Goal: Transaction & Acquisition: Download file/media

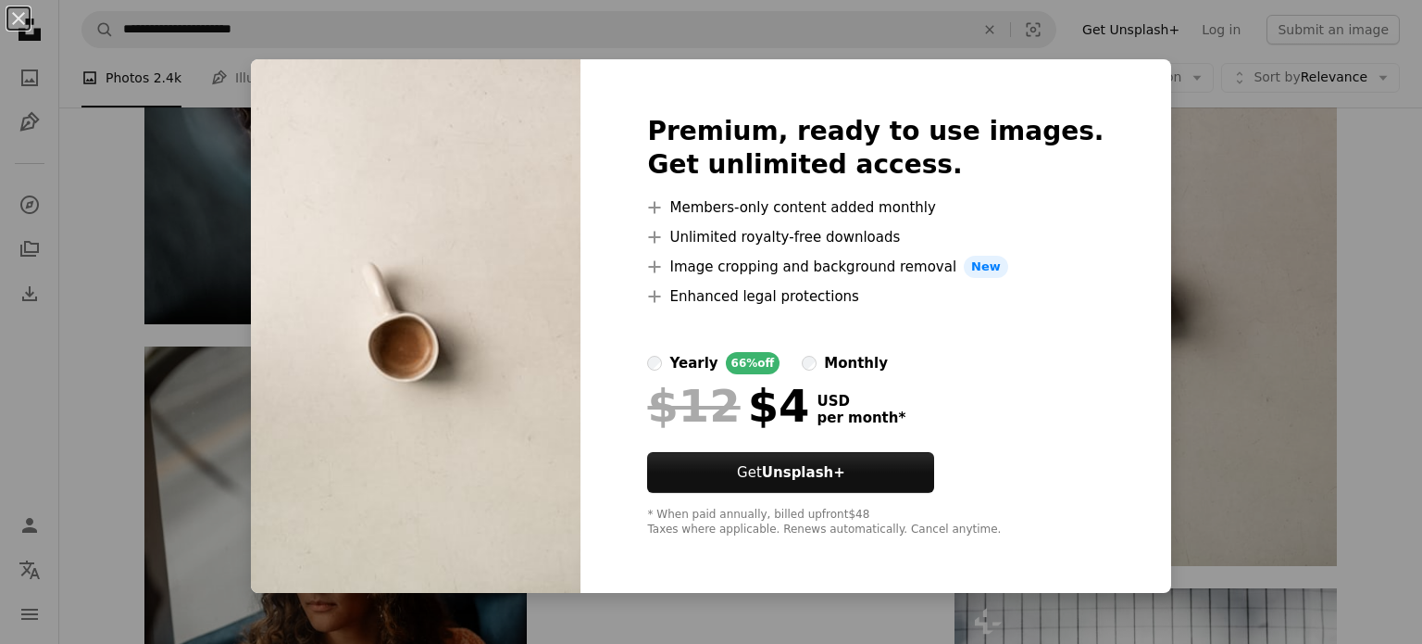
click at [16, 17] on button "An X shape" at bounding box center [18, 18] width 22 height 22
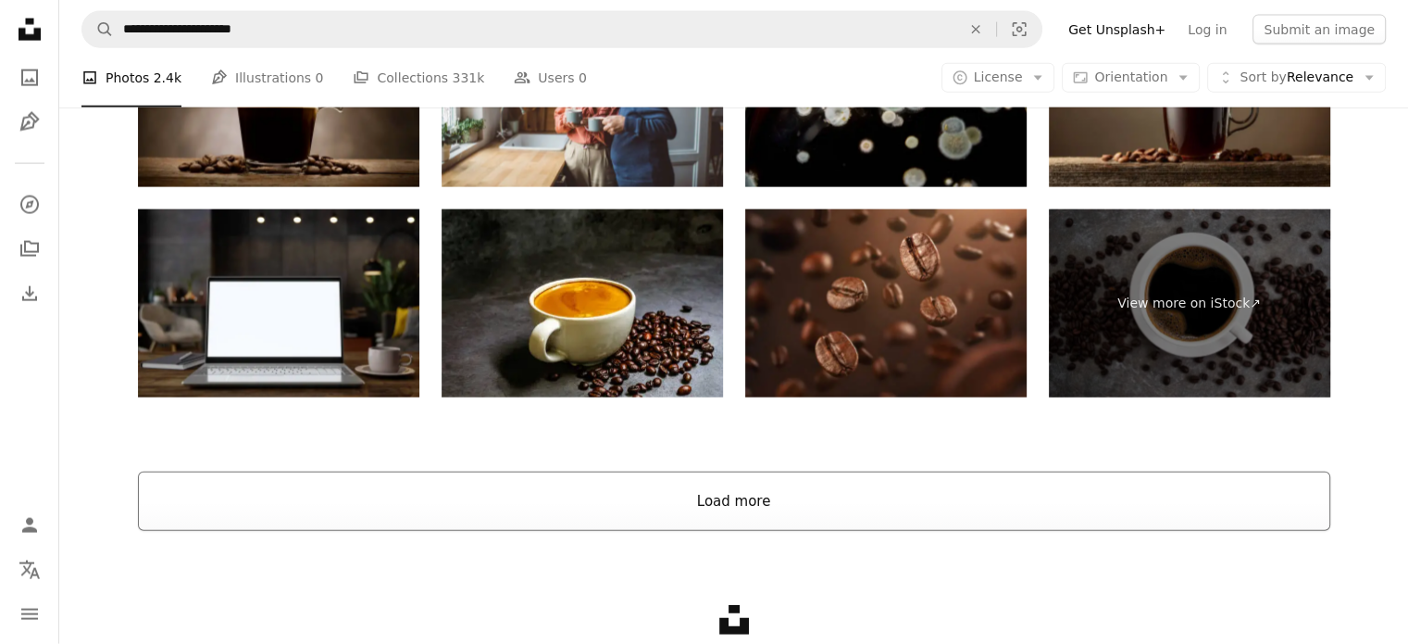
click at [736, 498] on button "Load more" at bounding box center [734, 500] width 1193 height 59
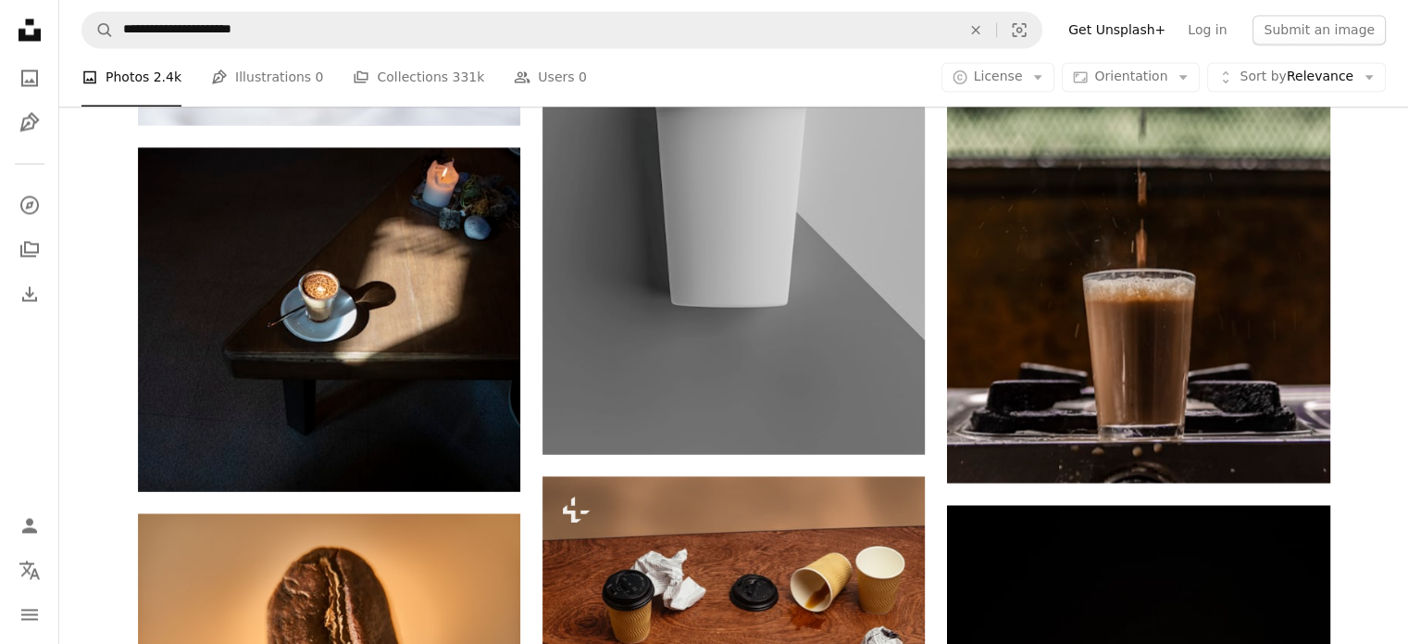
scroll to position [10320, 0]
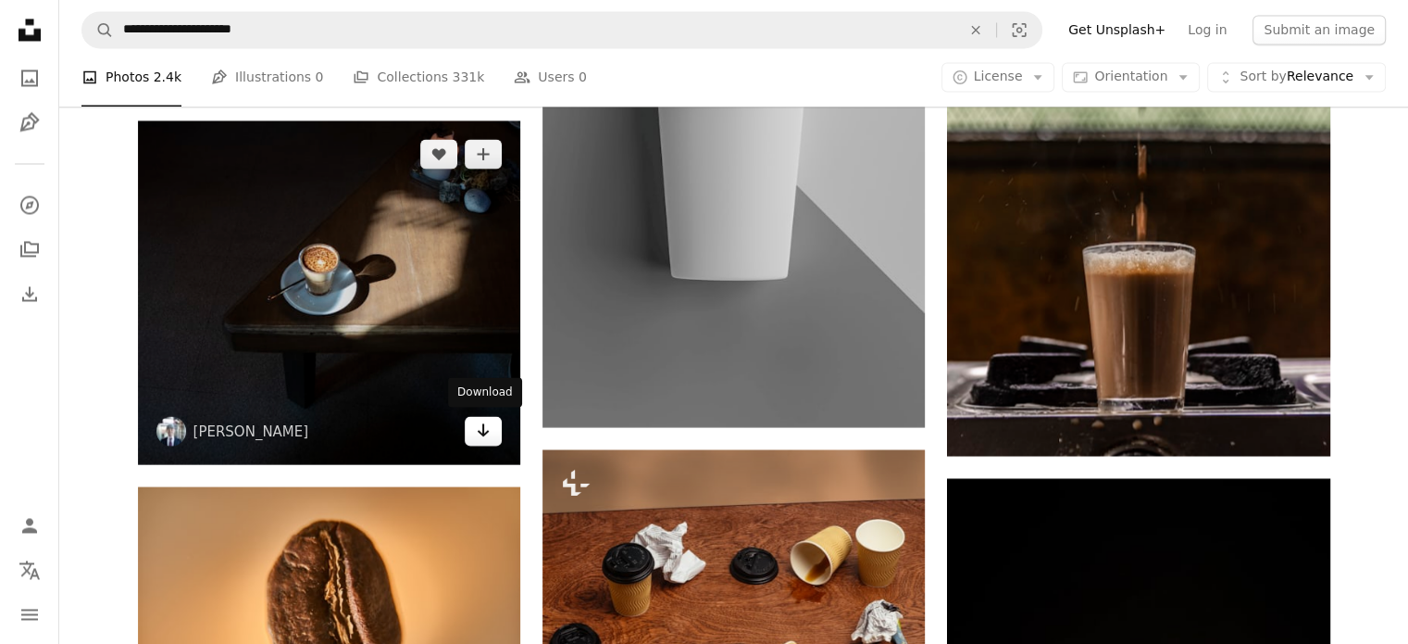
click at [471, 425] on link "Arrow pointing down" at bounding box center [483, 431] width 37 height 30
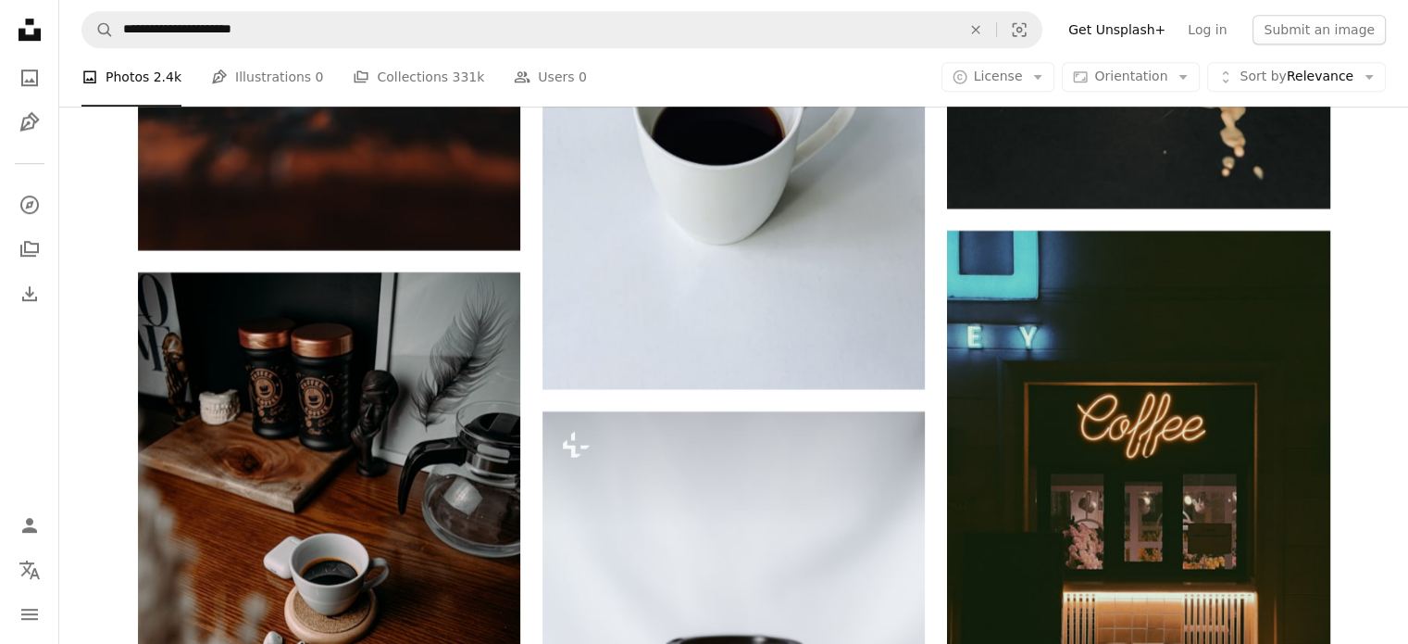
scroll to position [15598, 0]
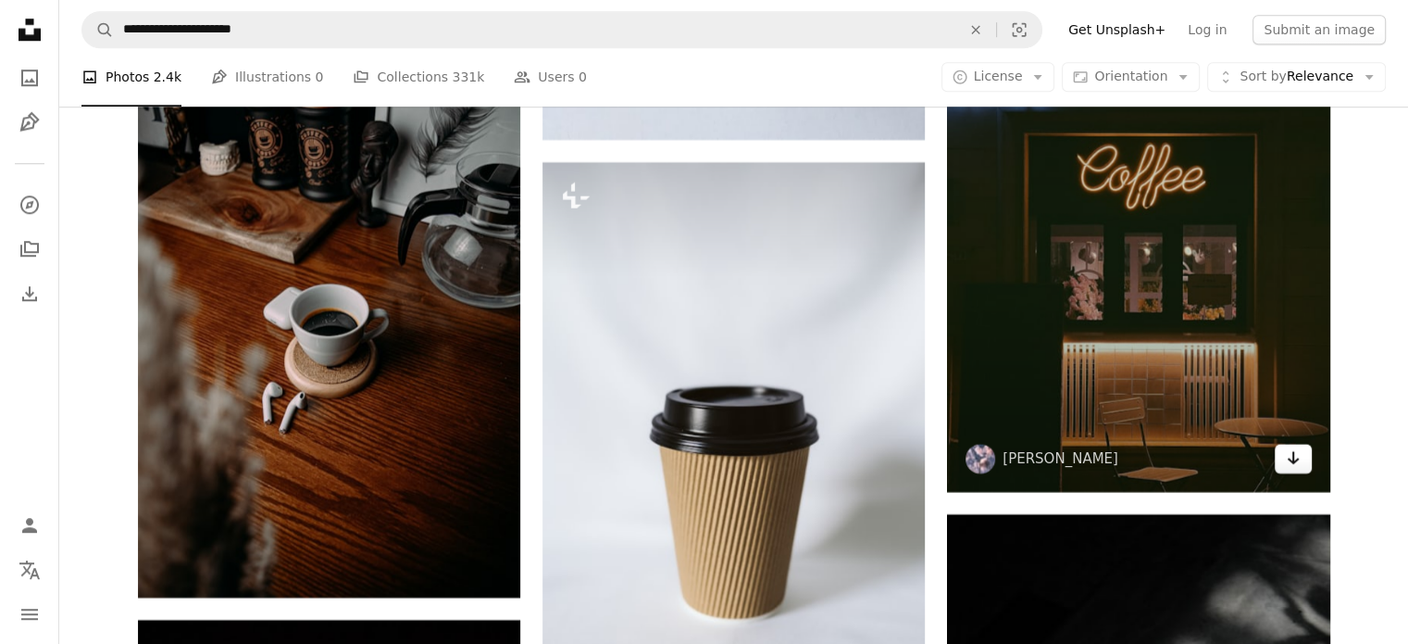
click at [1290, 461] on icon "Arrow pointing down" at bounding box center [1293, 457] width 15 height 22
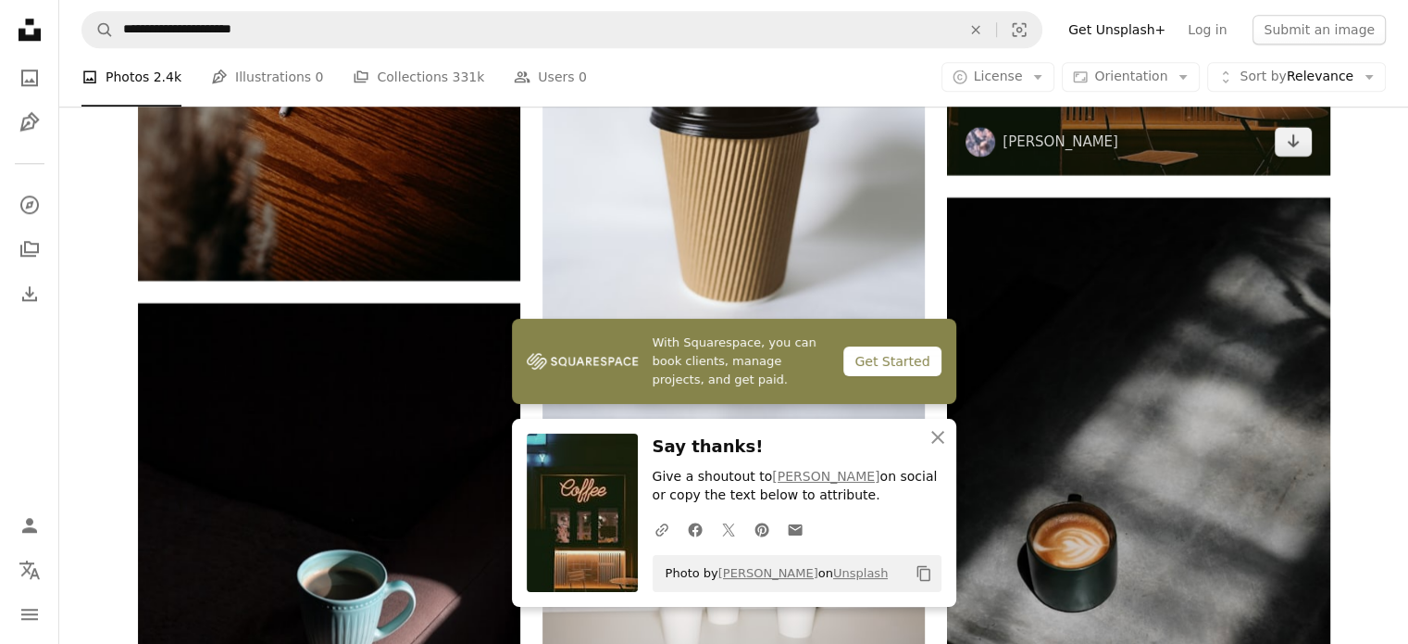
scroll to position [16061, 0]
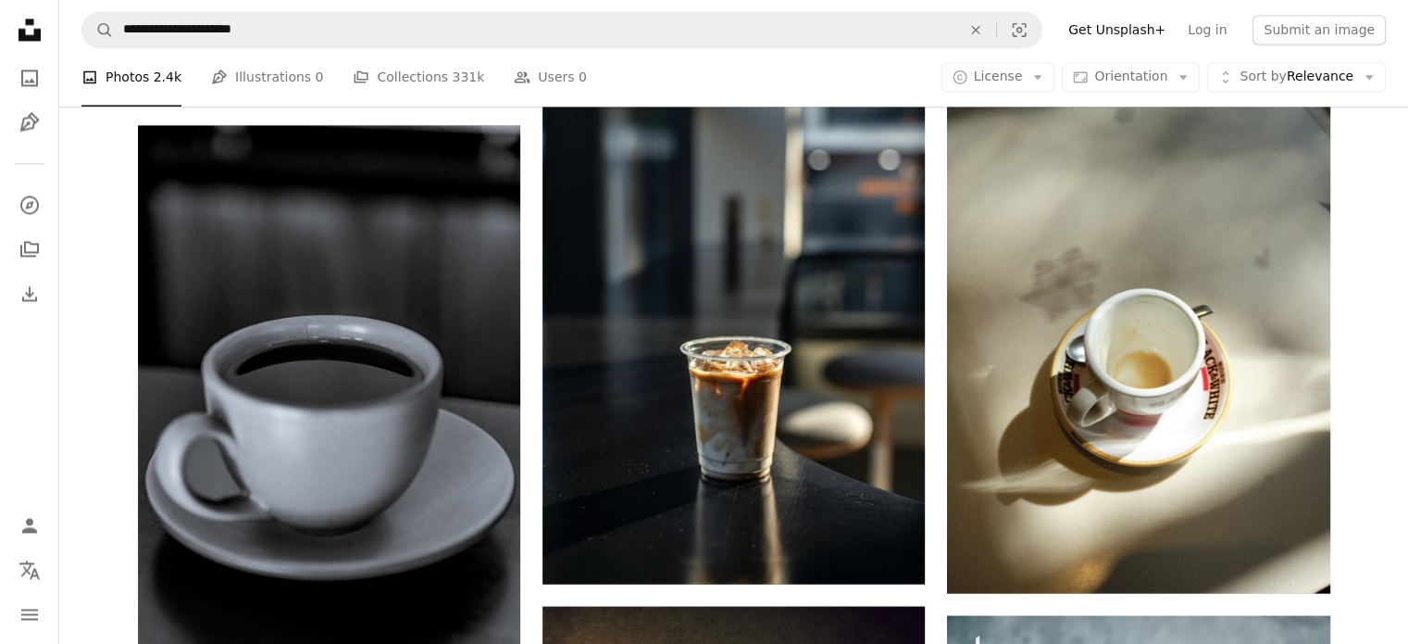
scroll to position [17265, 0]
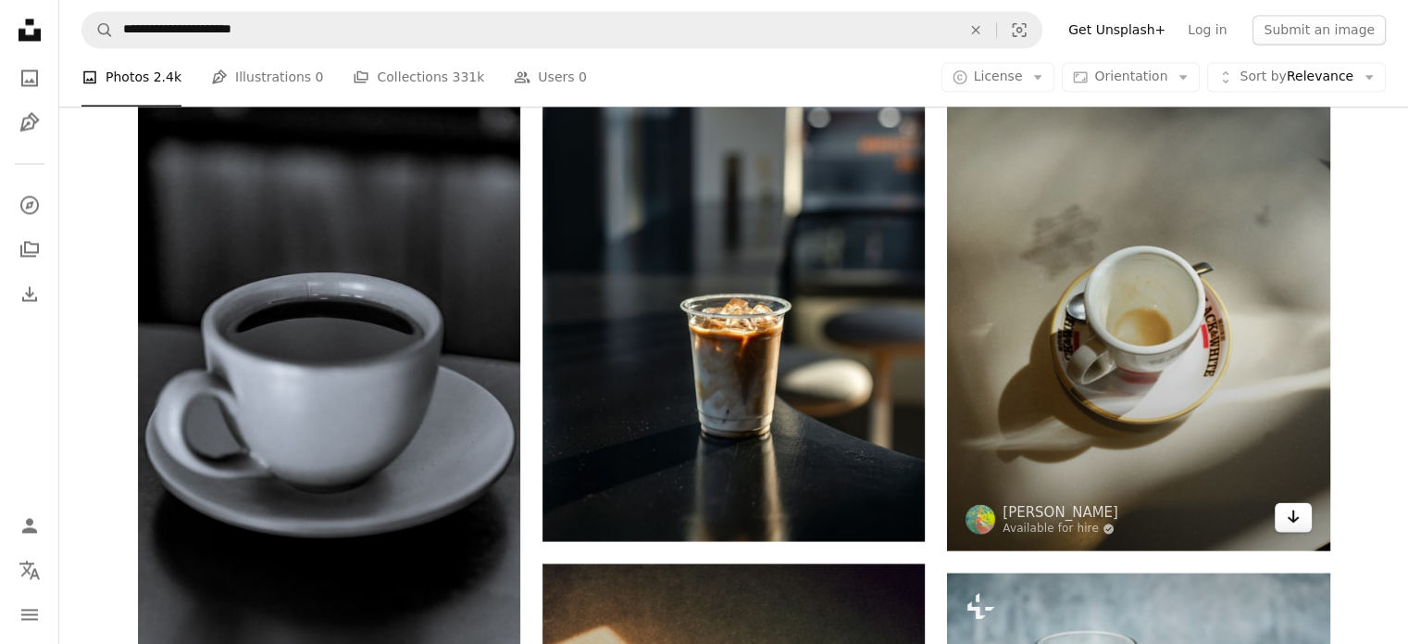
click at [1304, 513] on link "Arrow pointing down" at bounding box center [1293, 517] width 37 height 30
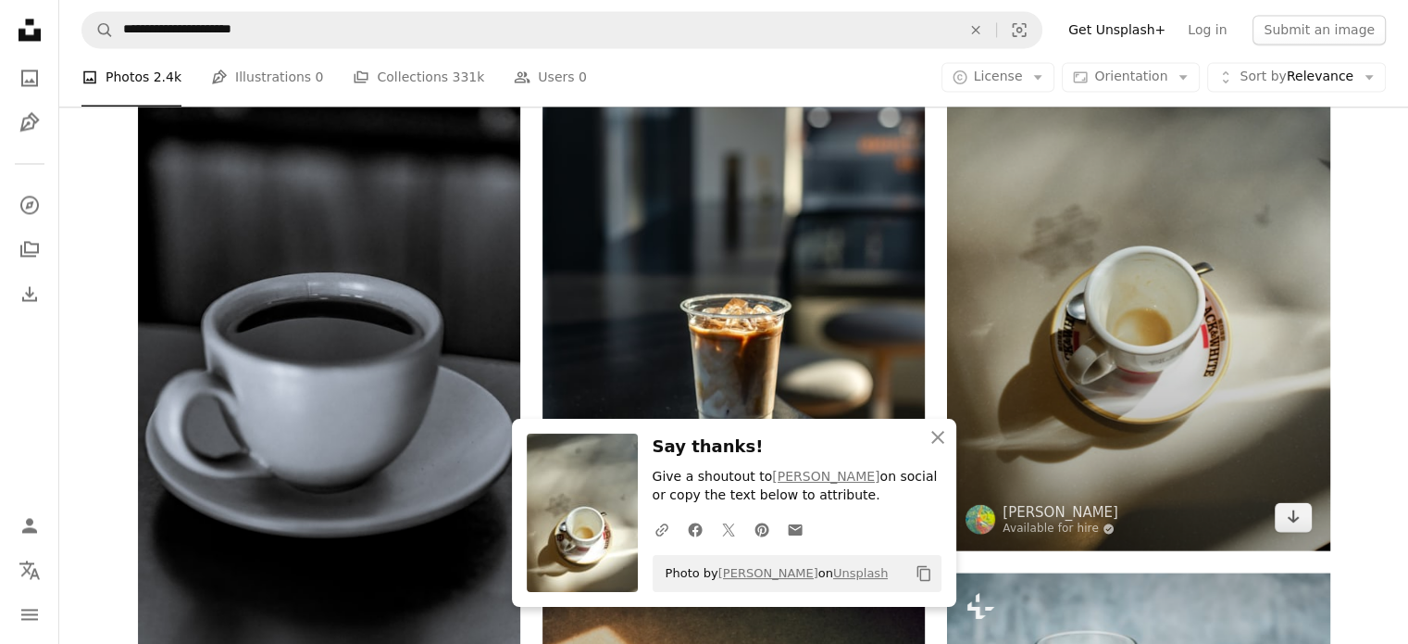
scroll to position [17450, 0]
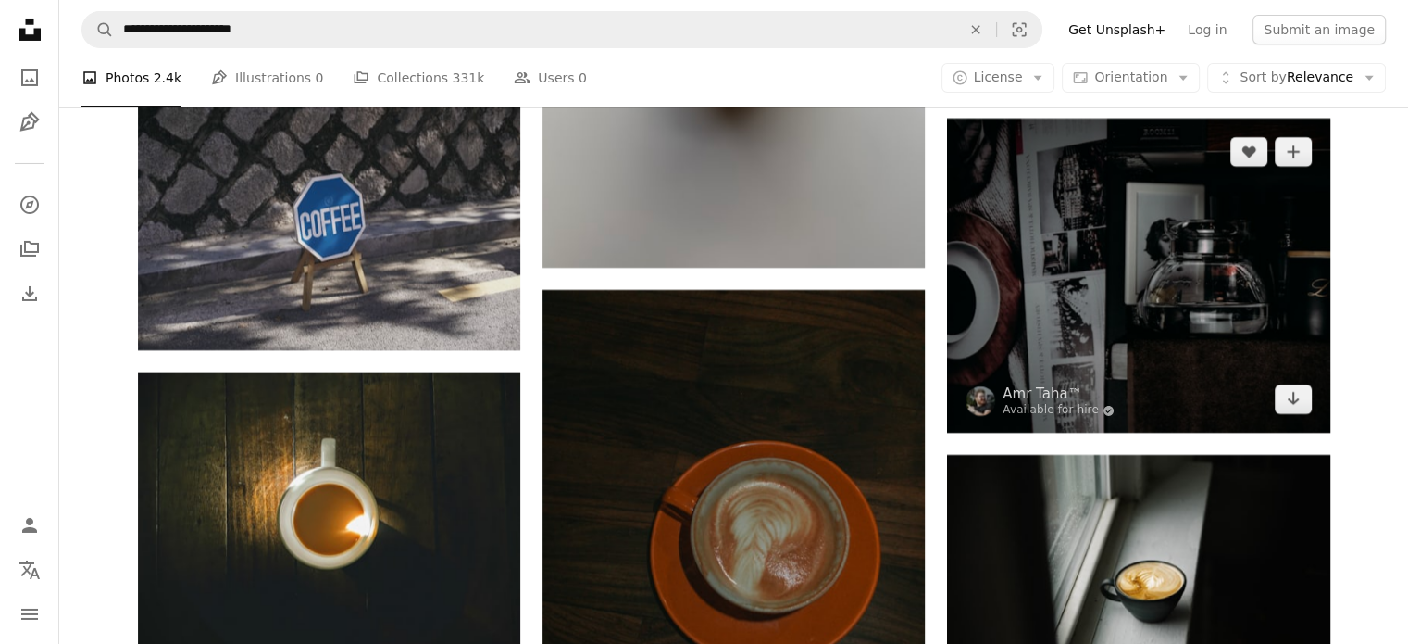
scroll to position [20783, 0]
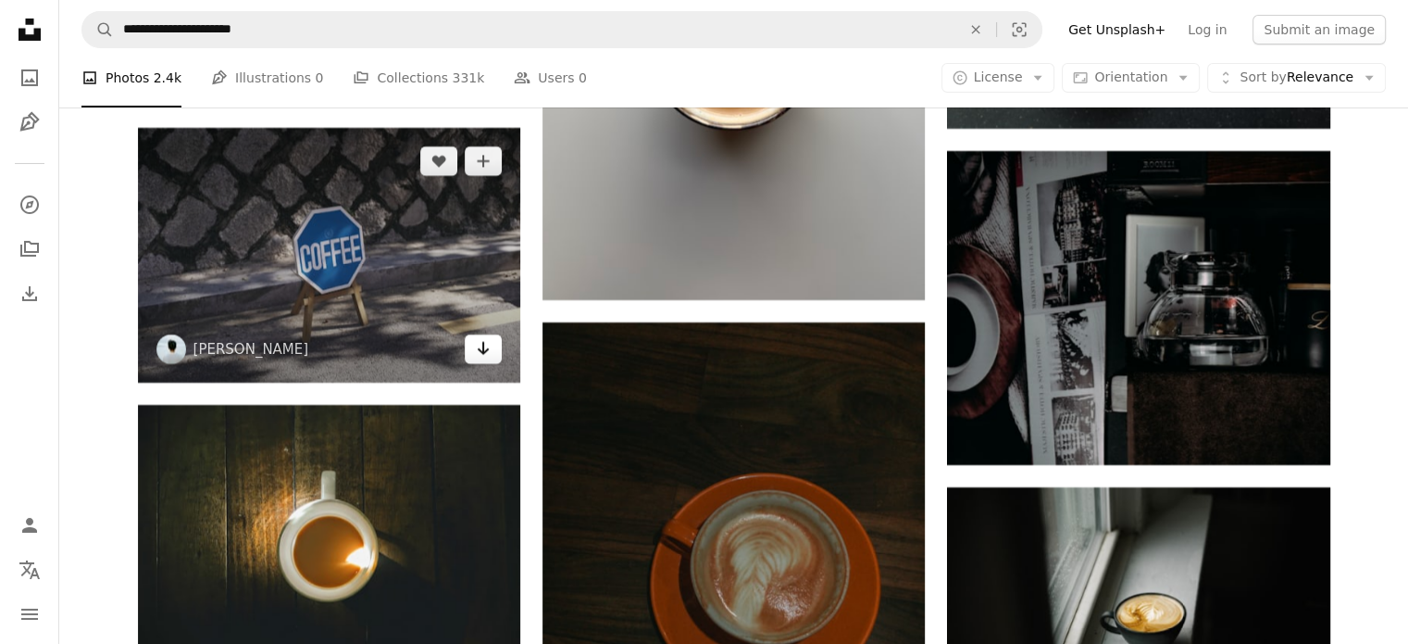
click at [479, 338] on icon "Arrow pointing down" at bounding box center [483, 348] width 15 height 22
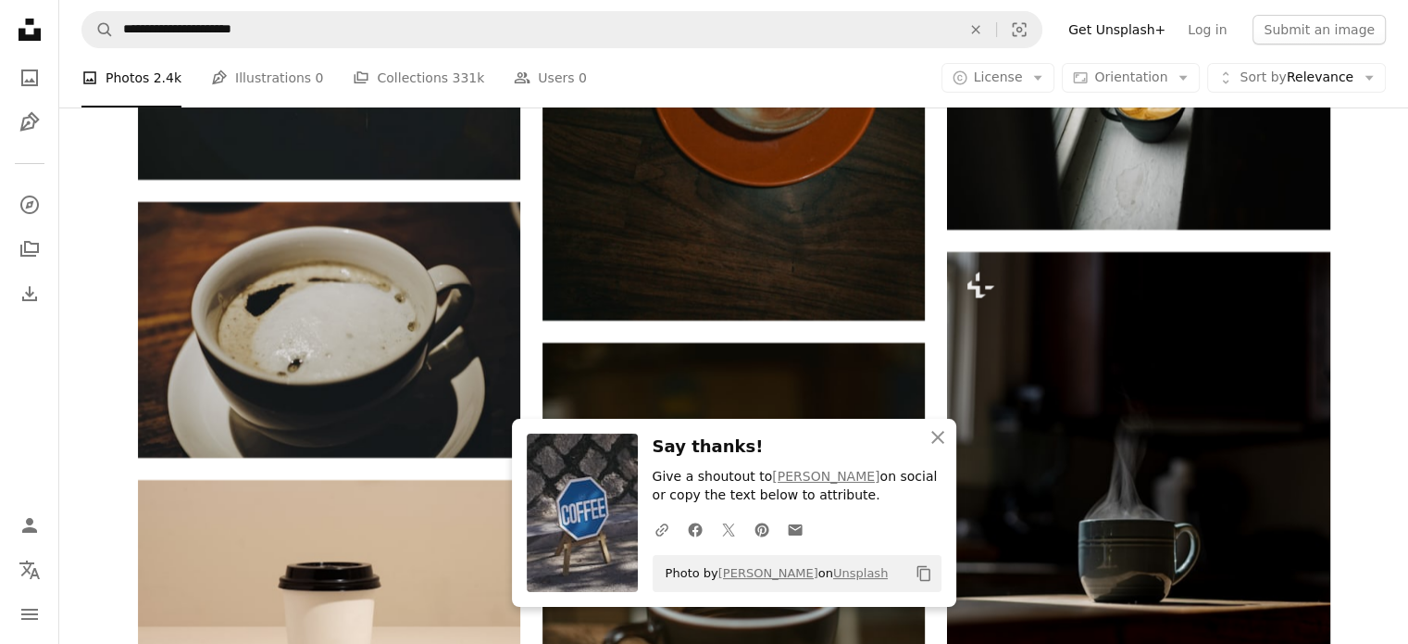
scroll to position [21339, 0]
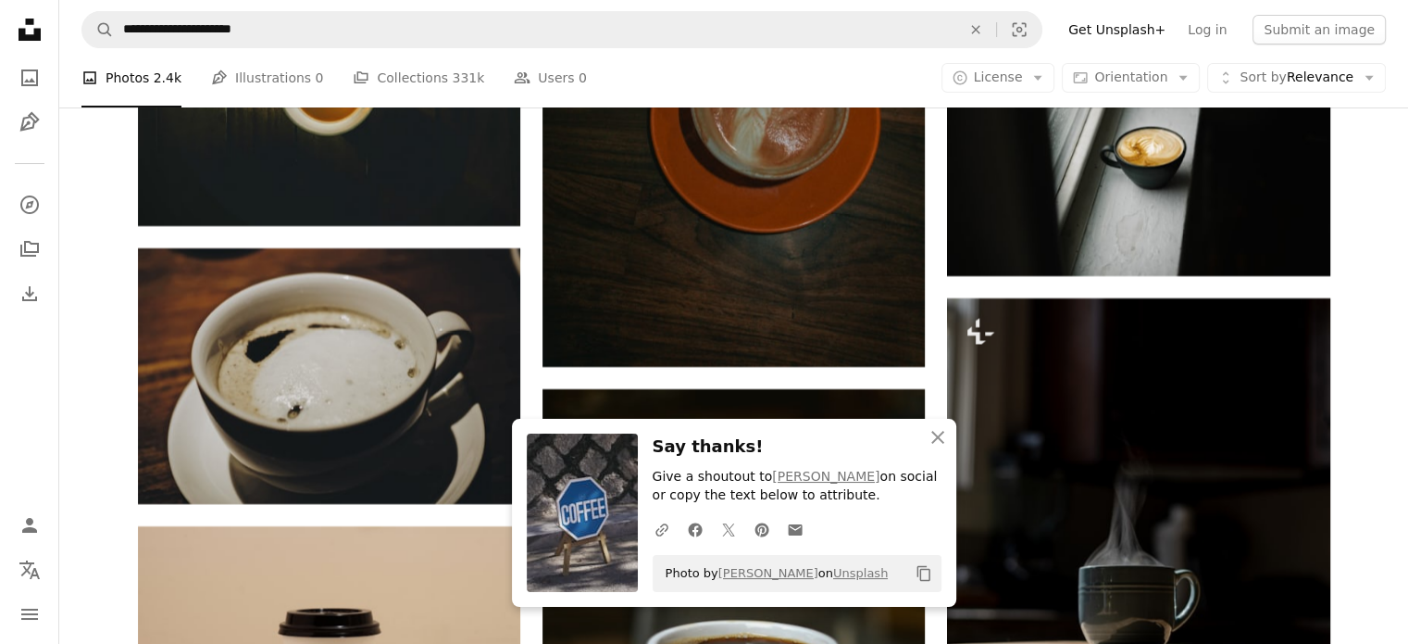
scroll to position [21154, 0]
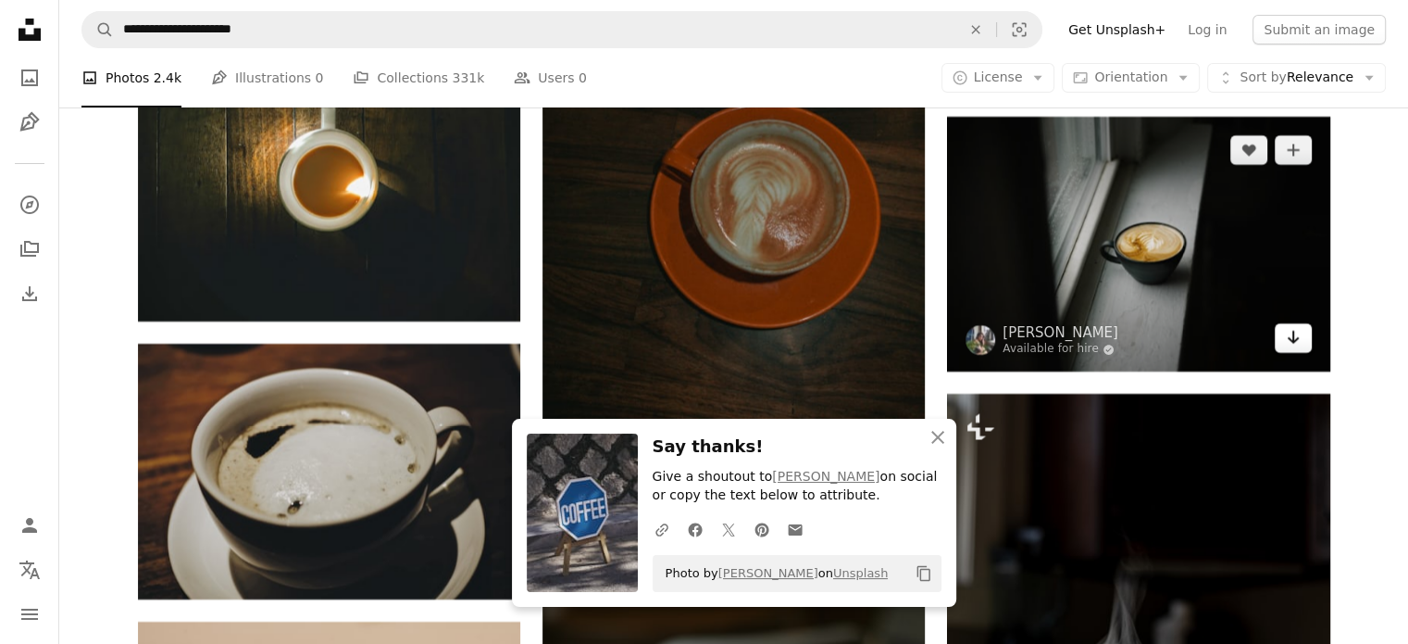
click at [1292, 343] on icon "Arrow pointing down" at bounding box center [1293, 337] width 15 height 22
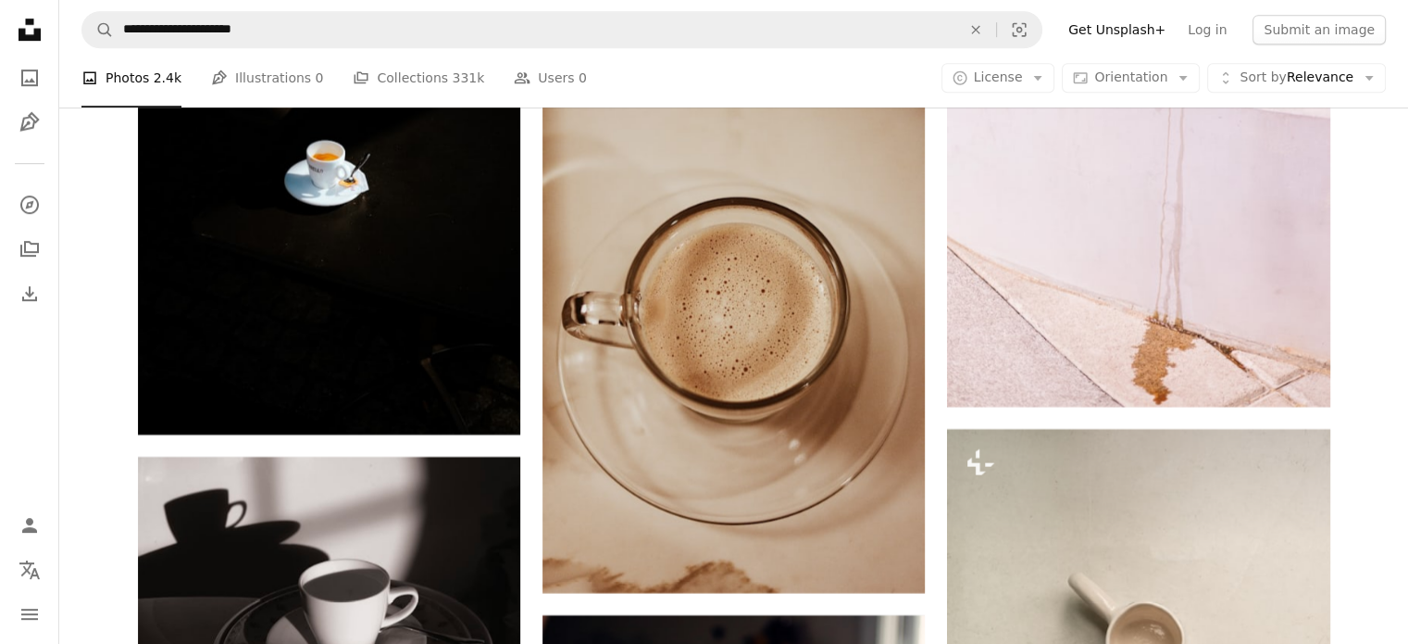
scroll to position [22172, 0]
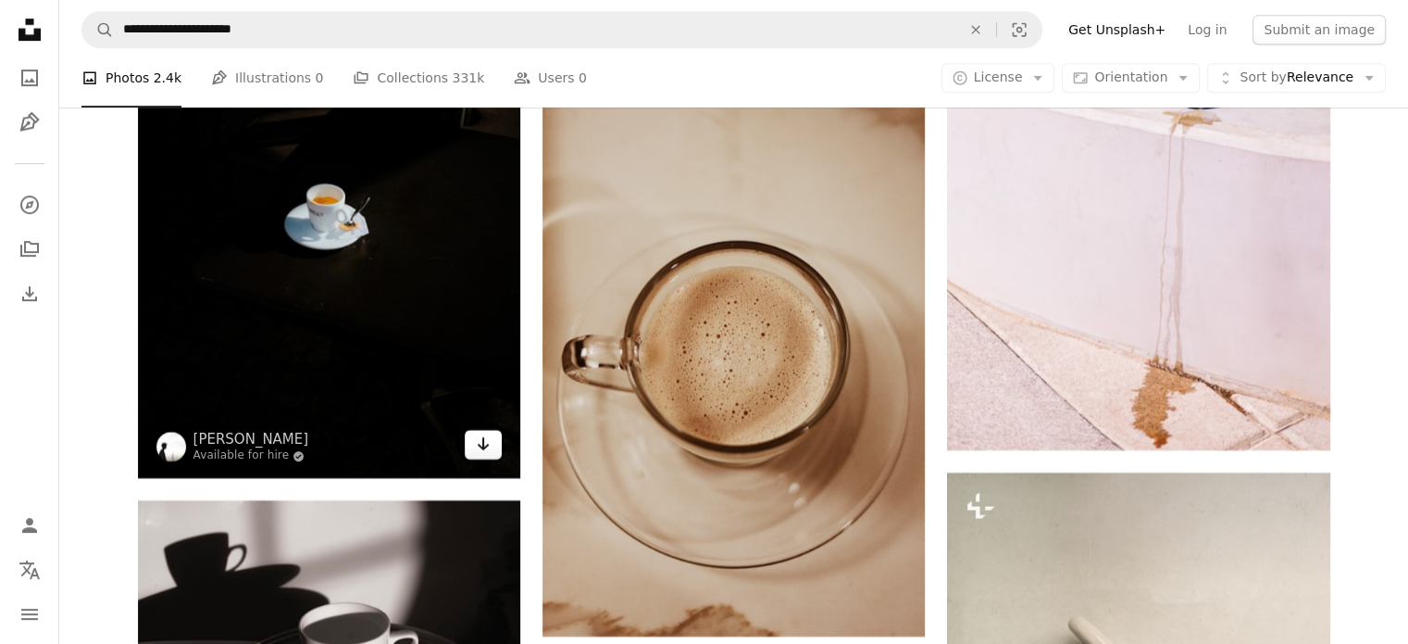
click at [492, 451] on link "Arrow pointing down" at bounding box center [483, 445] width 37 height 30
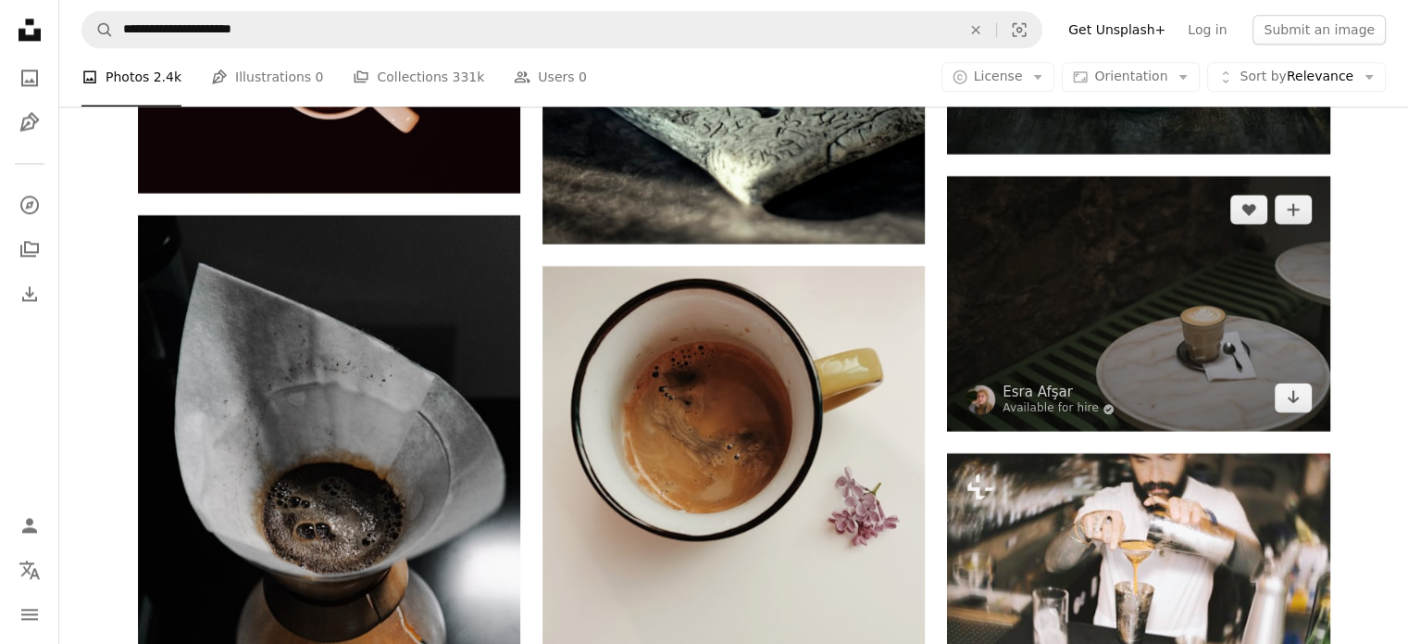
scroll to position [23561, 0]
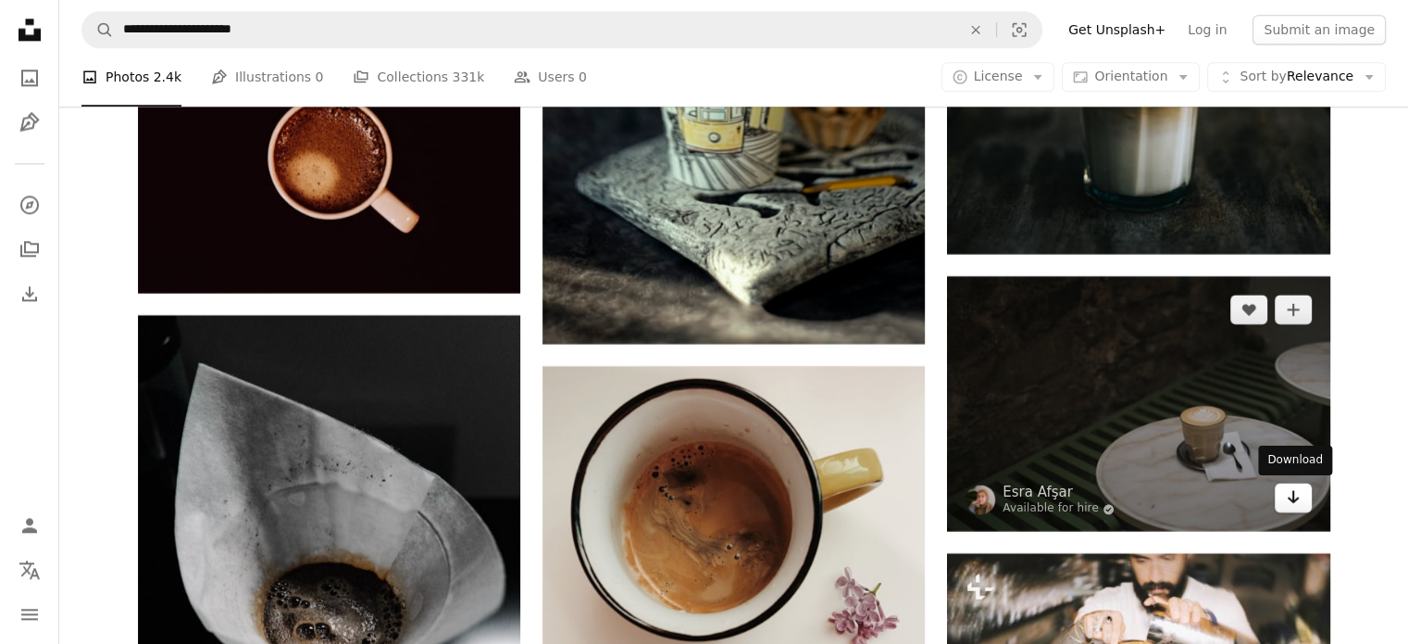
click at [1287, 494] on icon "Arrow pointing down" at bounding box center [1293, 496] width 15 height 22
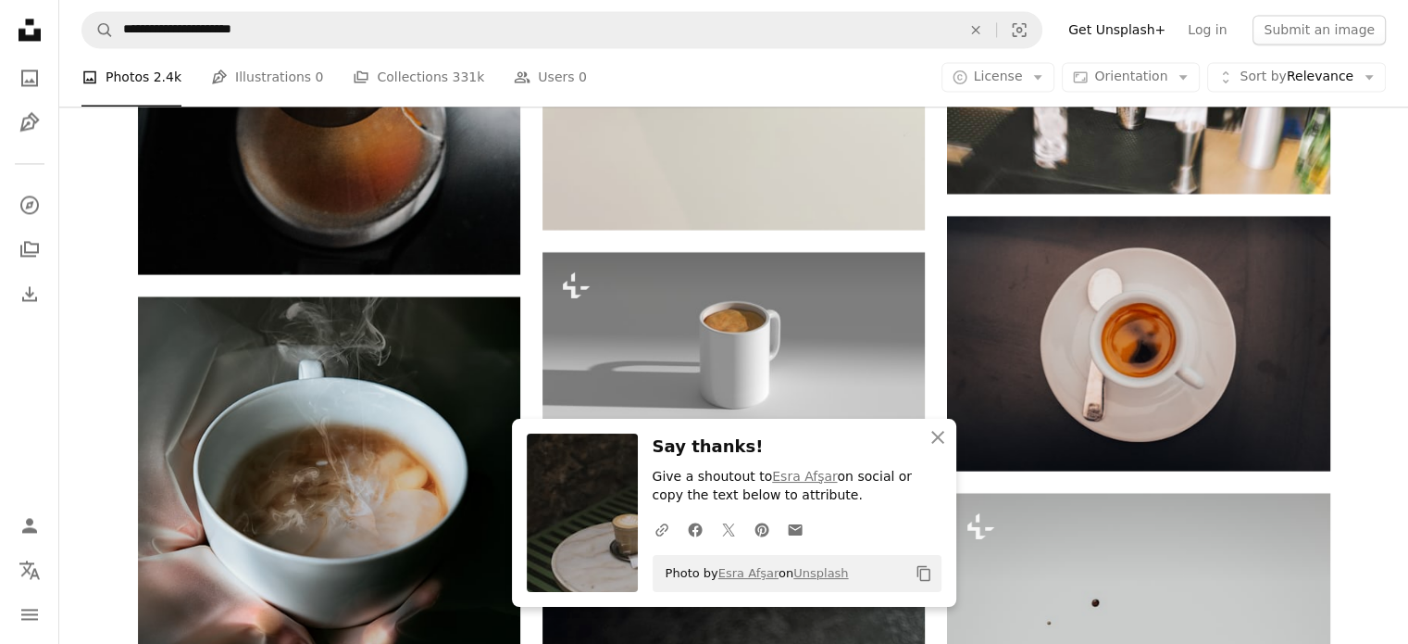
scroll to position [24487, 0]
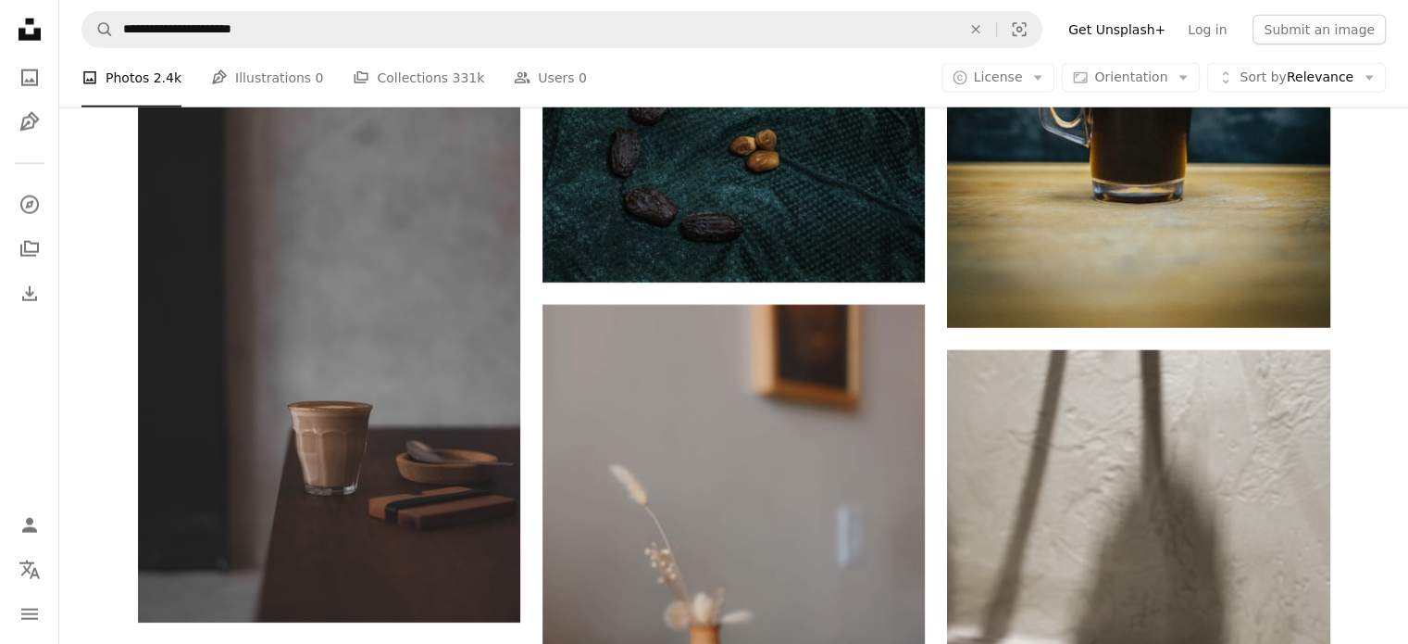
scroll to position [25969, 0]
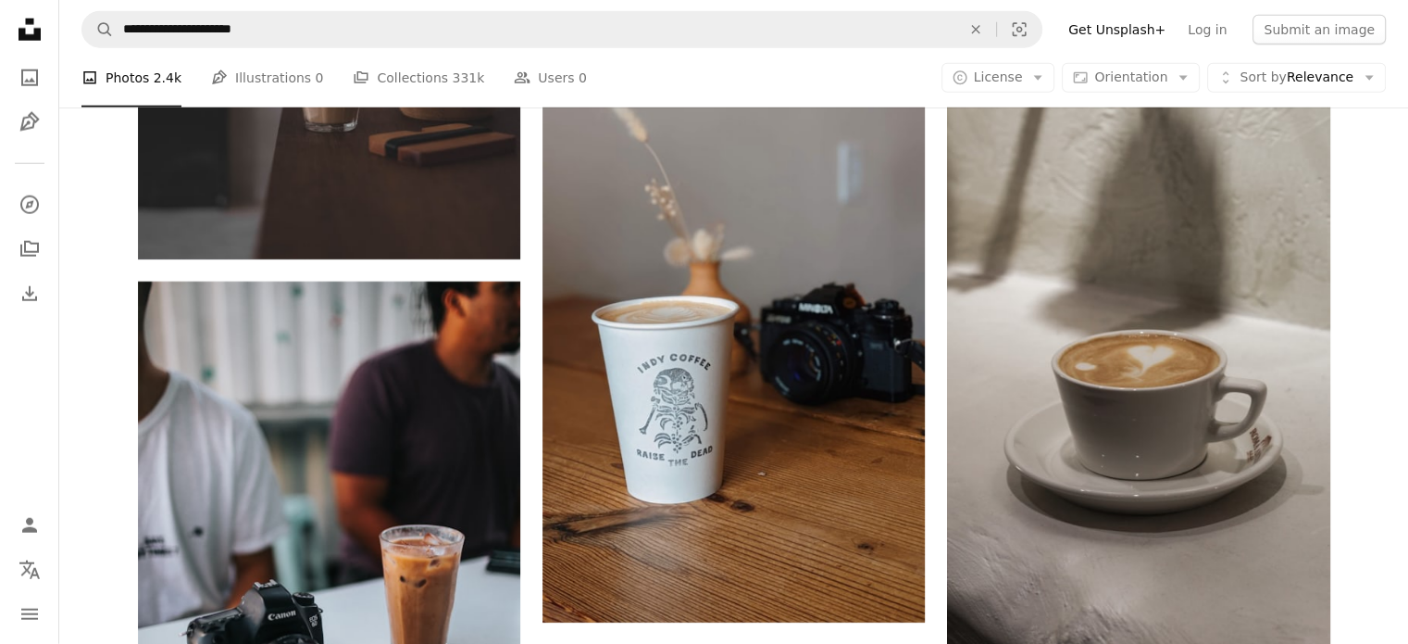
scroll to position [26154, 0]
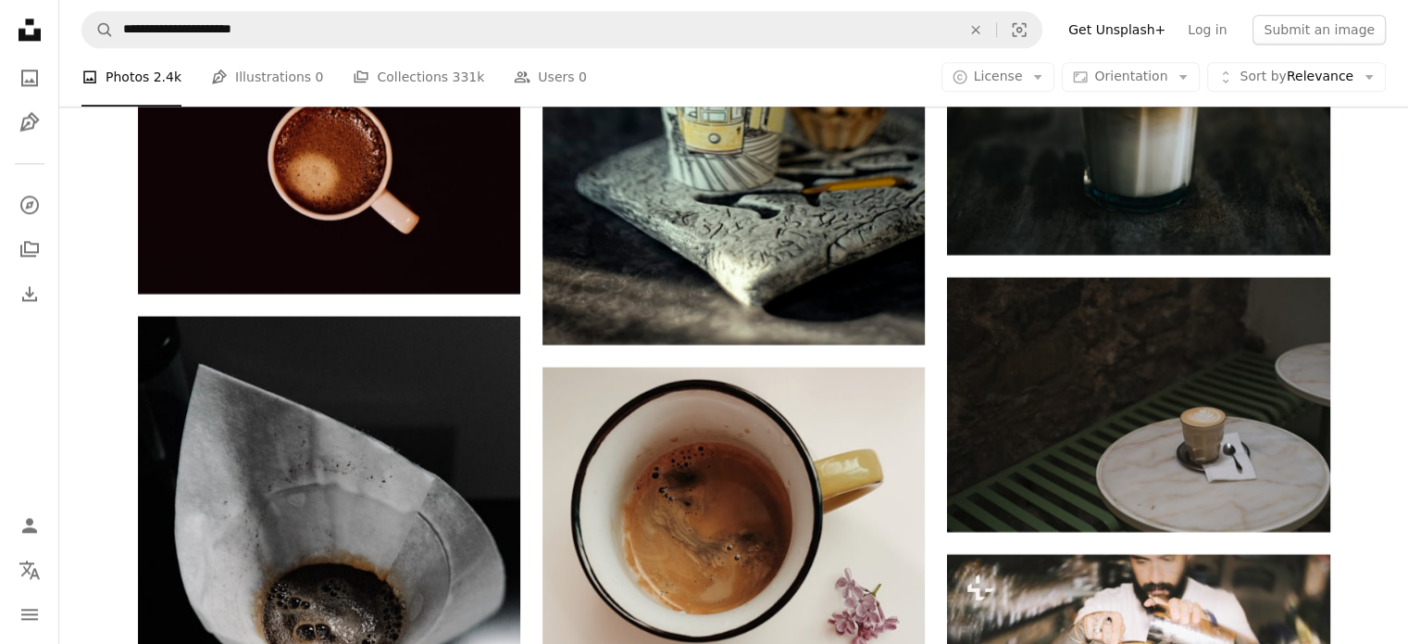
scroll to position [23654, 0]
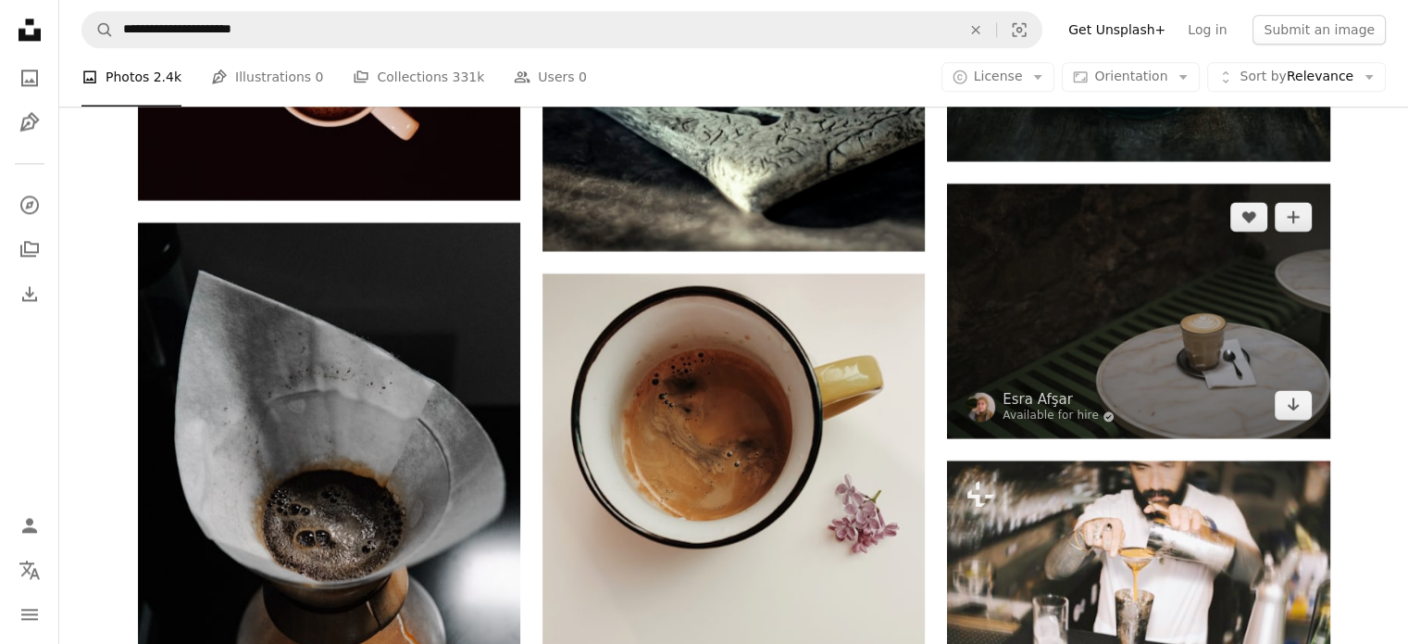
click at [980, 406] on img at bounding box center [981, 407] width 30 height 30
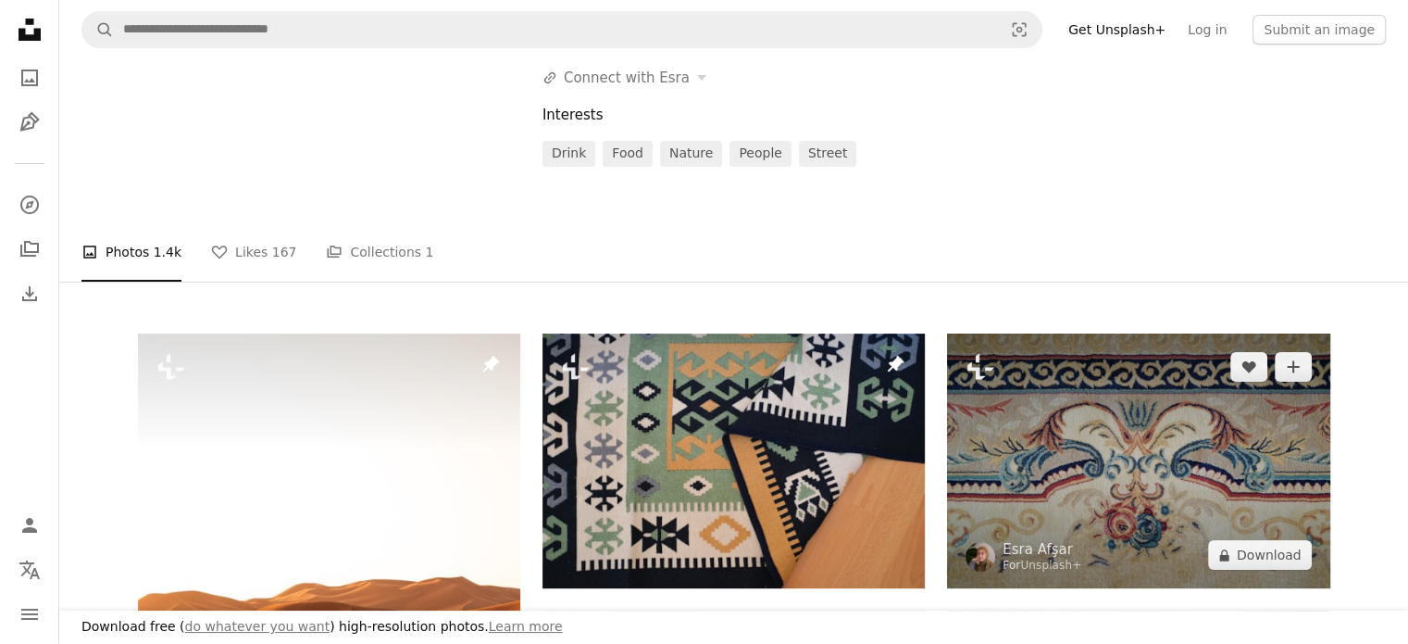
scroll to position [463, 0]
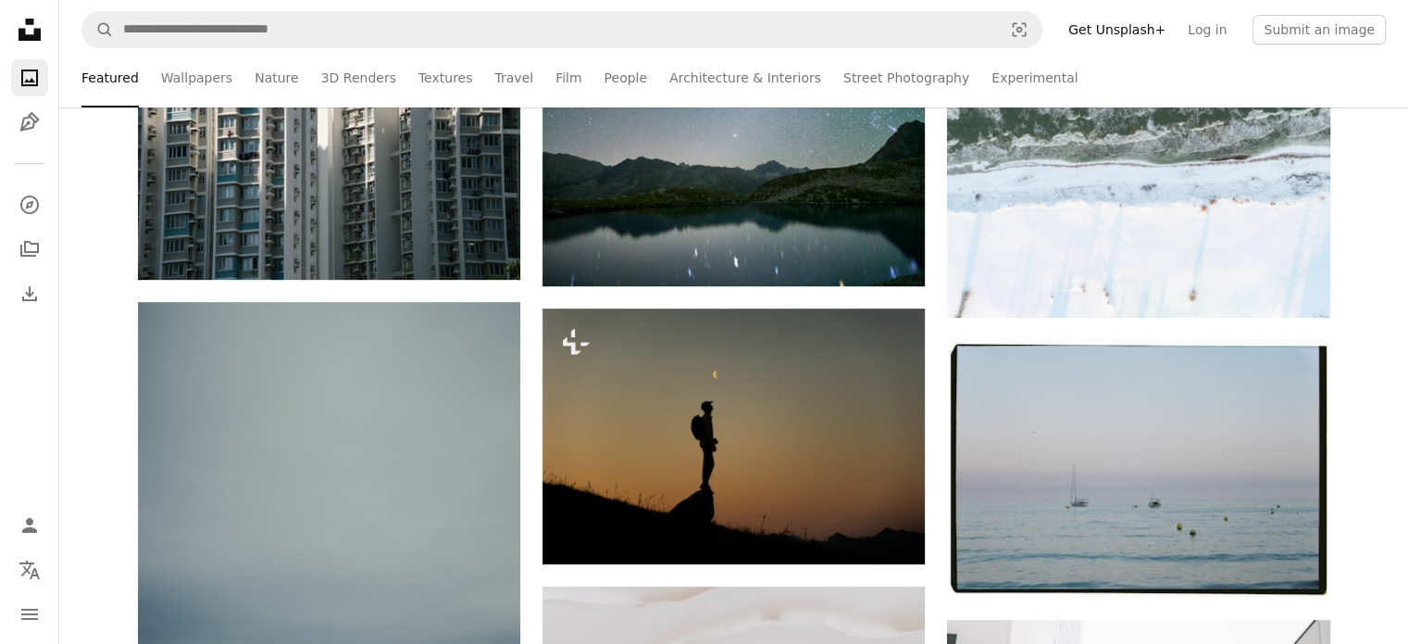
scroll to position [185, 0]
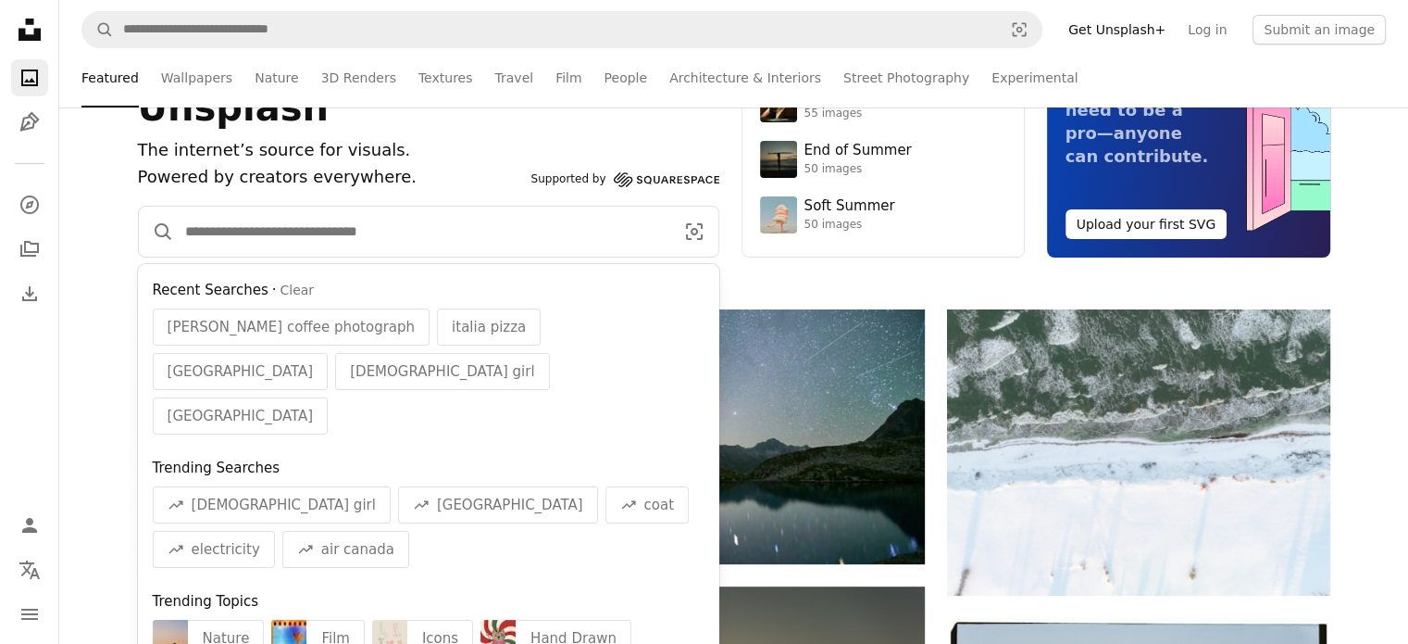
click at [437, 230] on input "Find visuals sitewide" at bounding box center [422, 231] width 496 height 50
paste input "**********"
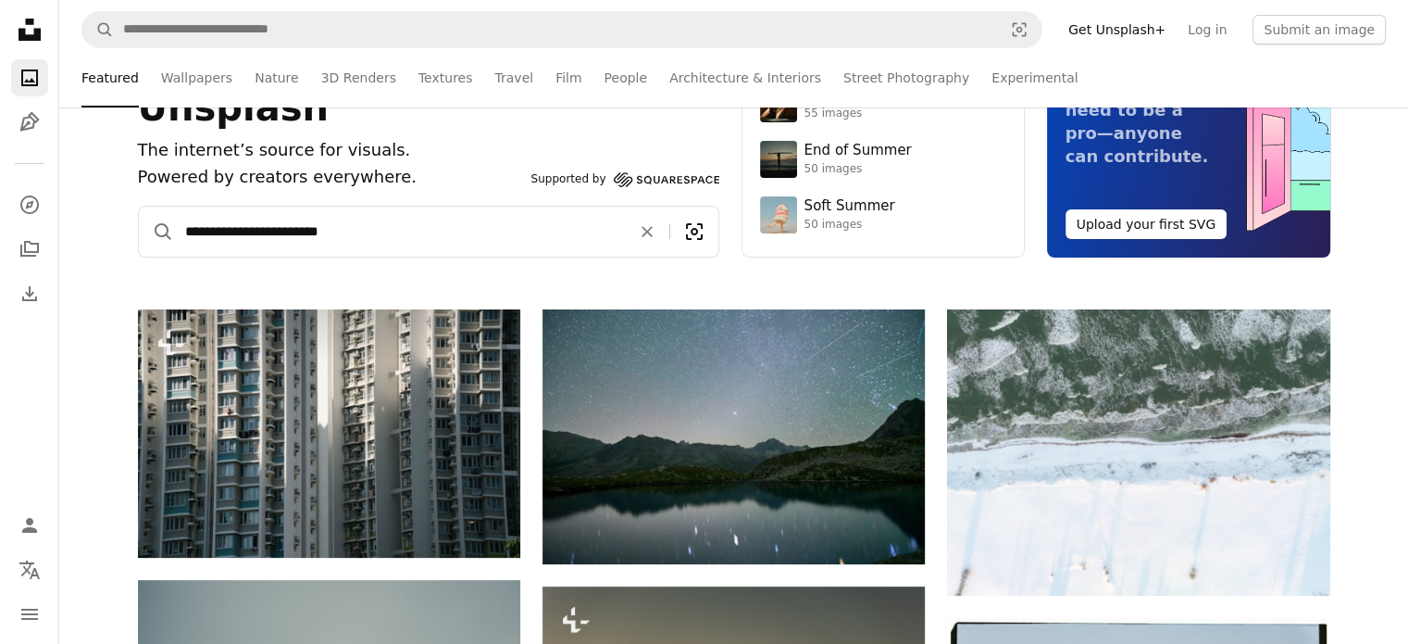
type input "**********"
click at [697, 231] on icon "Visual search" at bounding box center [694, 231] width 48 height 22
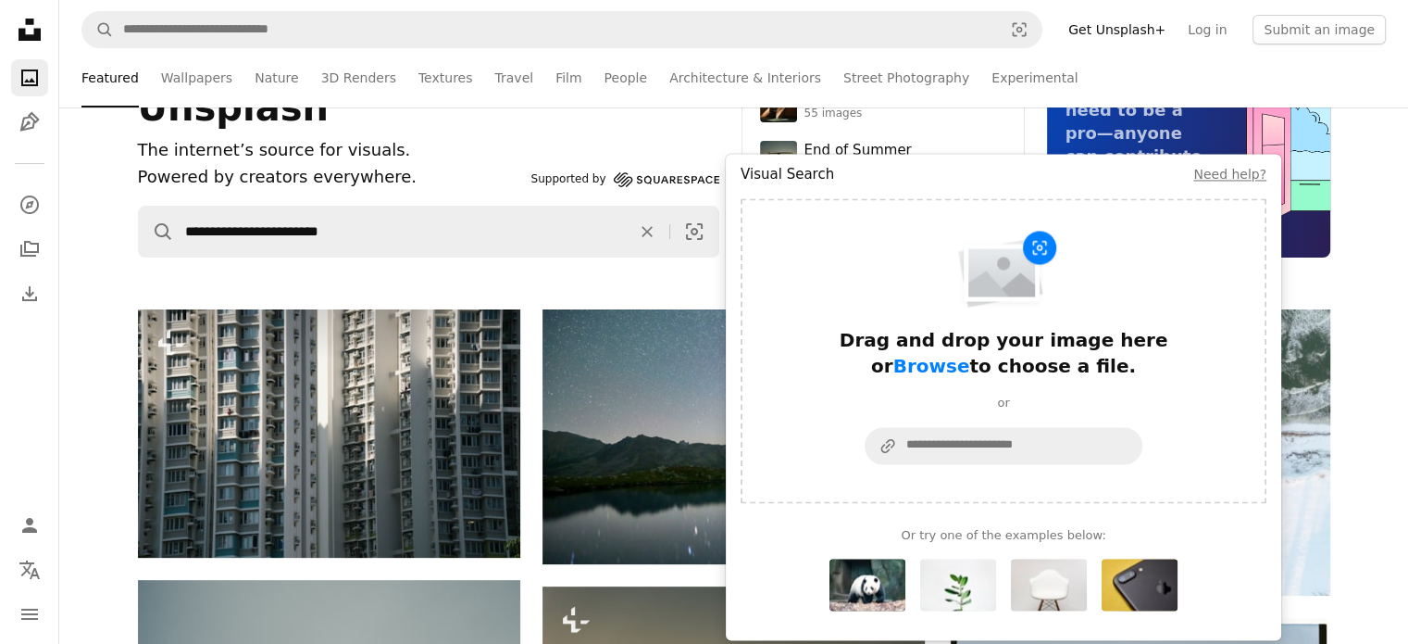
click at [1356, 288] on div "**********" at bounding box center [733, 115] width 1349 height 387
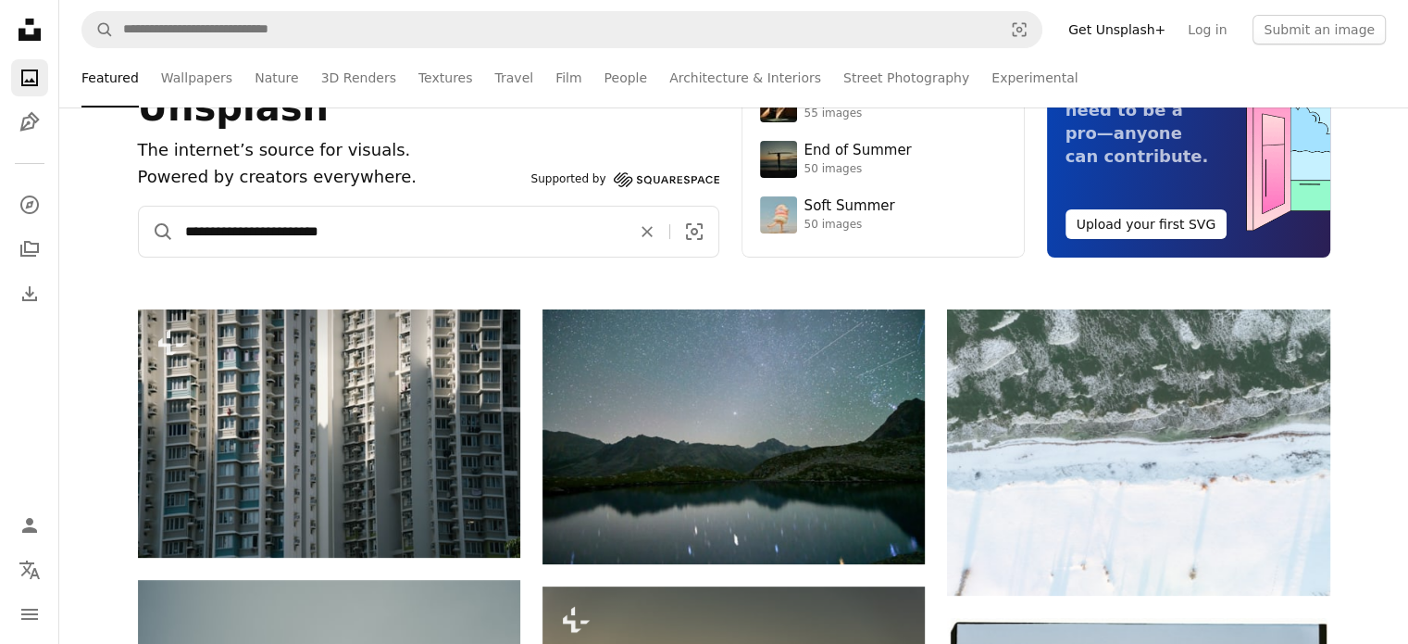
click at [559, 229] on input "**********" at bounding box center [399, 231] width 451 height 50
click at [139, 206] on button "A magnifying glass" at bounding box center [156, 231] width 35 height 50
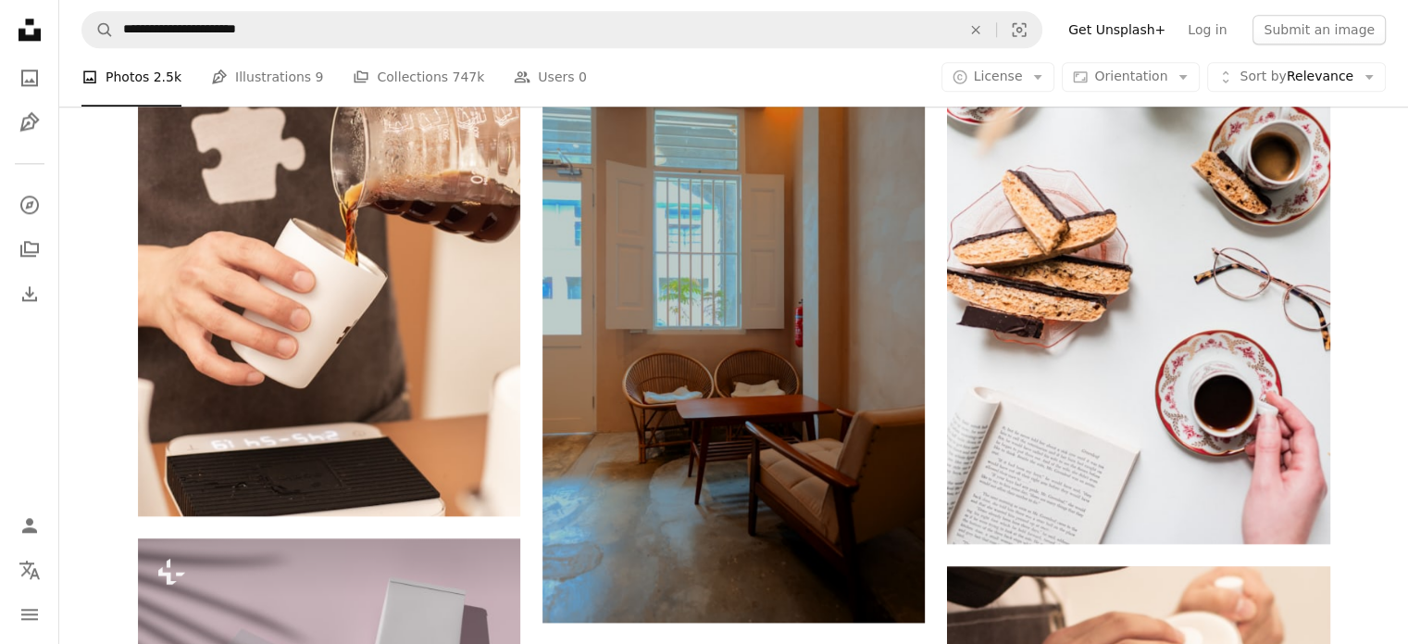
scroll to position [2315, 0]
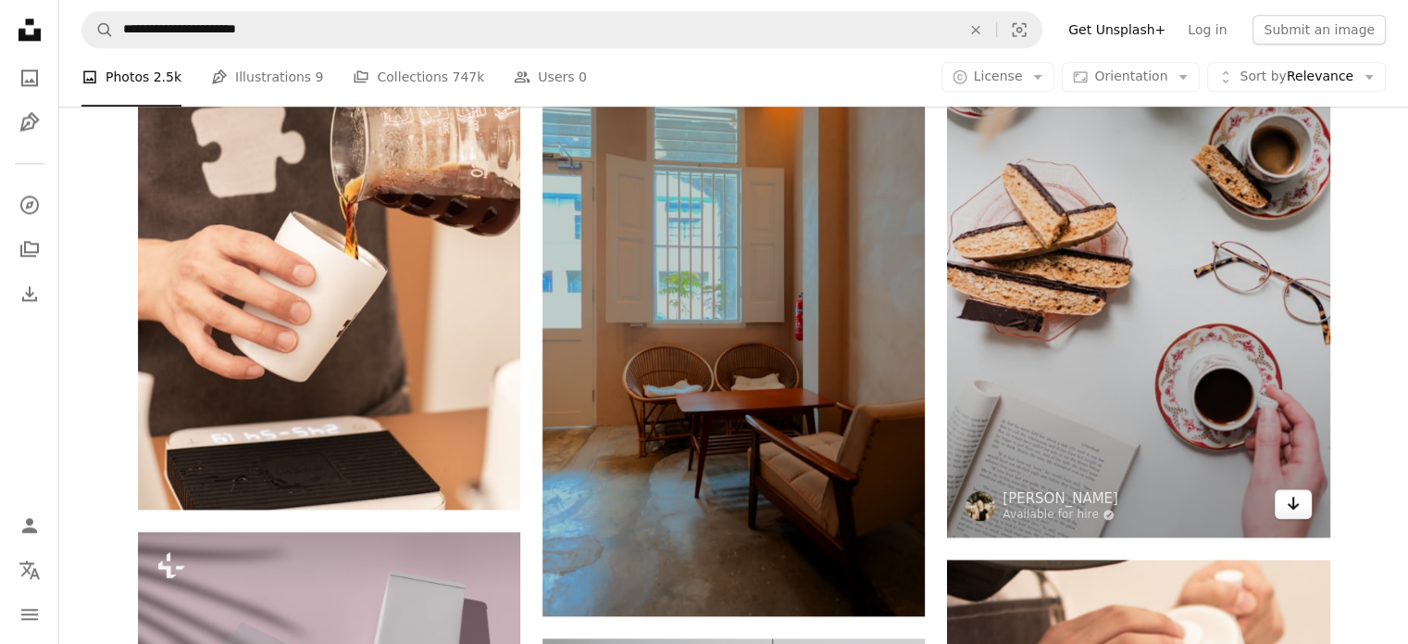
click at [1300, 501] on icon "Arrow pointing down" at bounding box center [1293, 503] width 15 height 22
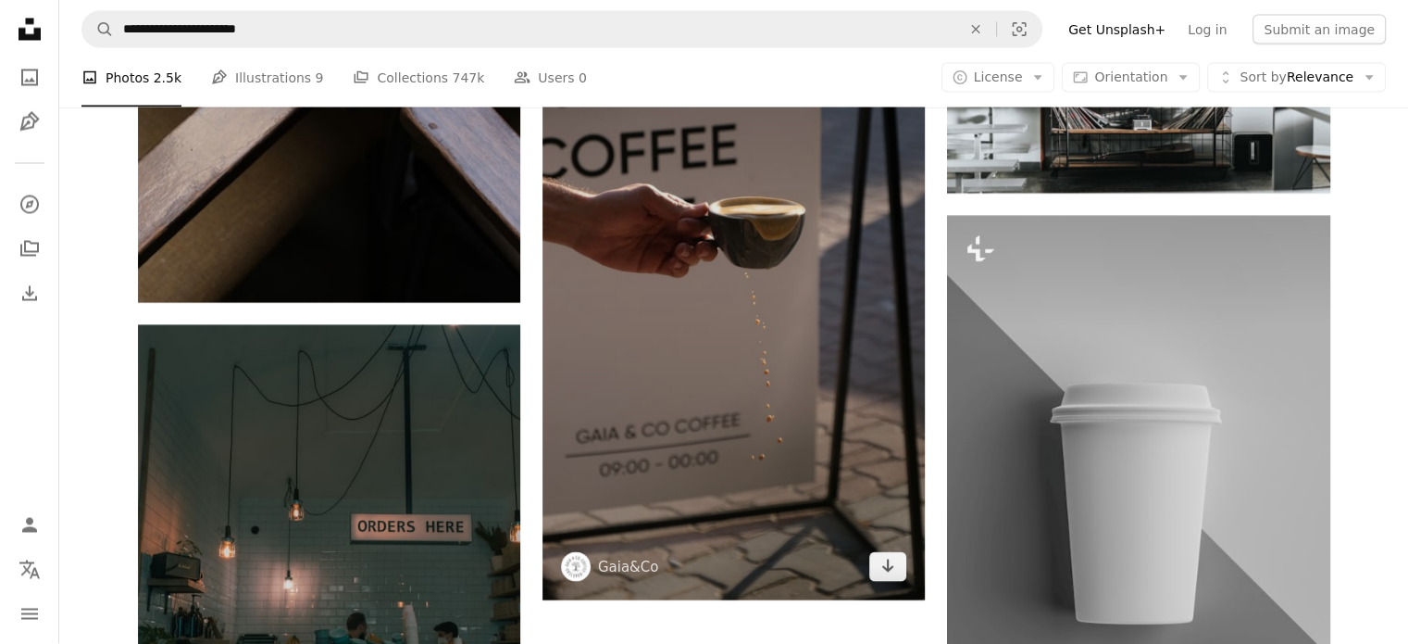
scroll to position [3611, 0]
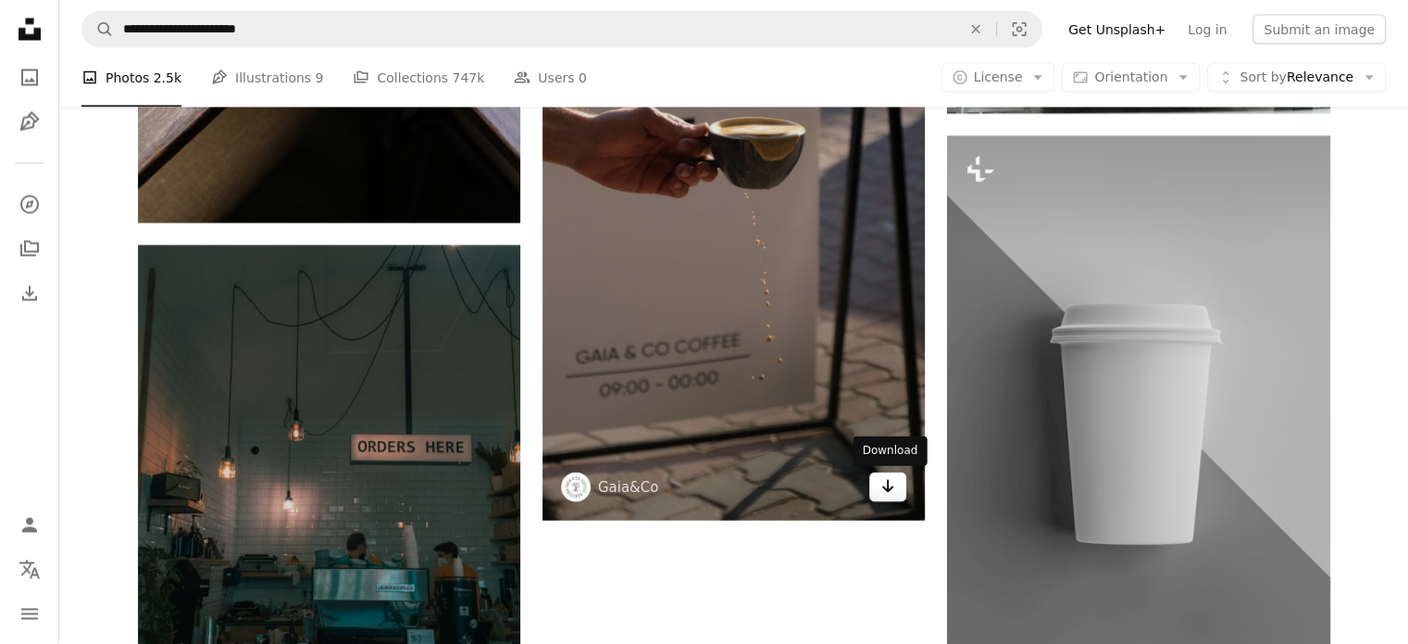
click at [884, 485] on icon "Arrow pointing down" at bounding box center [888, 486] width 15 height 22
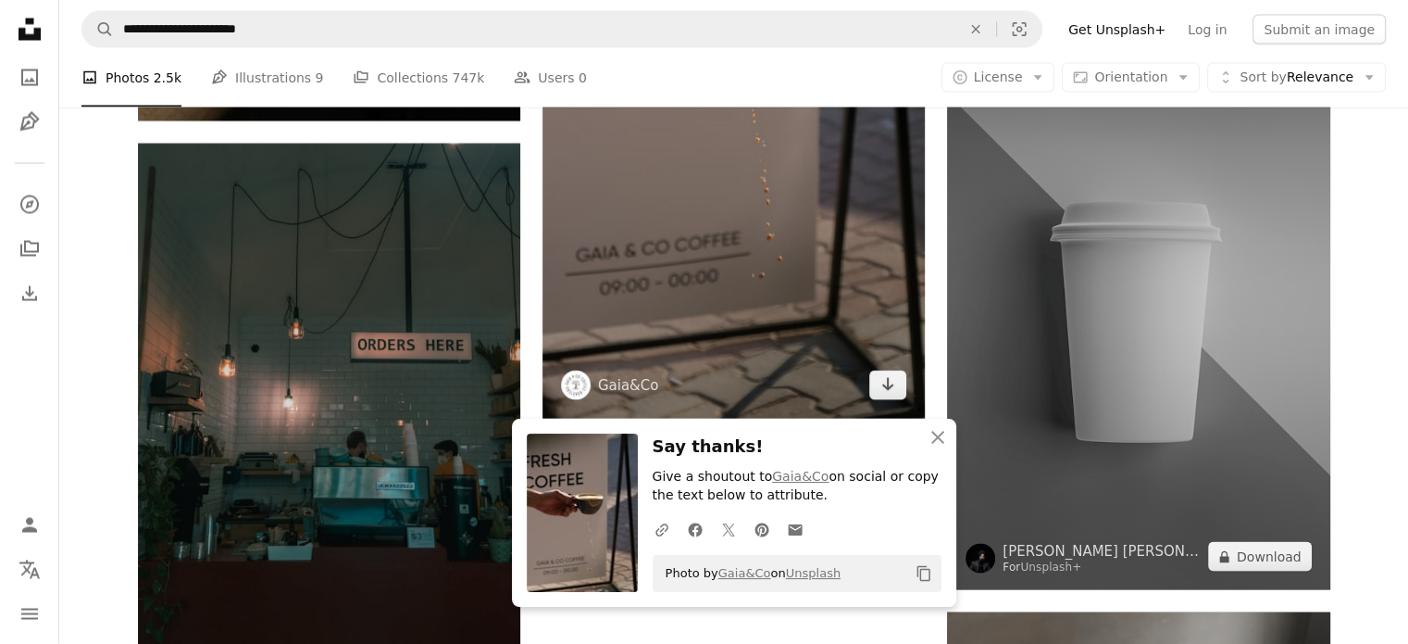
scroll to position [3889, 0]
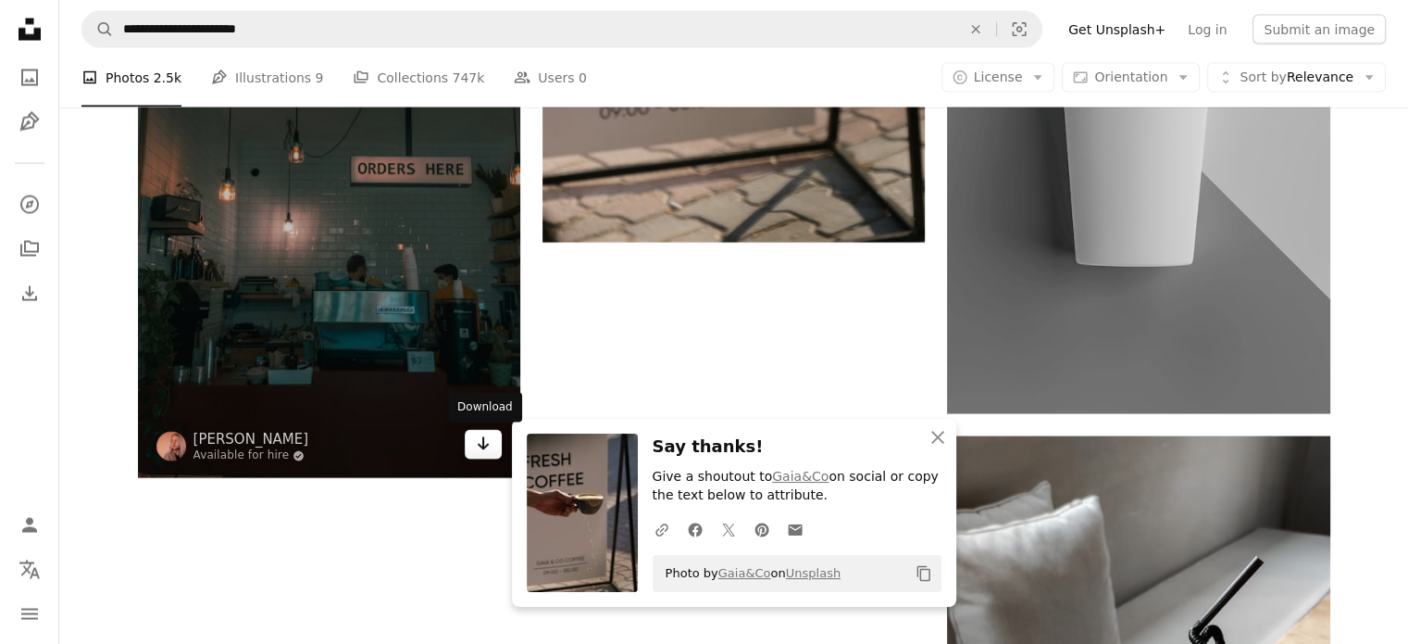
click at [473, 450] on link "Arrow pointing down" at bounding box center [483, 445] width 37 height 30
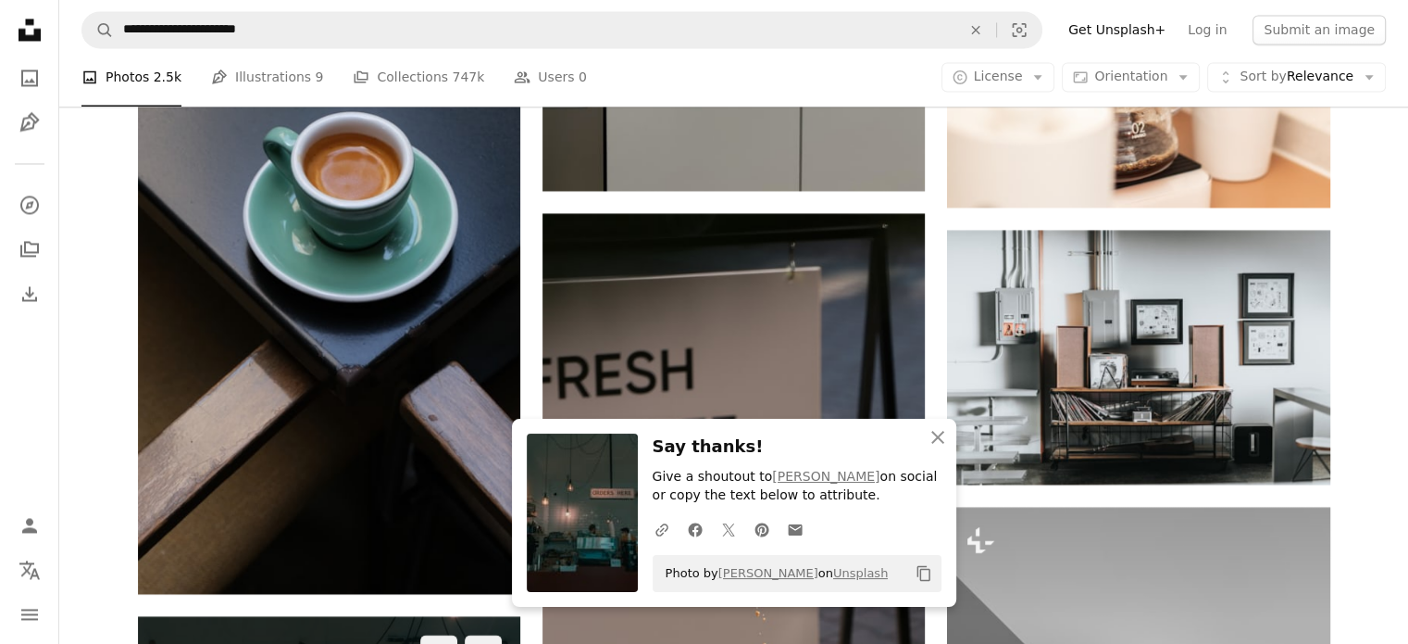
scroll to position [3241, 0]
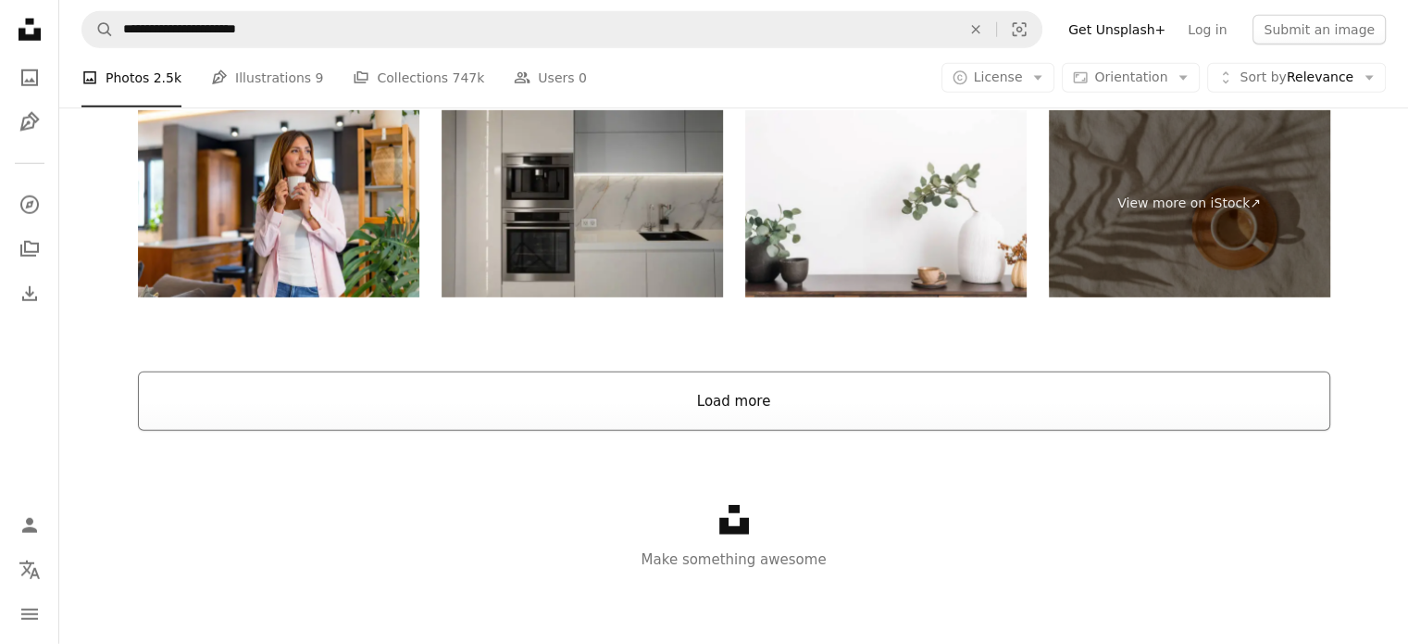
click at [715, 400] on button "Load more" at bounding box center [734, 400] width 1193 height 59
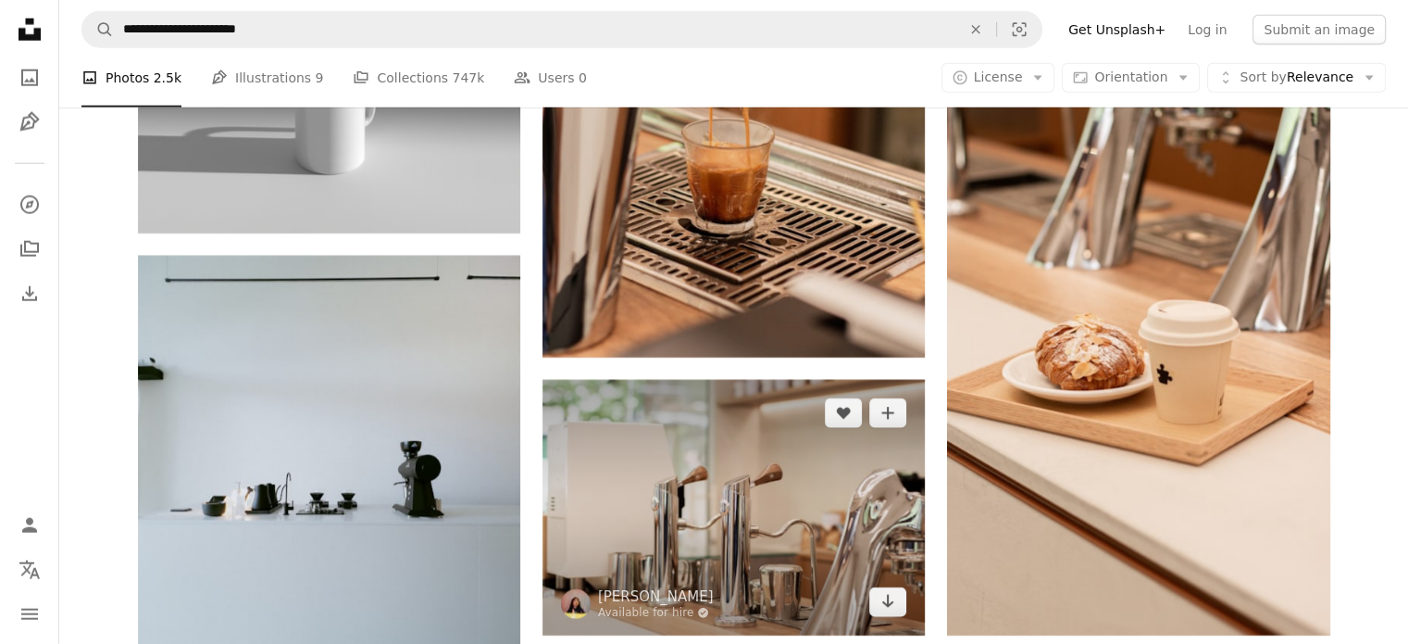
scroll to position [5189, 0]
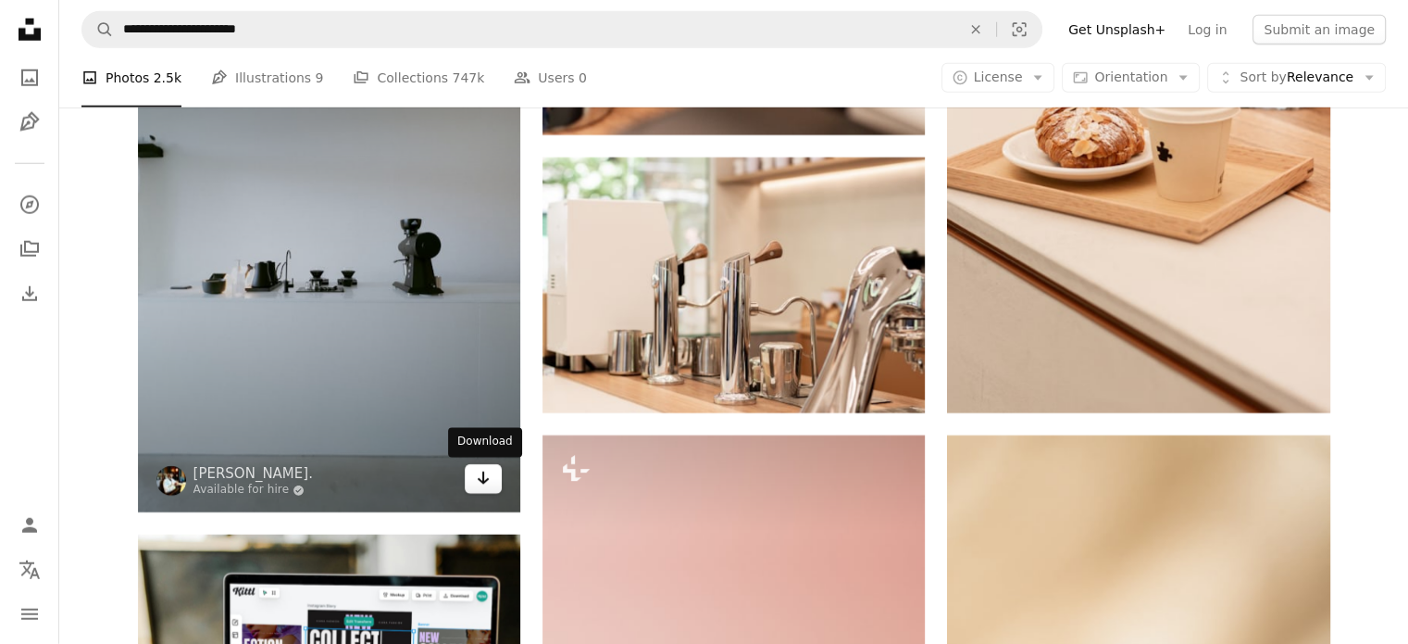
click at [482, 481] on icon "Download" at bounding box center [484, 477] width 12 height 13
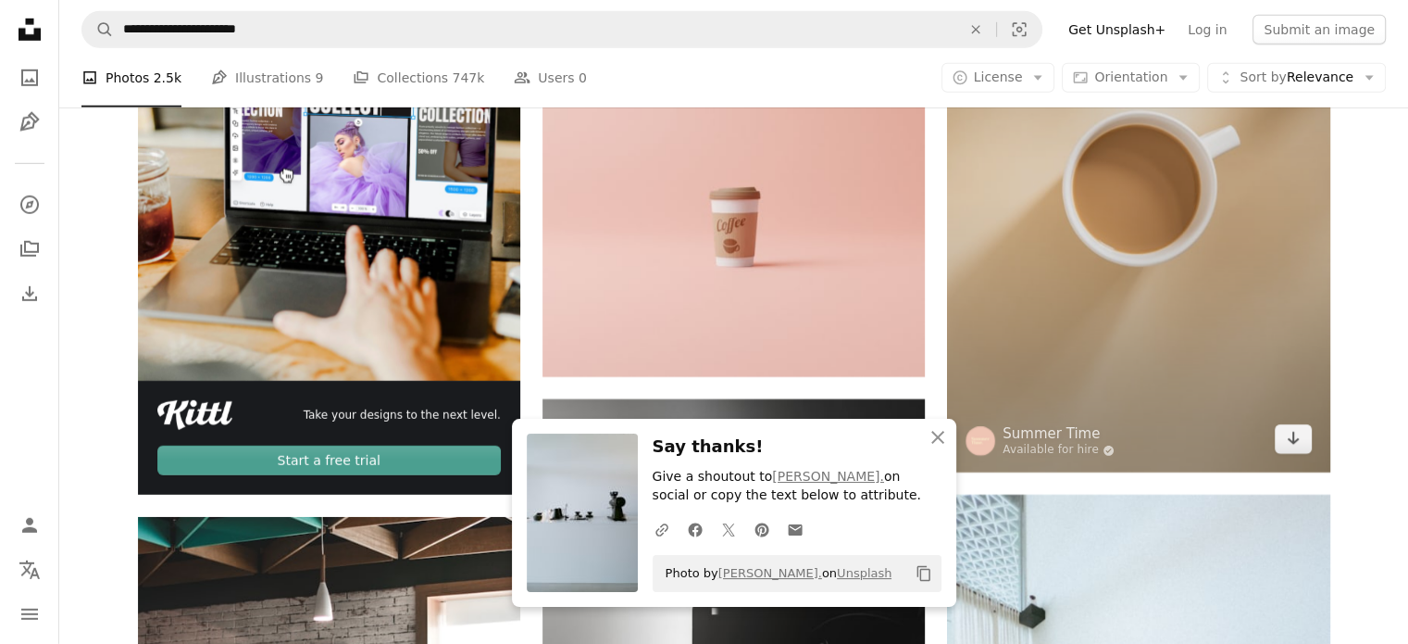
scroll to position [5745, 0]
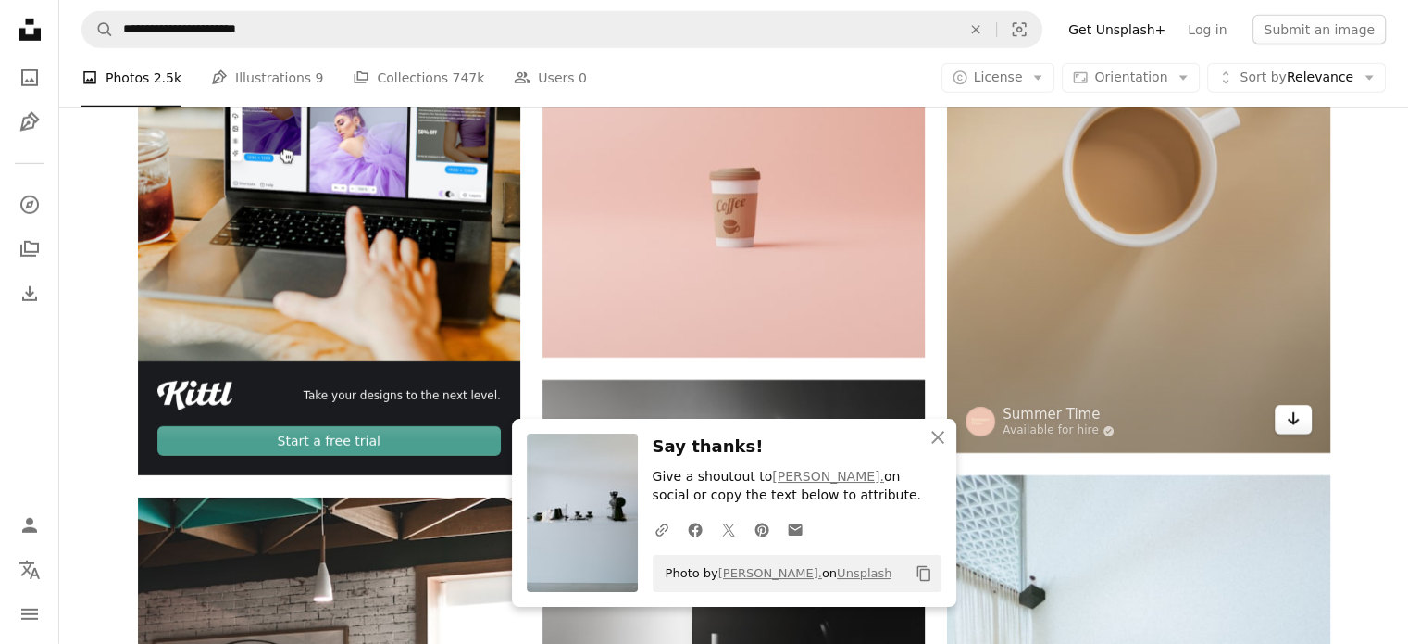
click at [1284, 424] on link "Arrow pointing down" at bounding box center [1293, 420] width 37 height 30
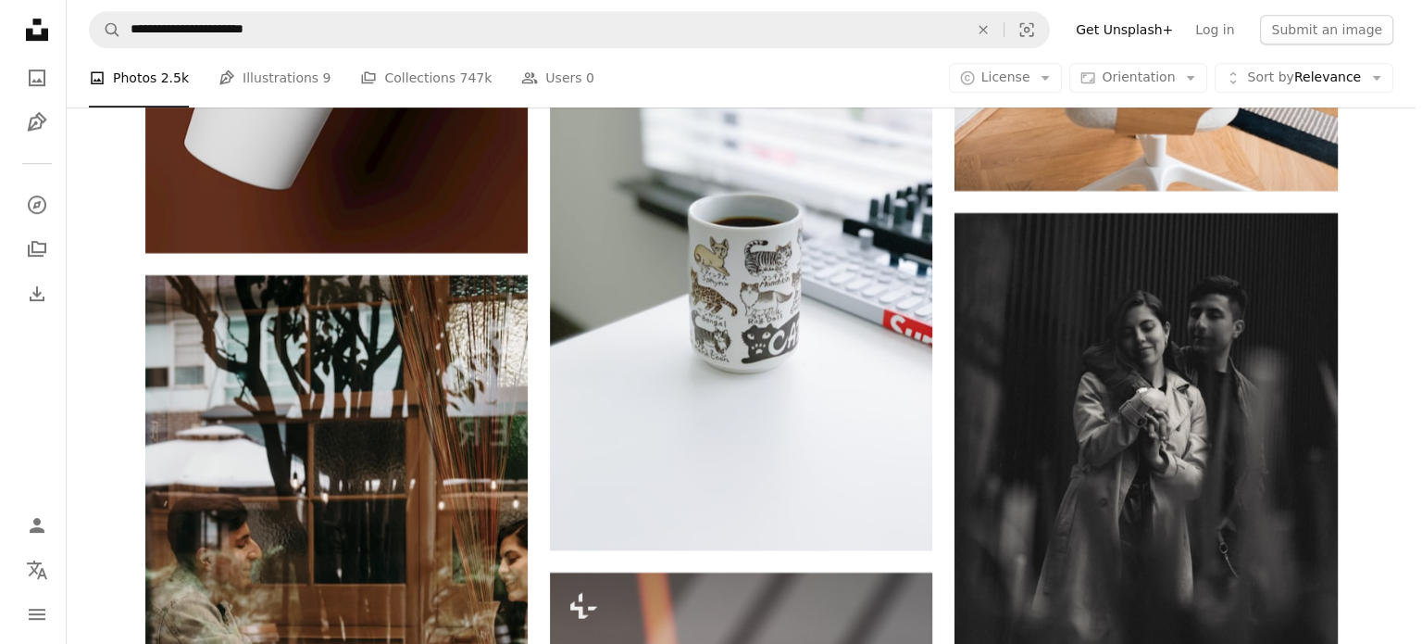
scroll to position [22227, 0]
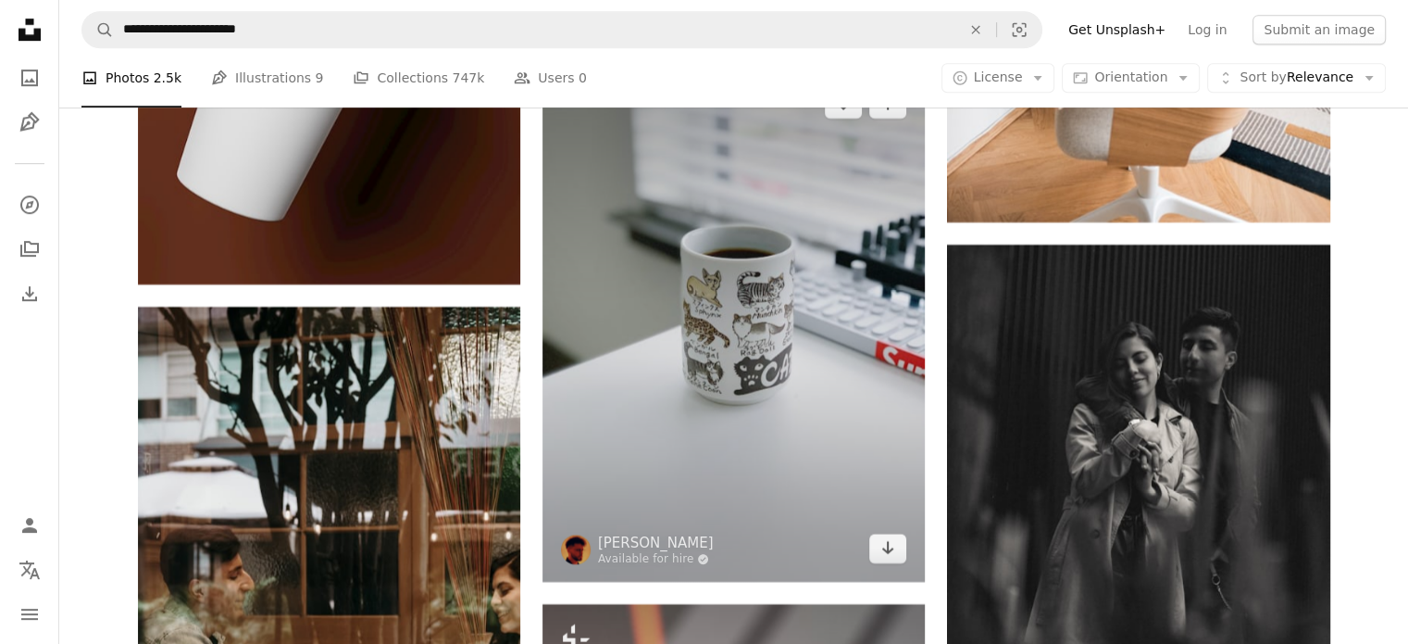
click at [892, 566] on img at bounding box center [734, 325] width 382 height 510
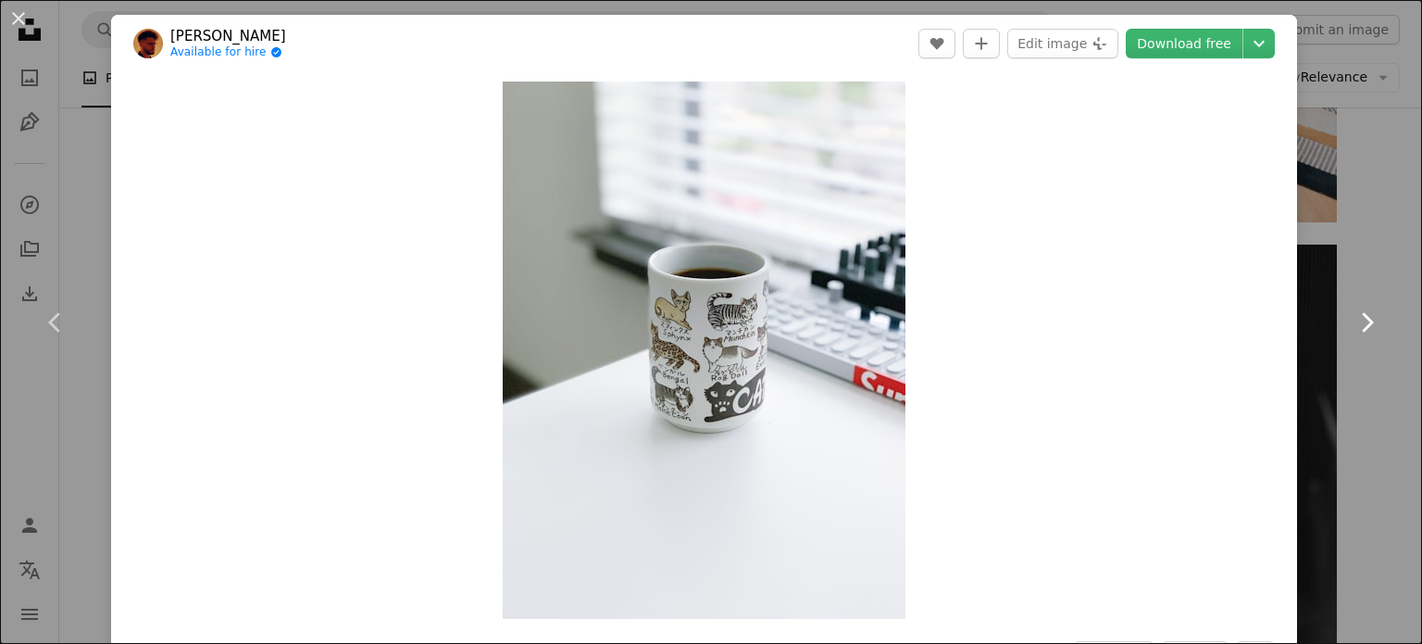
scroll to position [463, 0]
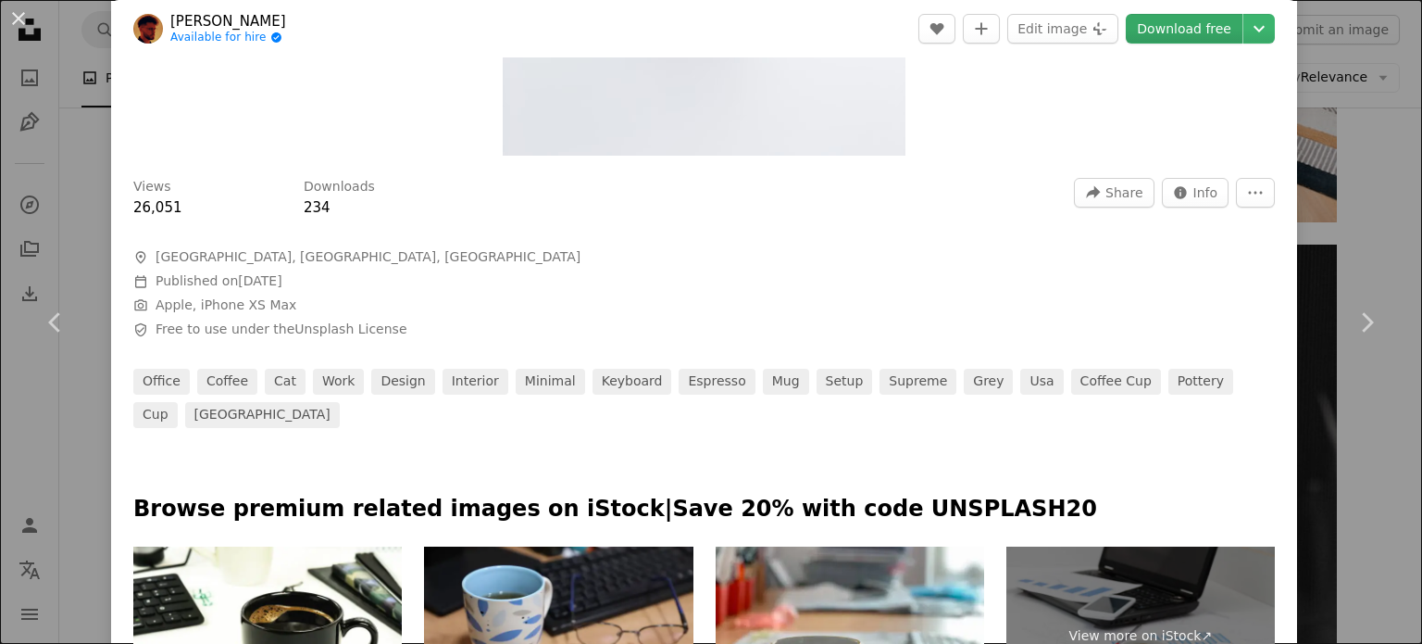
click at [1185, 33] on link "Download free" at bounding box center [1184, 29] width 117 height 30
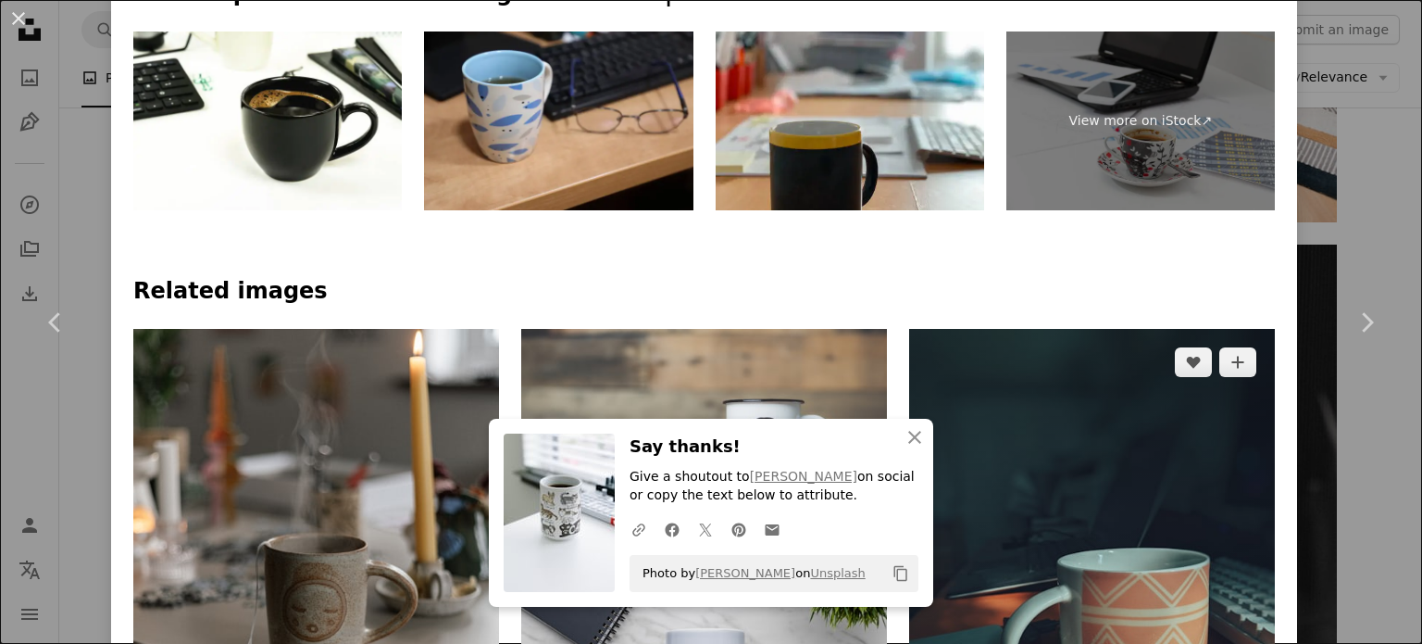
scroll to position [1389, 0]
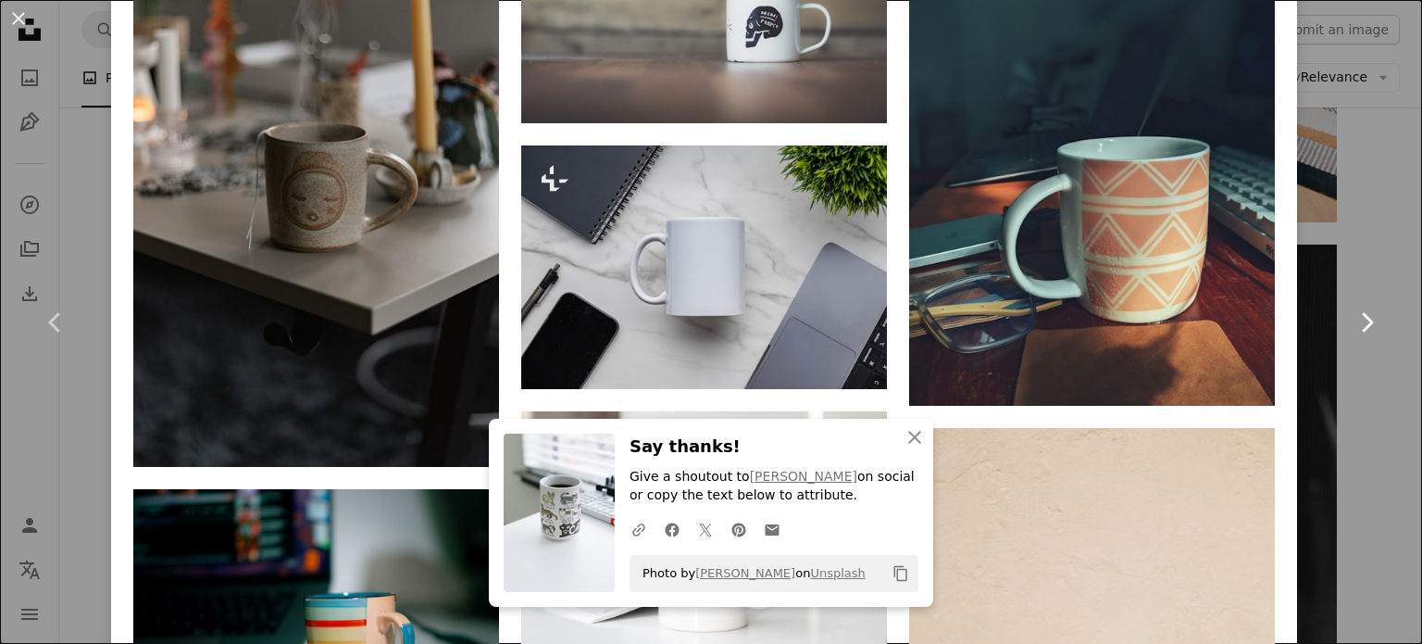
click at [1349, 266] on link "Chevron right" at bounding box center [1366, 322] width 111 height 178
click at [1370, 240] on link "Chevron right" at bounding box center [1366, 322] width 111 height 178
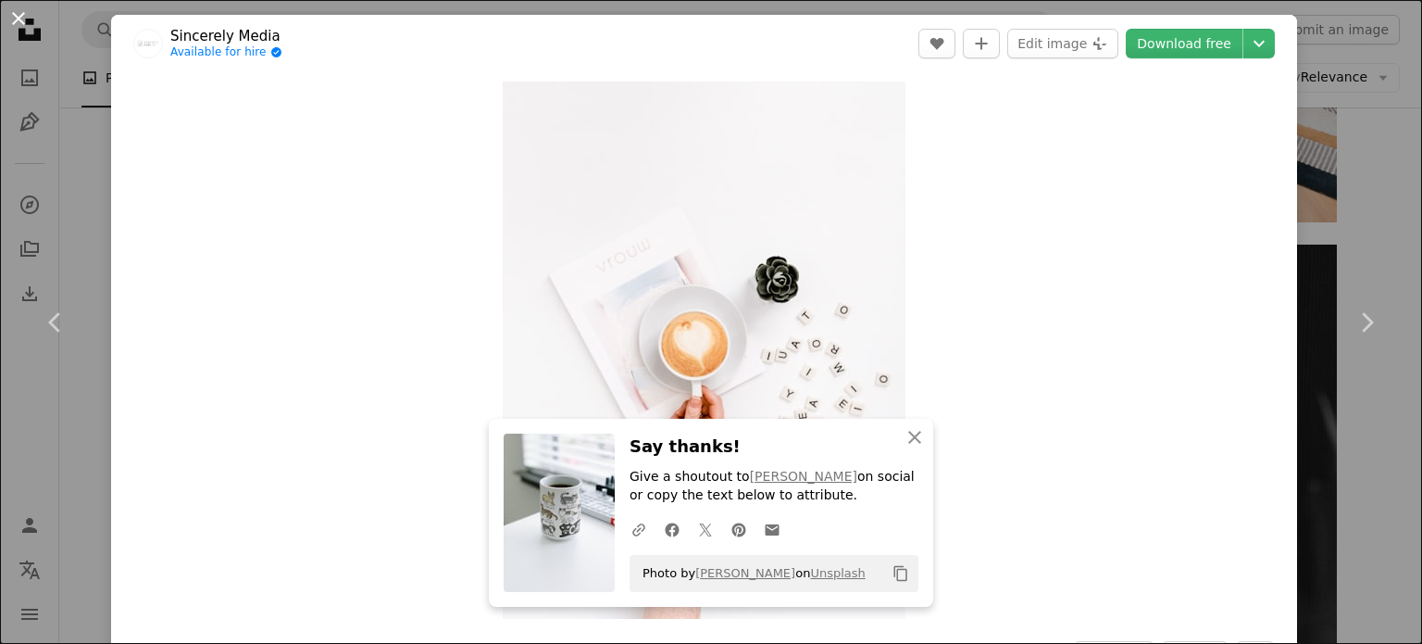
click at [8, 20] on button "An X shape" at bounding box center [18, 18] width 22 height 22
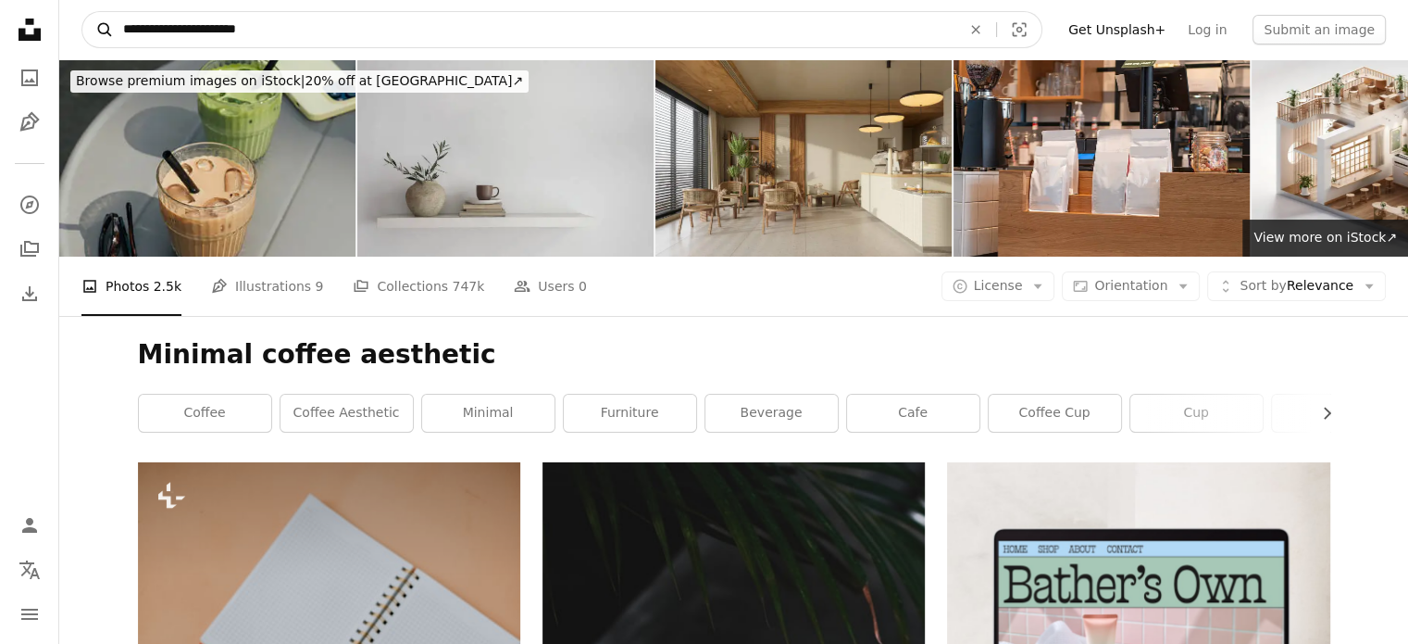
drag, startPoint x: 304, startPoint y: 31, endPoint x: 100, endPoint y: 34, distance: 203.7
click at [100, 34] on form "**********" at bounding box center [561, 29] width 961 height 37
paste input "Find visuals sitewide"
type input "**********"
click at [82, 12] on button "A magnifying glass" at bounding box center [97, 29] width 31 height 35
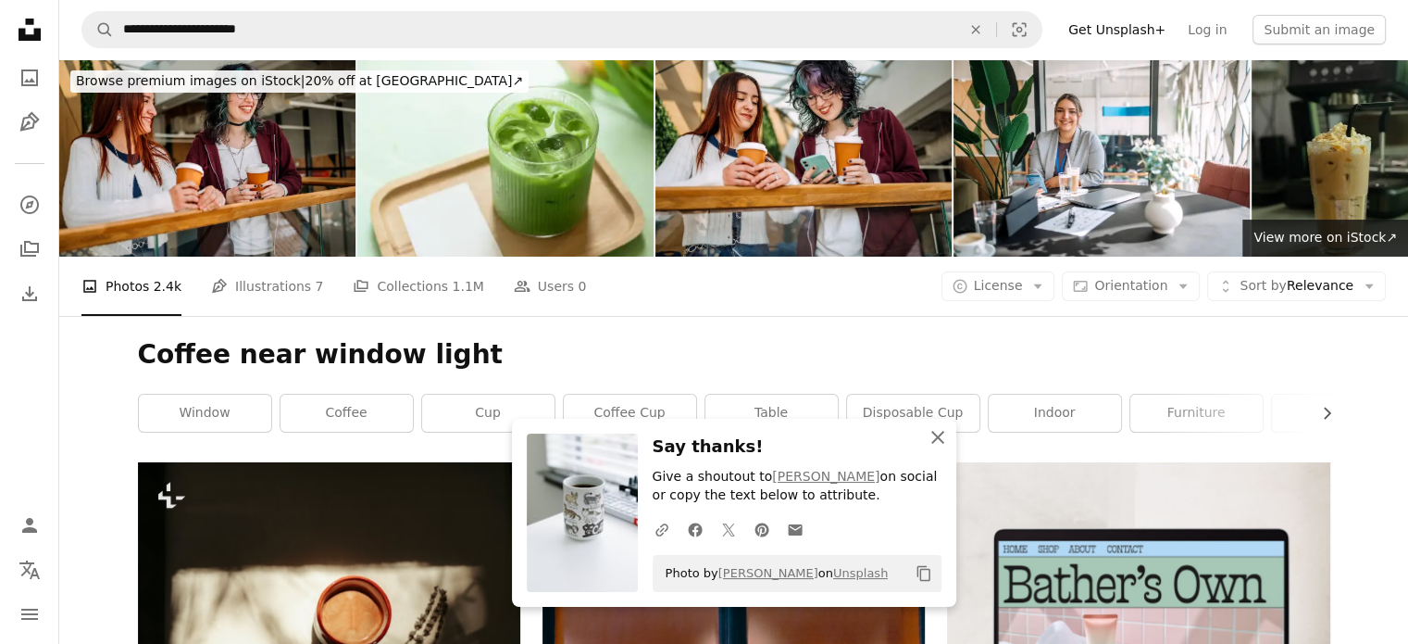
click at [930, 432] on icon "An X shape" at bounding box center [938, 437] width 22 height 22
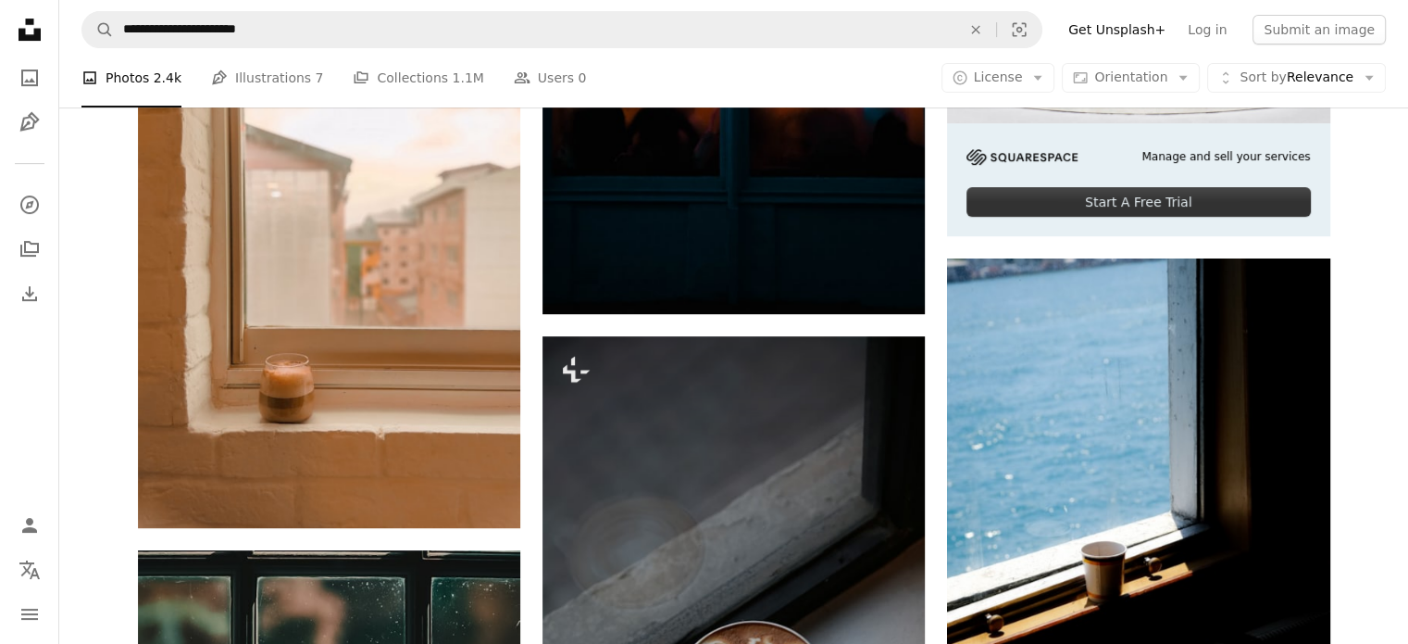
scroll to position [741, 0]
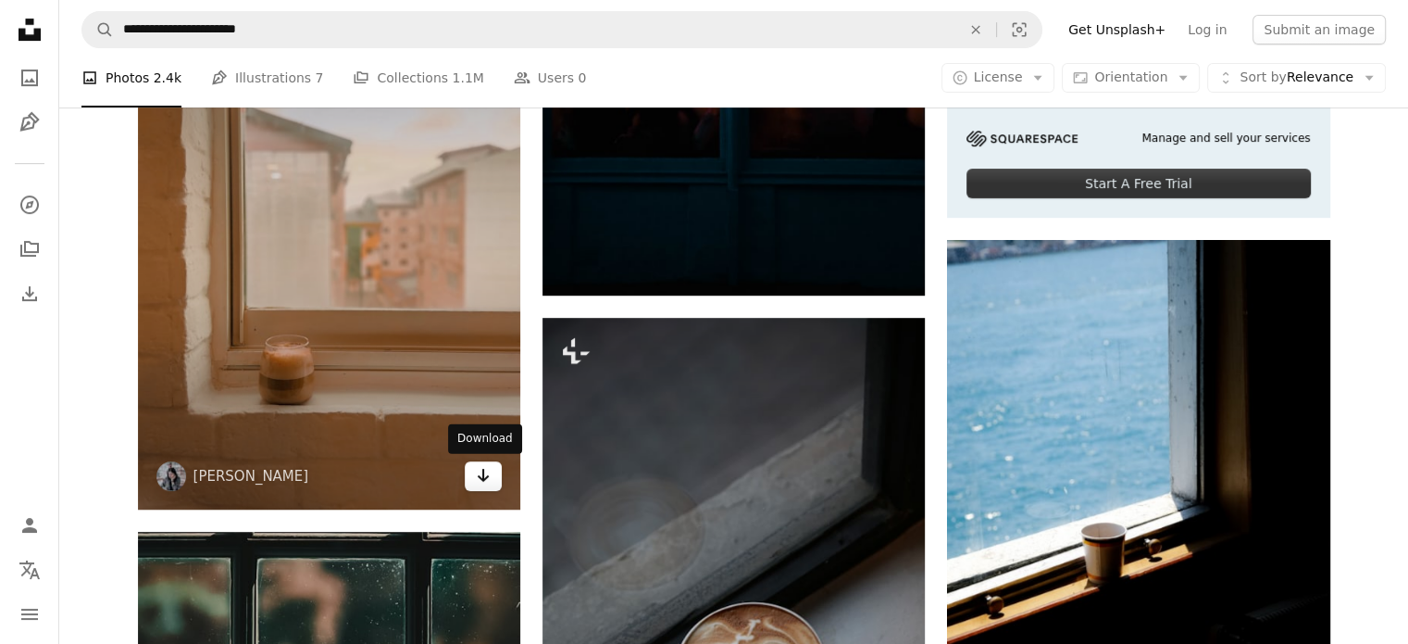
click at [479, 482] on icon "Arrow pointing down" at bounding box center [483, 475] width 15 height 22
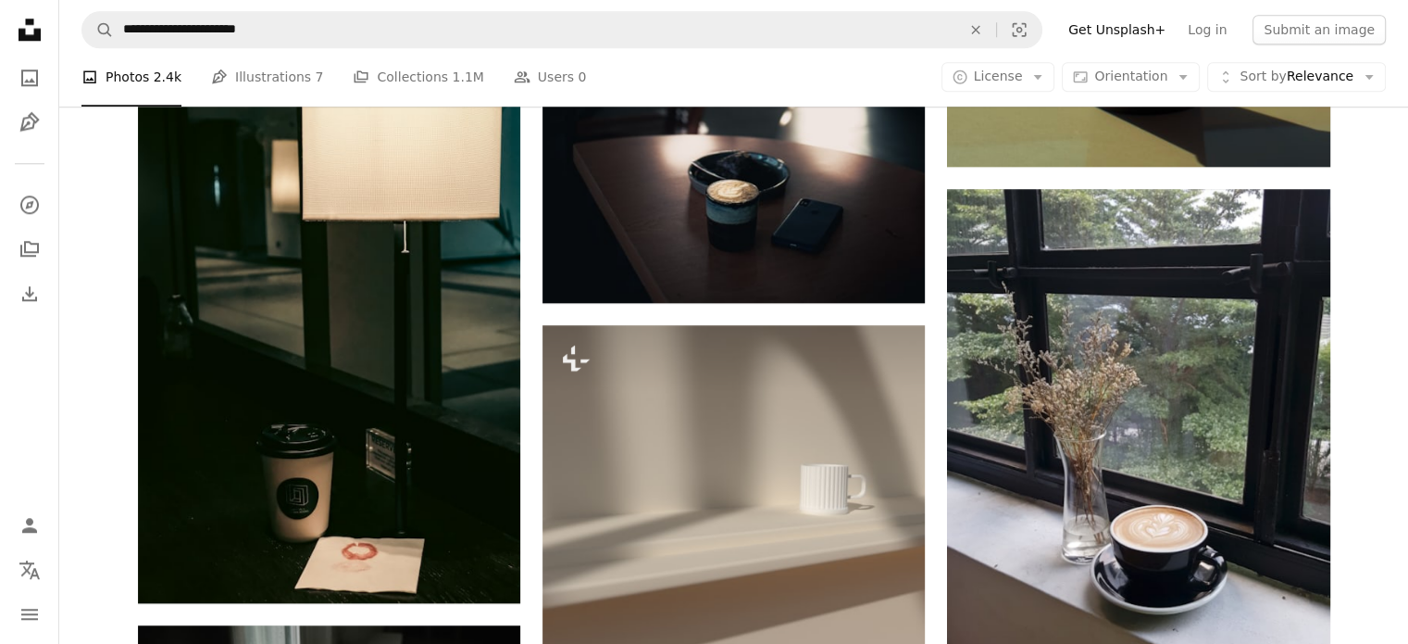
scroll to position [2037, 0]
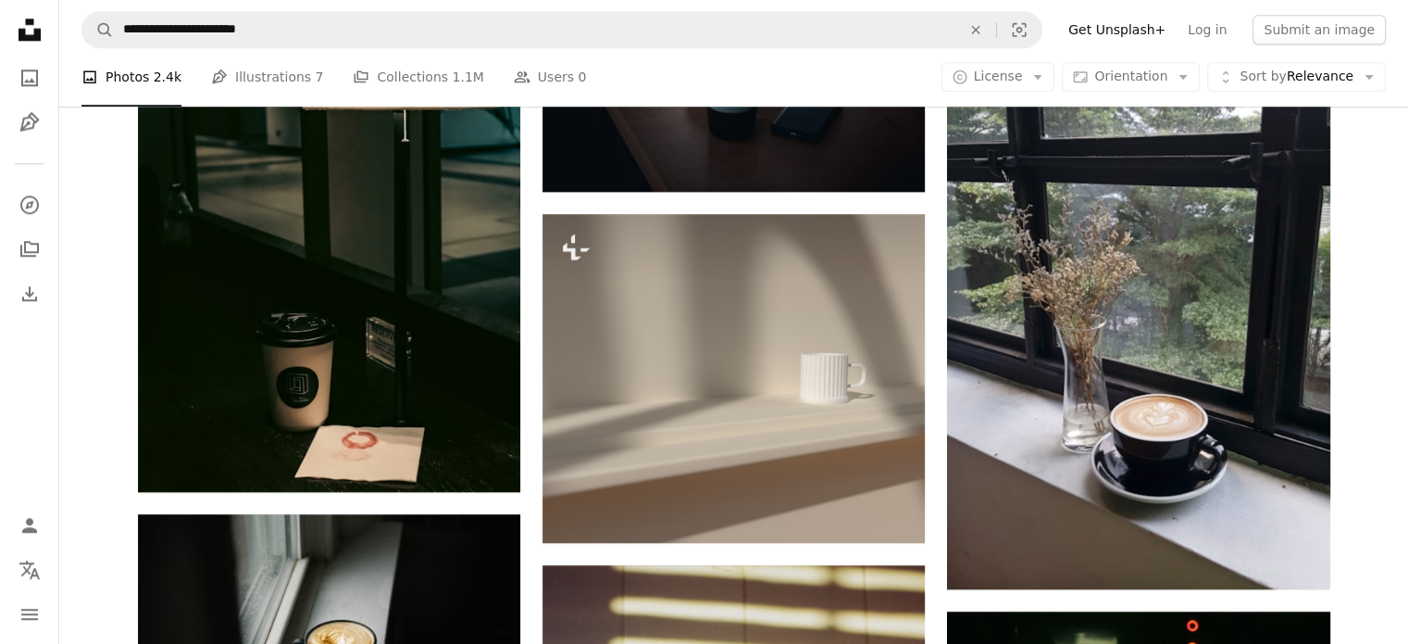
click at [1348, 376] on div "Plus sign for Unsplash+ A heart A plus sign Mesut çiçen For Unsplash+ A lock Do…" at bounding box center [734, 359] width 1237 height 3869
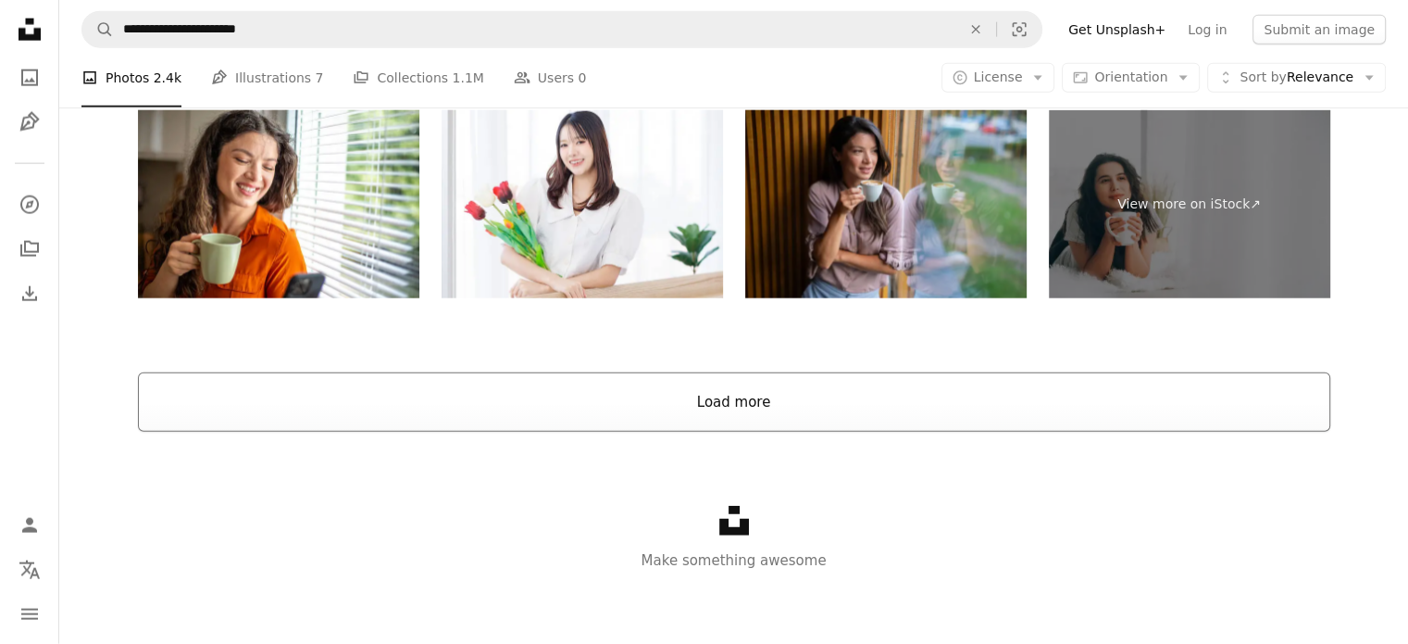
click at [804, 372] on button "Load more" at bounding box center [734, 401] width 1193 height 59
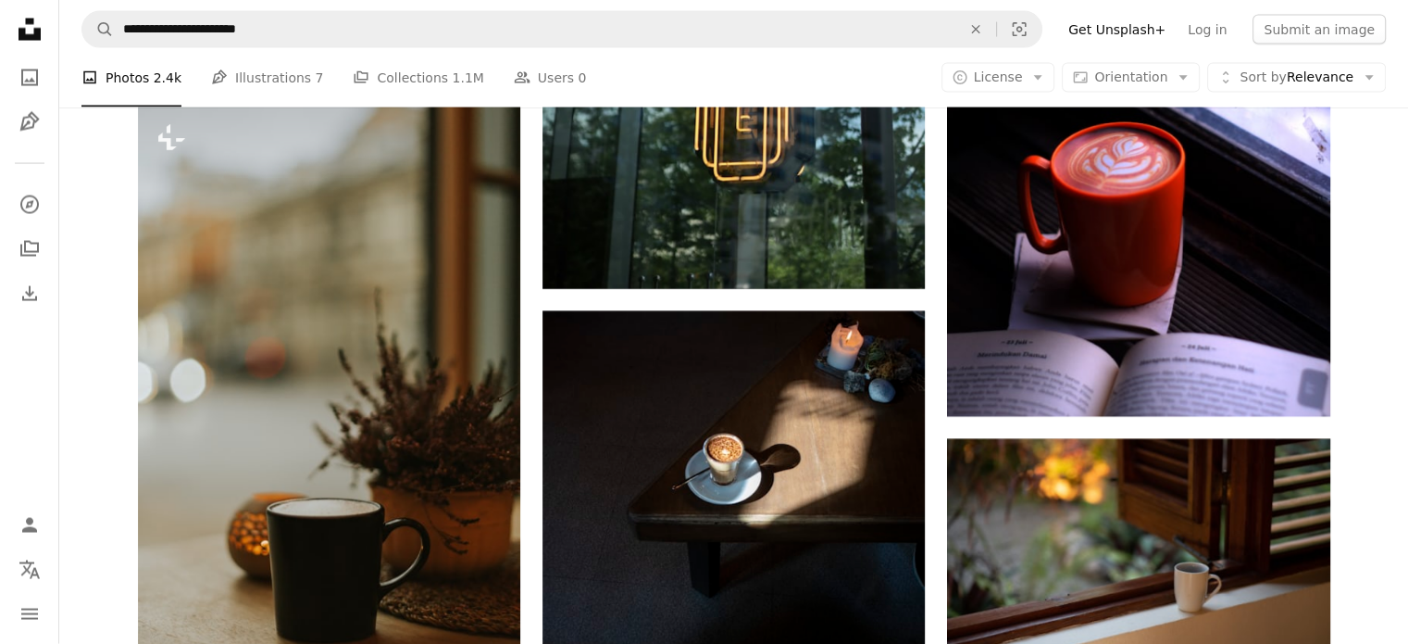
scroll to position [3959, 0]
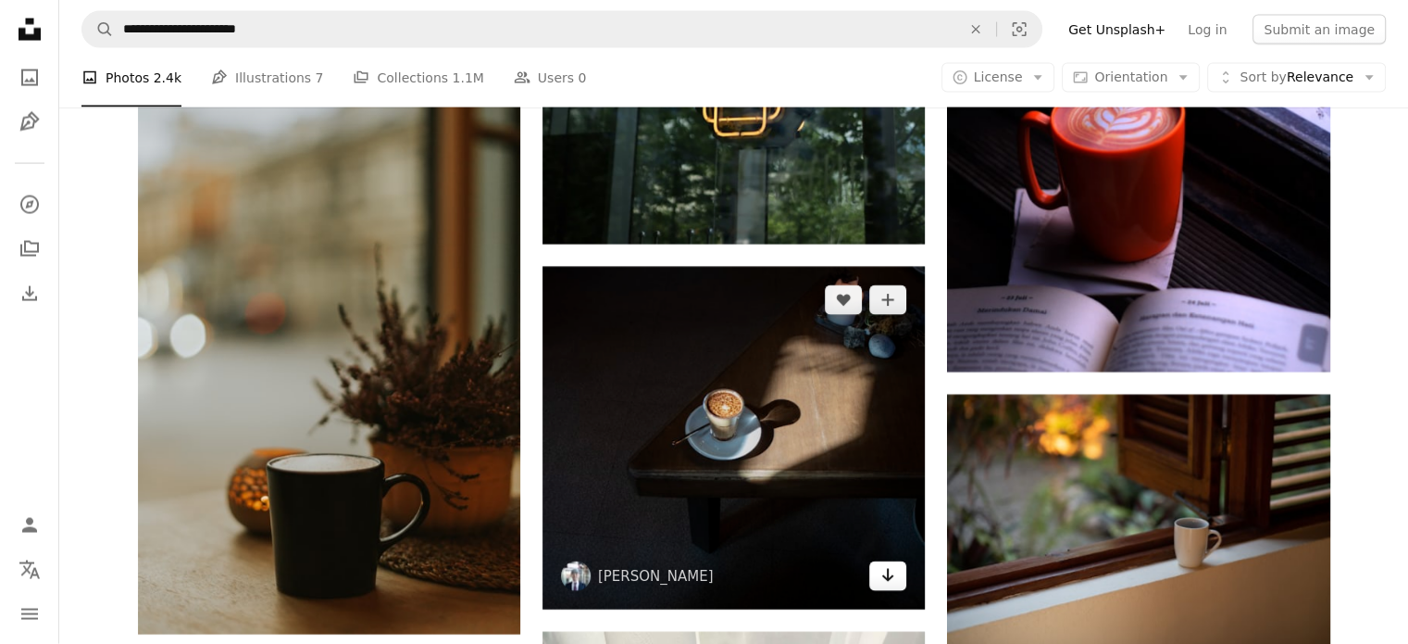
click at [885, 579] on icon "Download" at bounding box center [888, 575] width 12 height 13
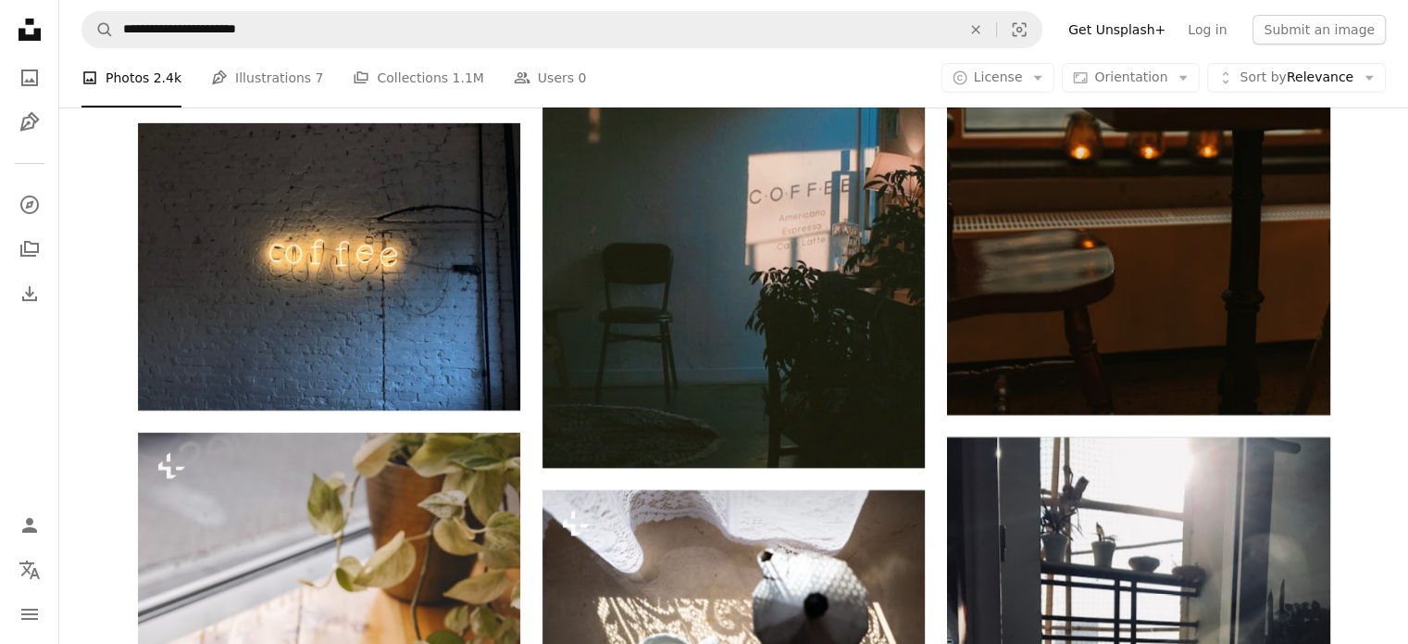
scroll to position [6830, 0]
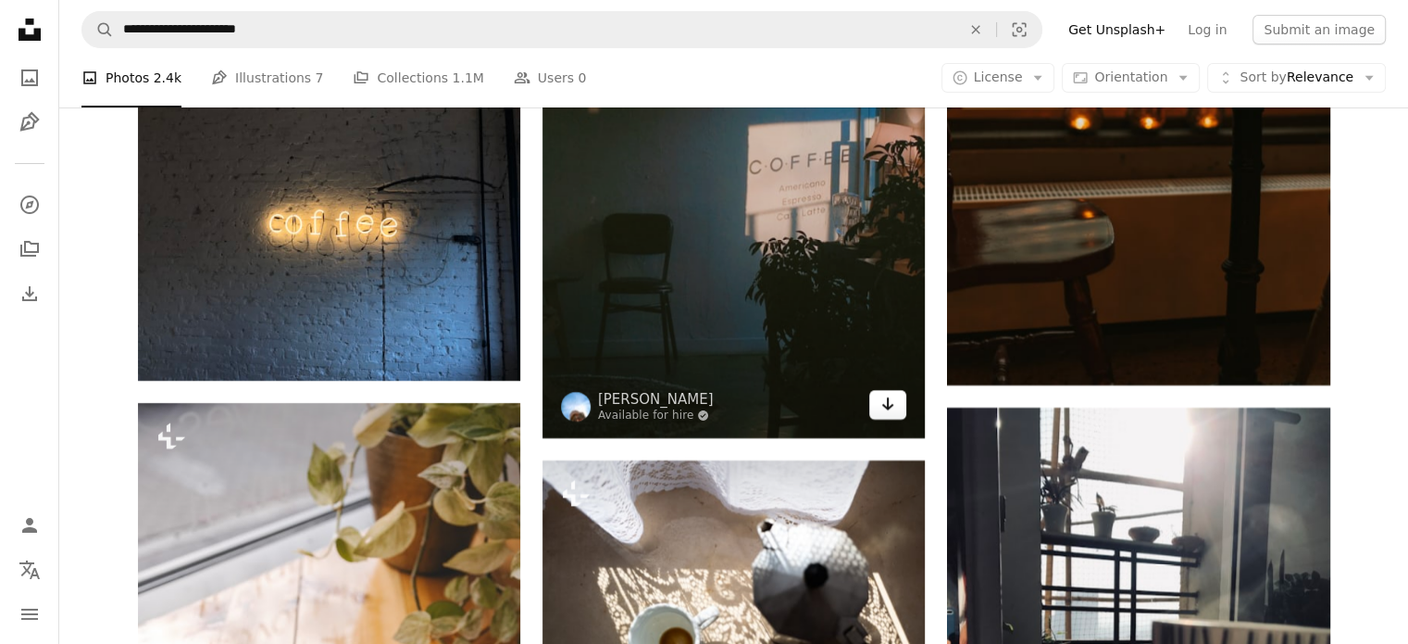
click at [885, 409] on icon "Arrow pointing down" at bounding box center [888, 404] width 15 height 22
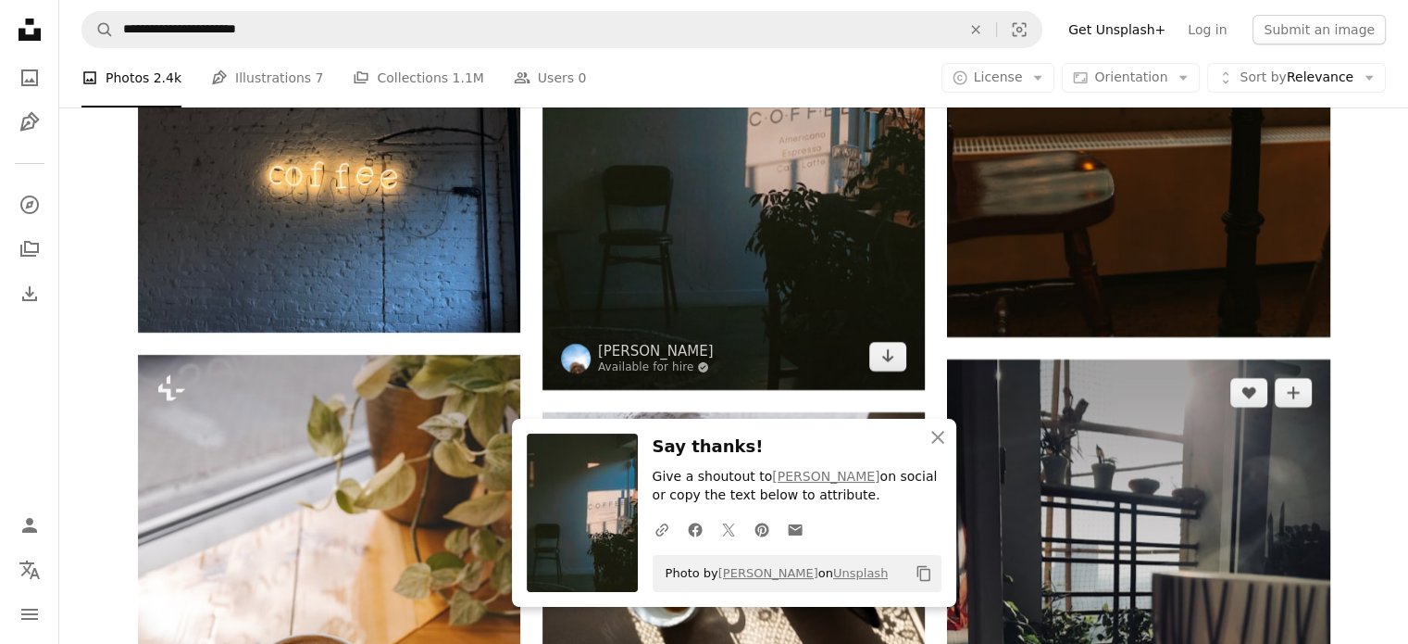
scroll to position [7200, 0]
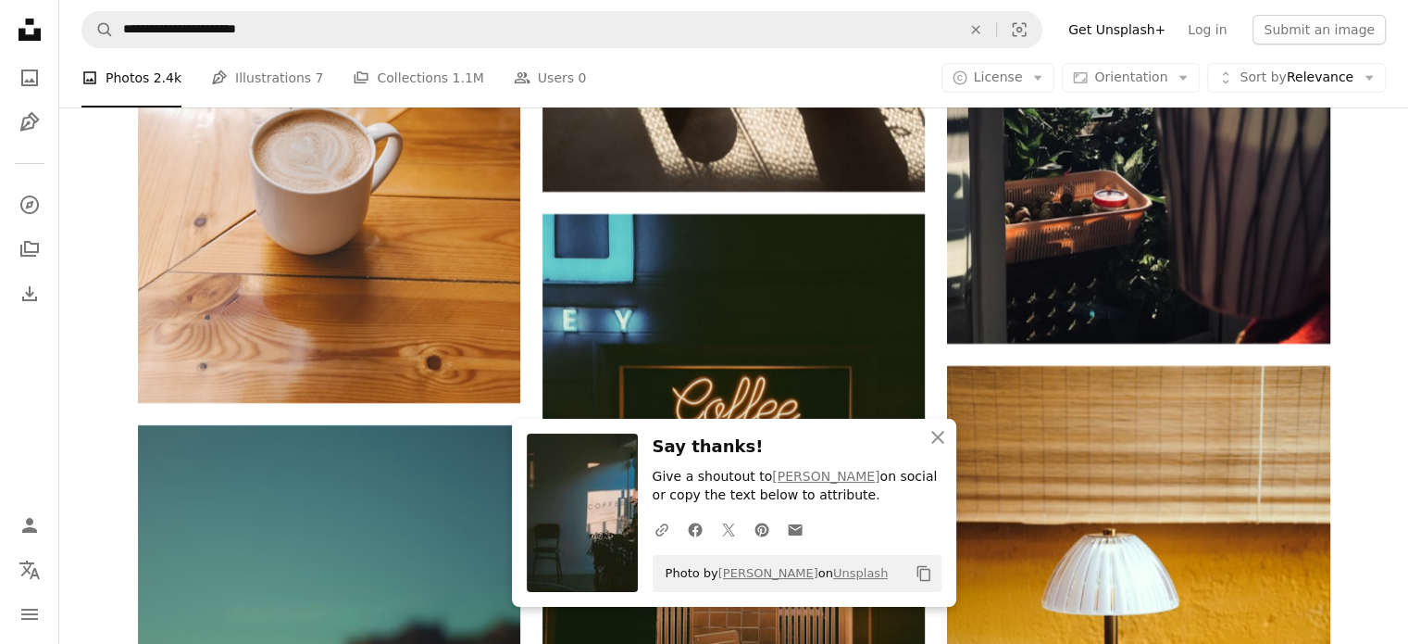
scroll to position [7571, 0]
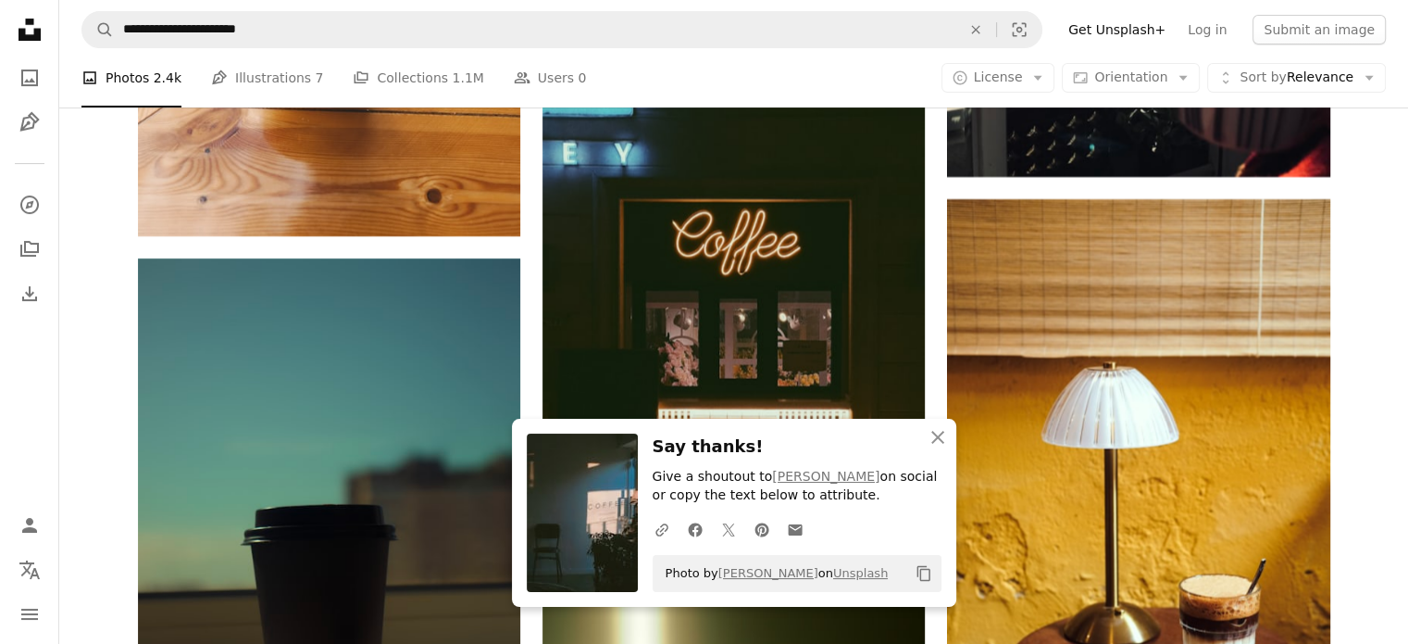
drag, startPoint x: 1361, startPoint y: 427, endPoint x: 1362, endPoint y: 416, distance: 11.2
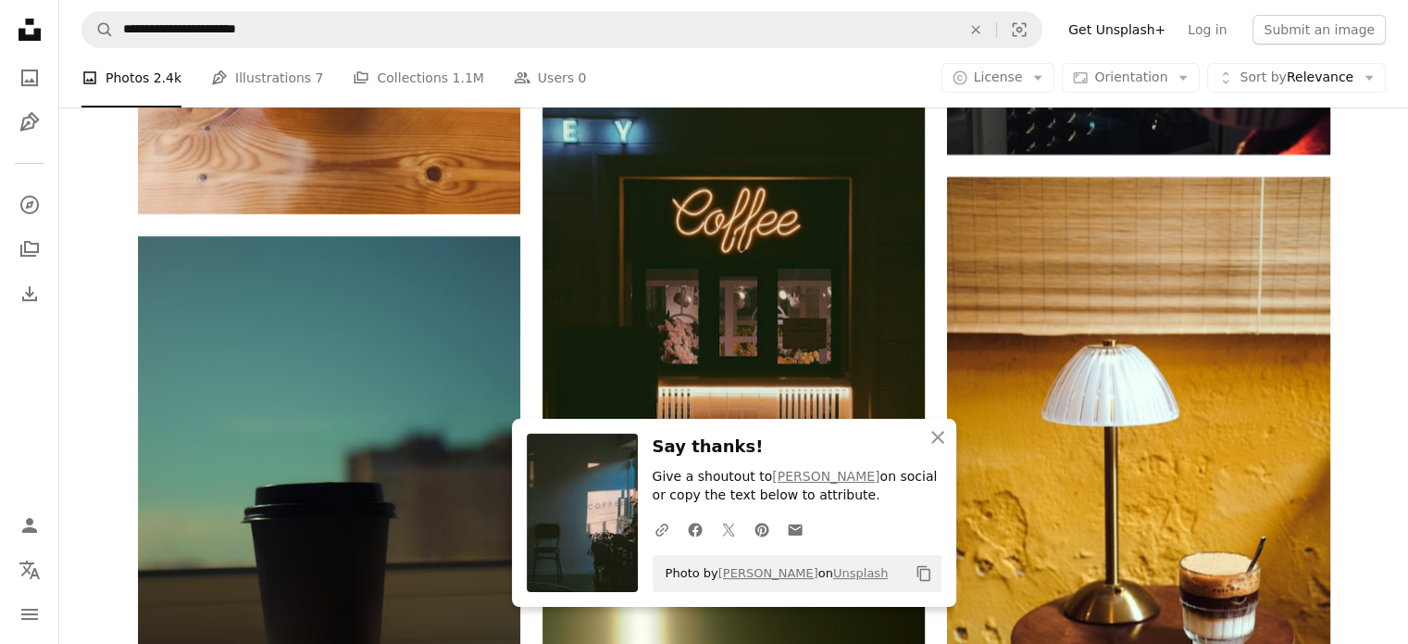
scroll to position [7663, 0]
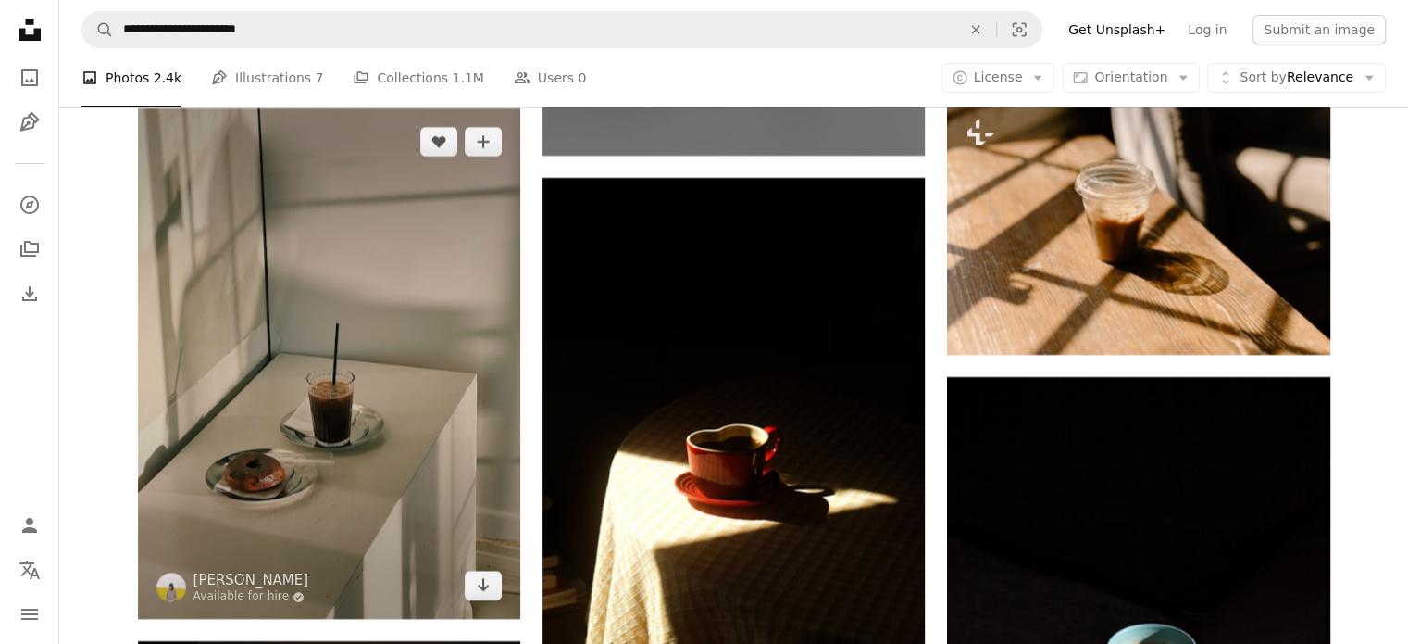
scroll to position [14423, 0]
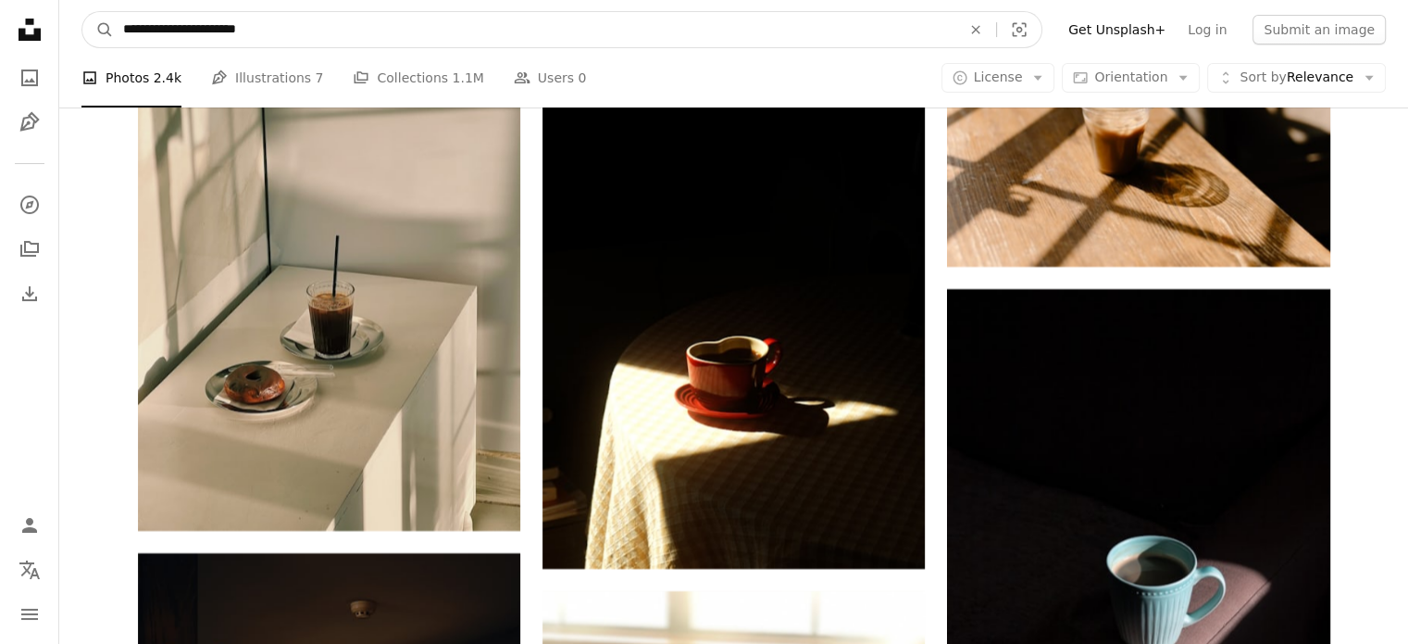
click at [244, 40] on input "**********" at bounding box center [535, 29] width 842 height 35
drag, startPoint x: 286, startPoint y: 25, endPoint x: 166, endPoint y: 30, distance: 120.5
click at [166, 30] on input "**********" at bounding box center [535, 29] width 842 height 35
type input "**********"
click at [82, 12] on button "A magnifying glass" at bounding box center [97, 29] width 31 height 35
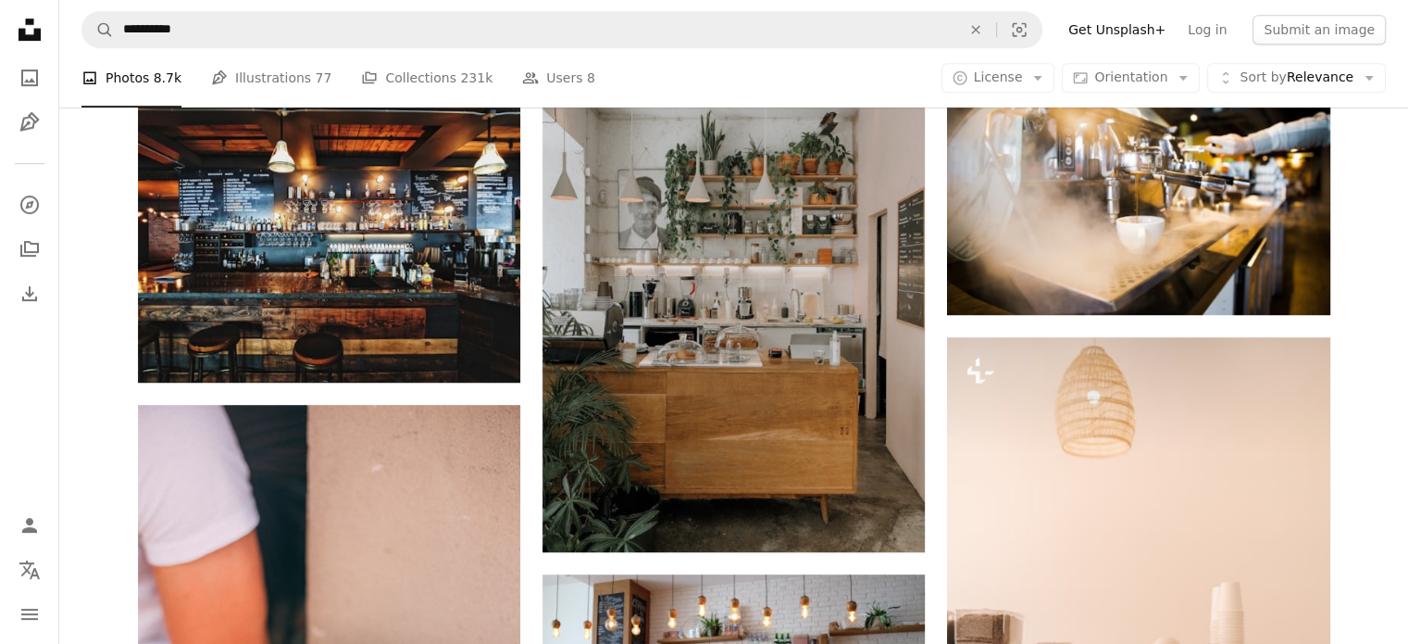
scroll to position [926, 0]
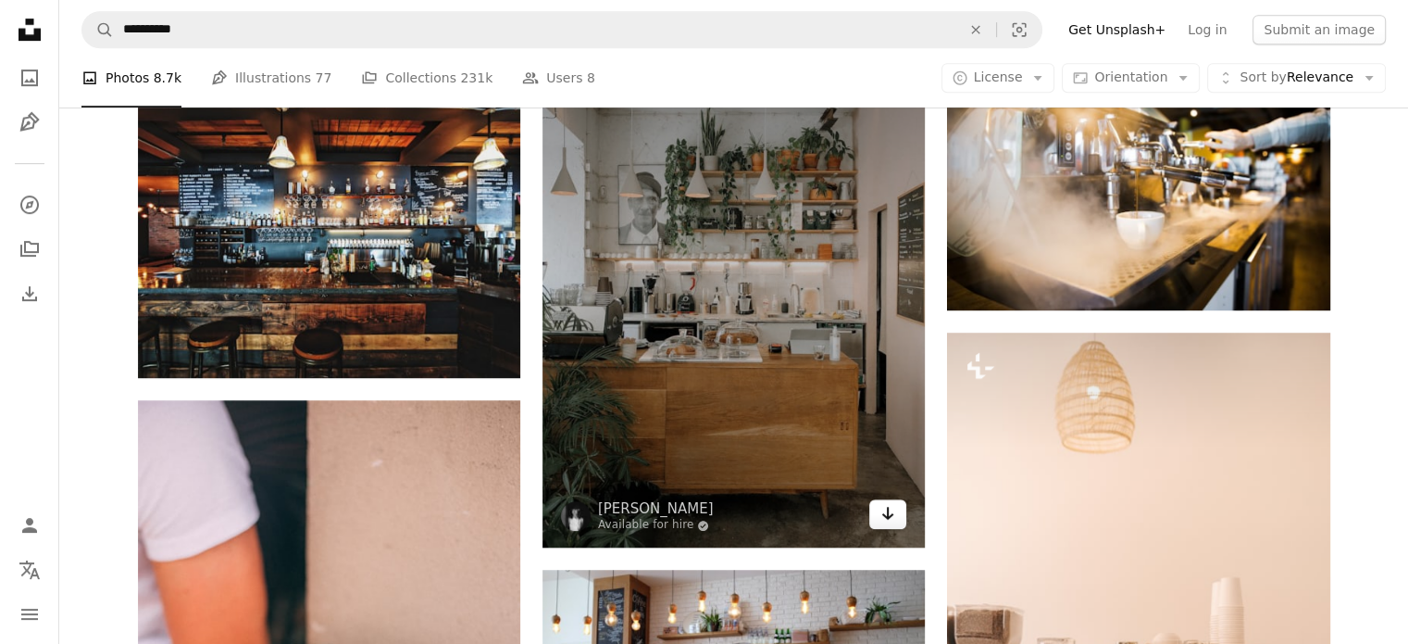
click at [900, 521] on link "Arrow pointing down" at bounding box center [887, 514] width 37 height 30
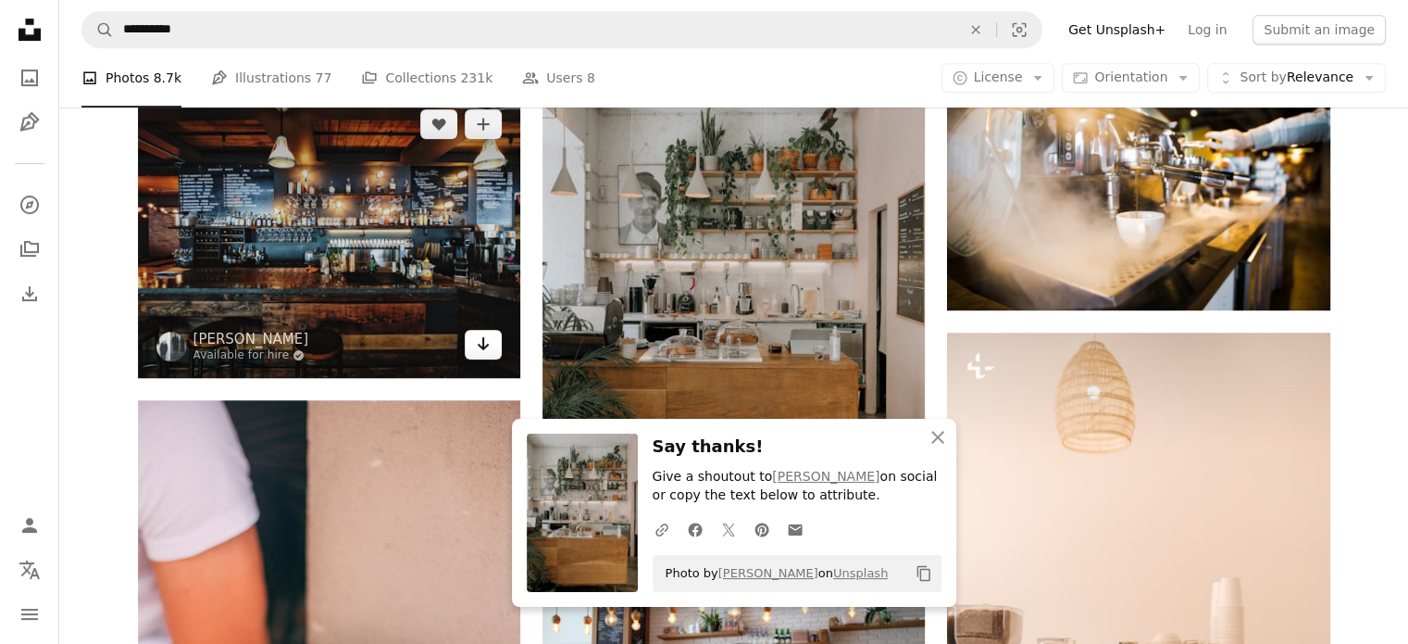
click at [480, 349] on icon "Arrow pointing down" at bounding box center [483, 343] width 15 height 22
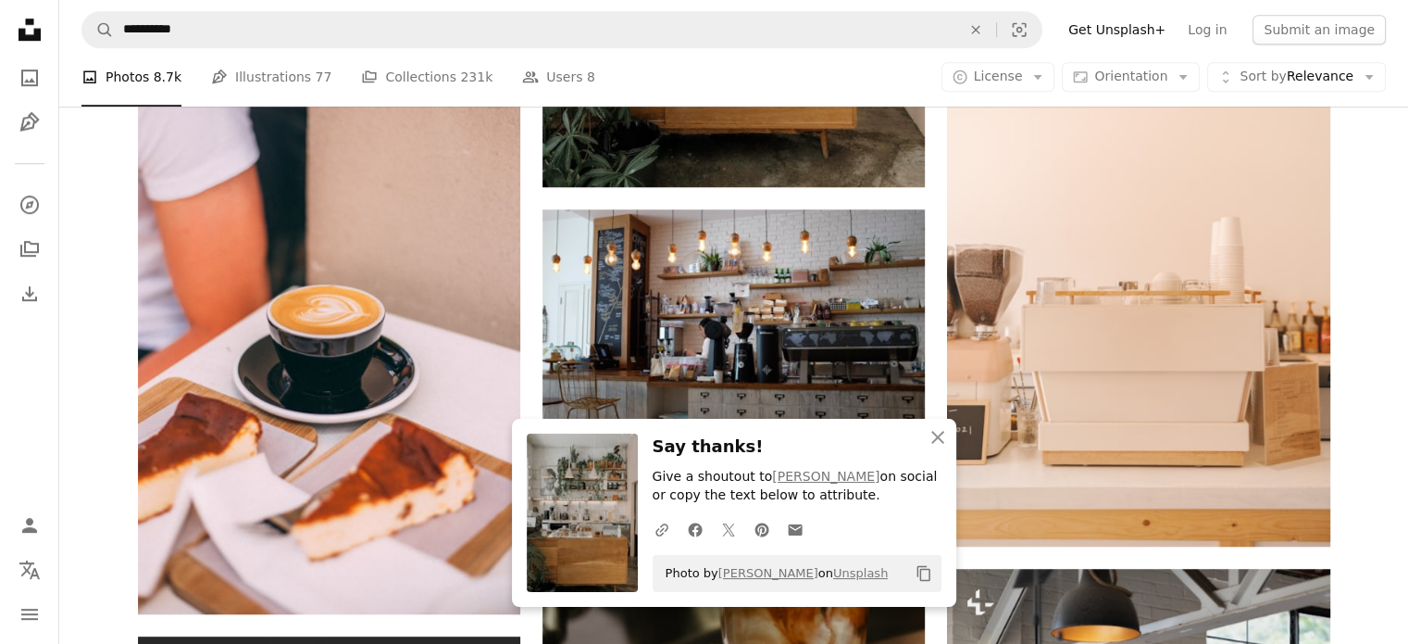
scroll to position [1296, 0]
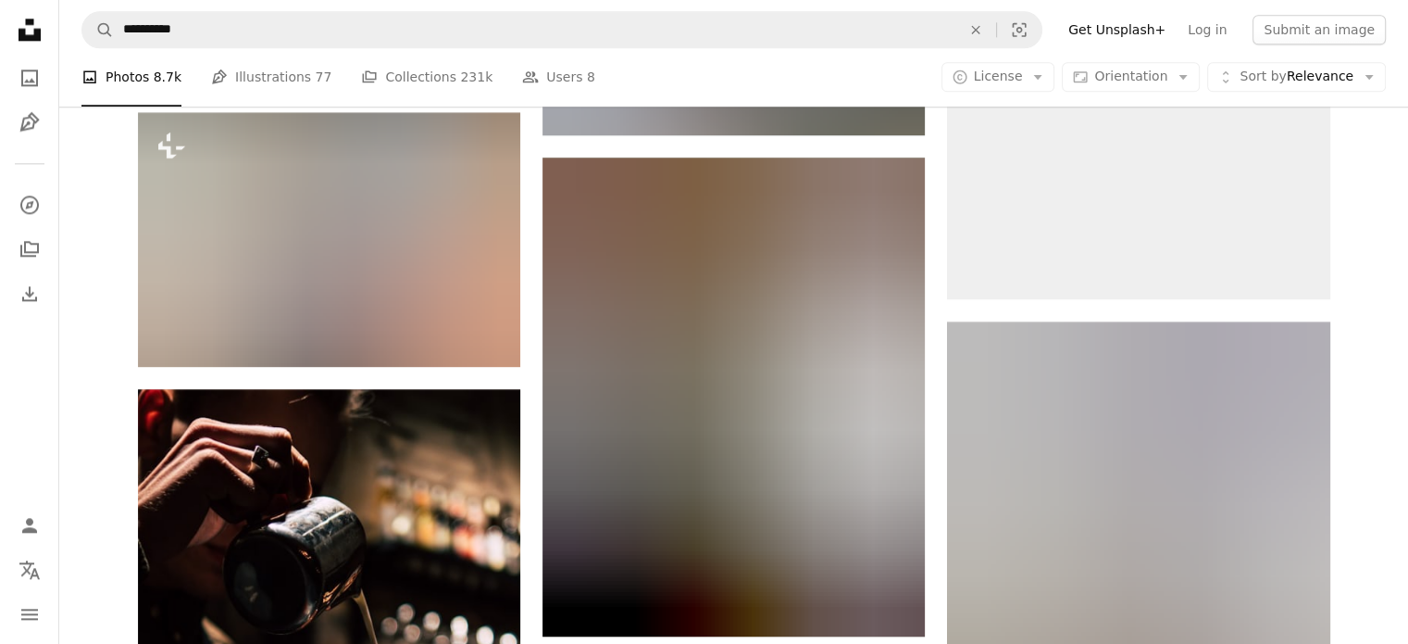
scroll to position [2500, 0]
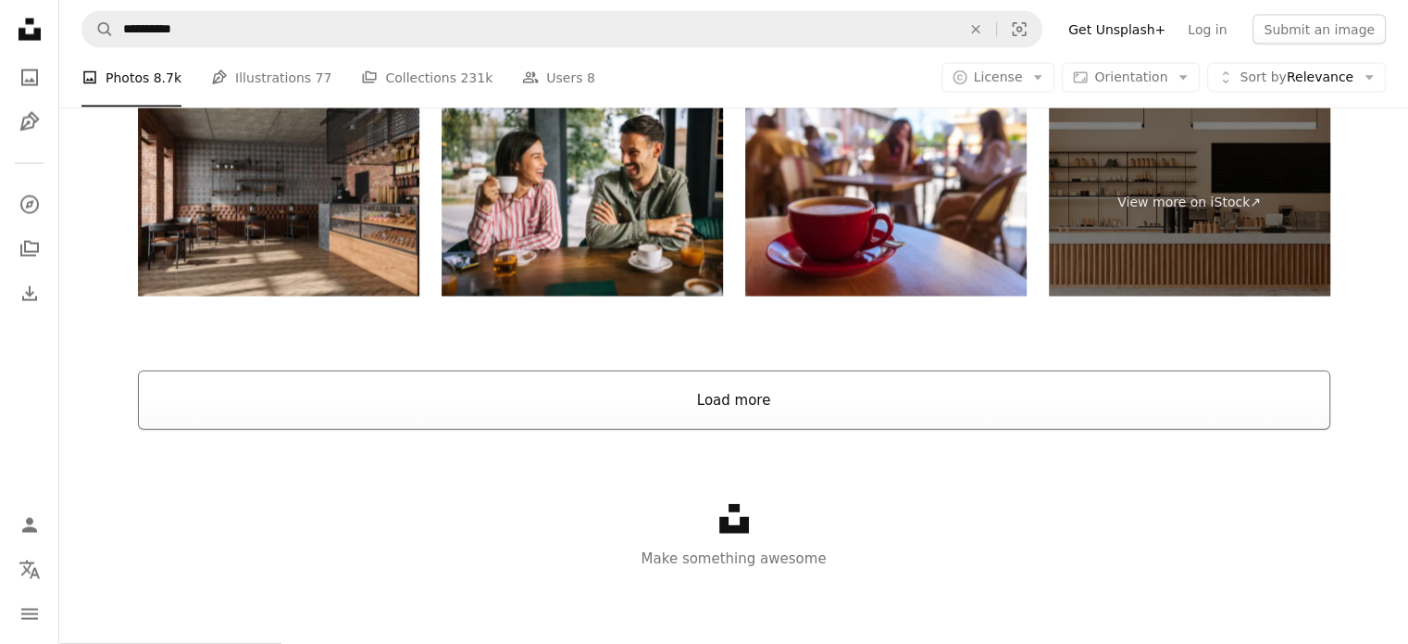
click at [752, 409] on button "Load more" at bounding box center [734, 399] width 1193 height 59
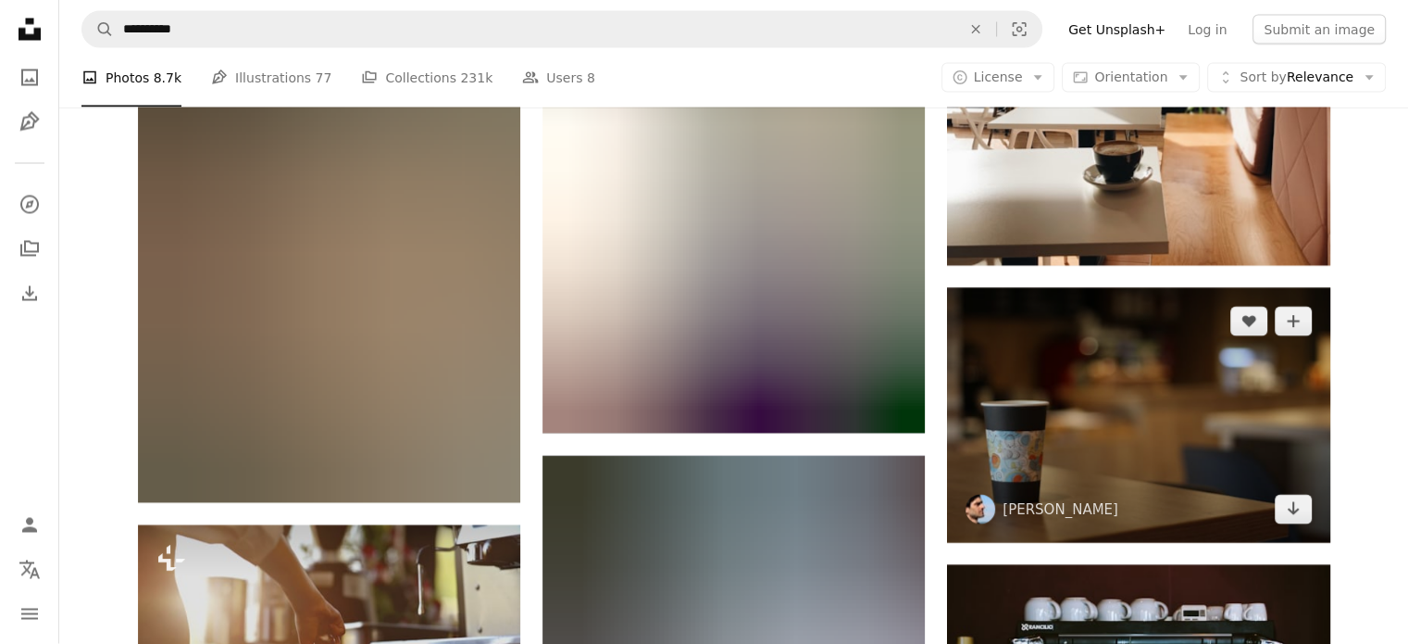
scroll to position [3557, 0]
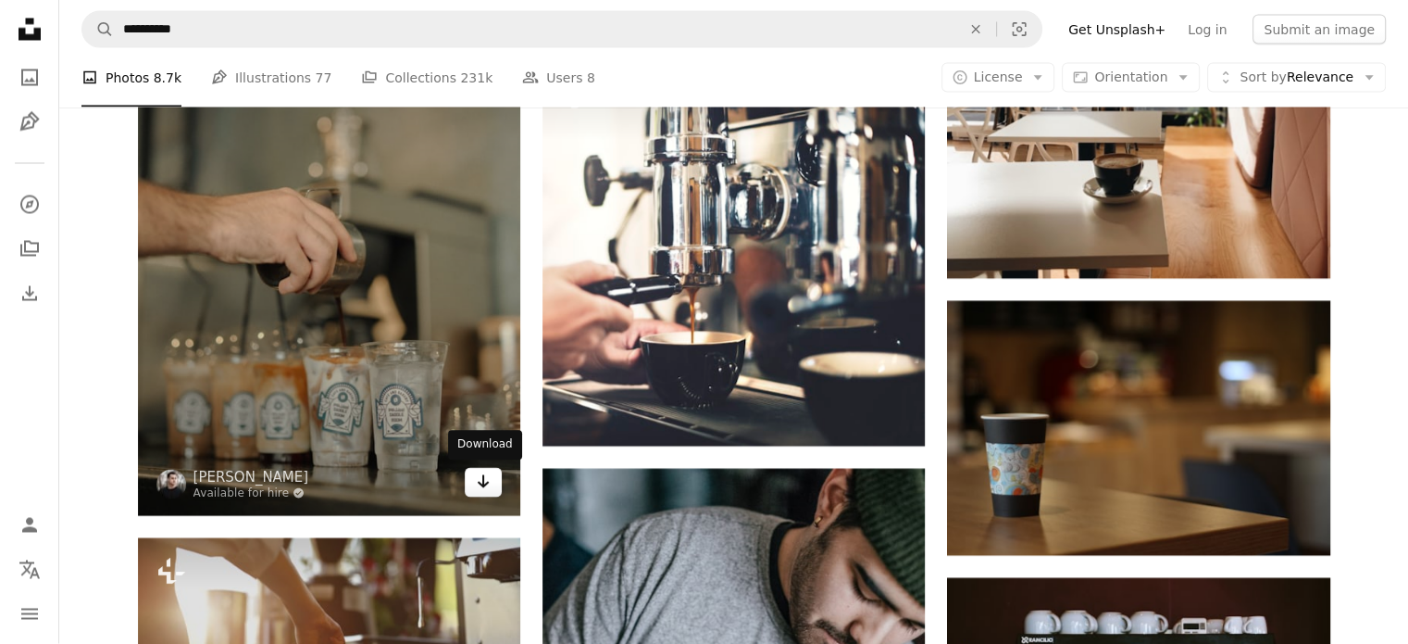
click at [476, 482] on icon "Arrow pointing down" at bounding box center [483, 481] width 15 height 22
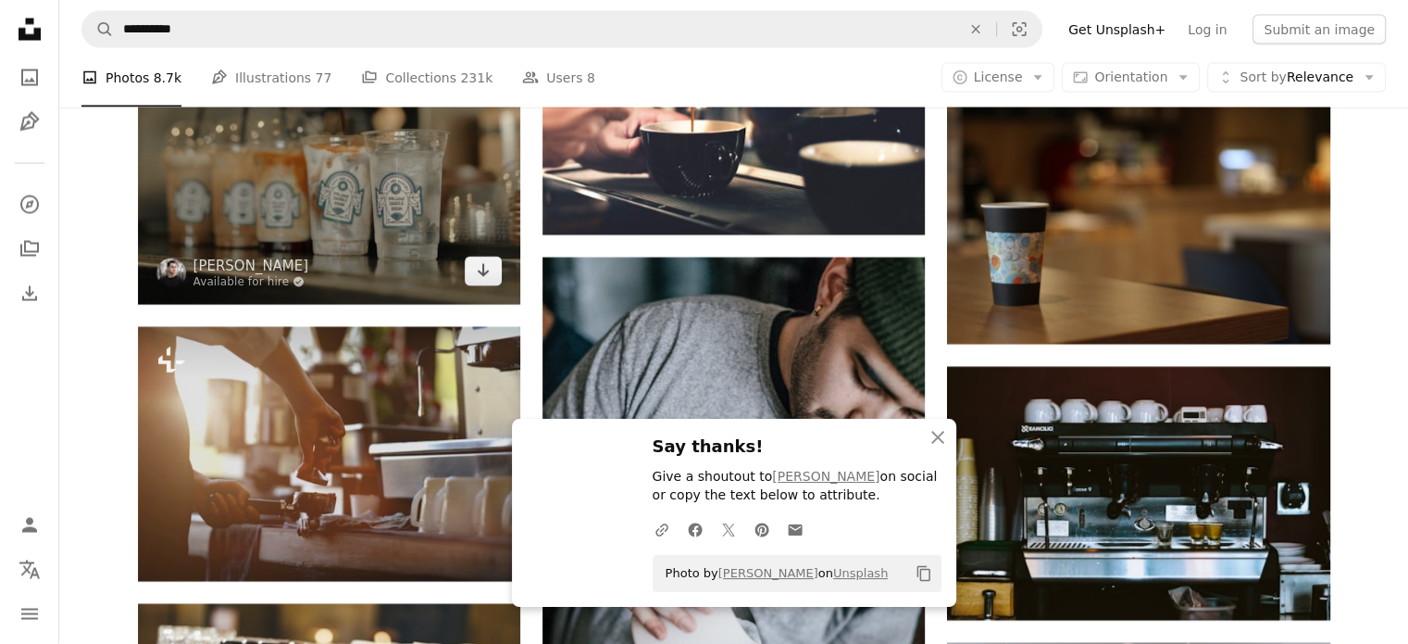
scroll to position [3927, 0]
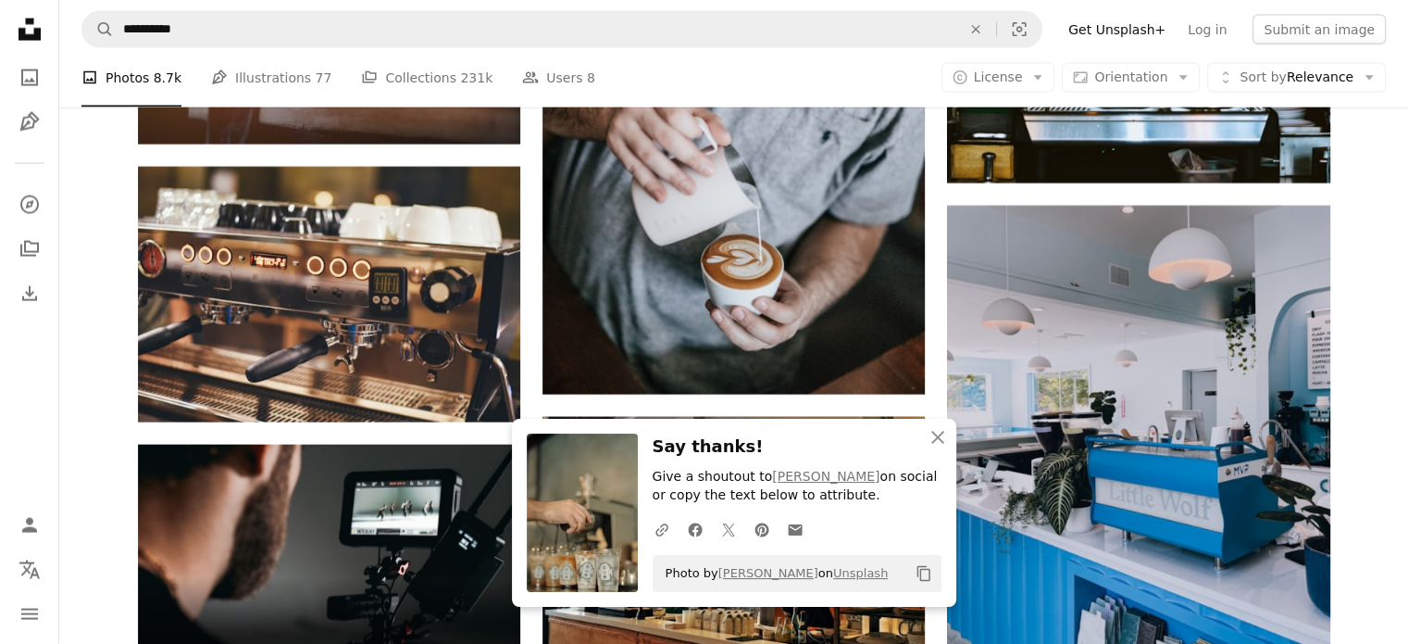
drag, startPoint x: 1372, startPoint y: 309, endPoint x: 1384, endPoint y: 307, distance: 12.2
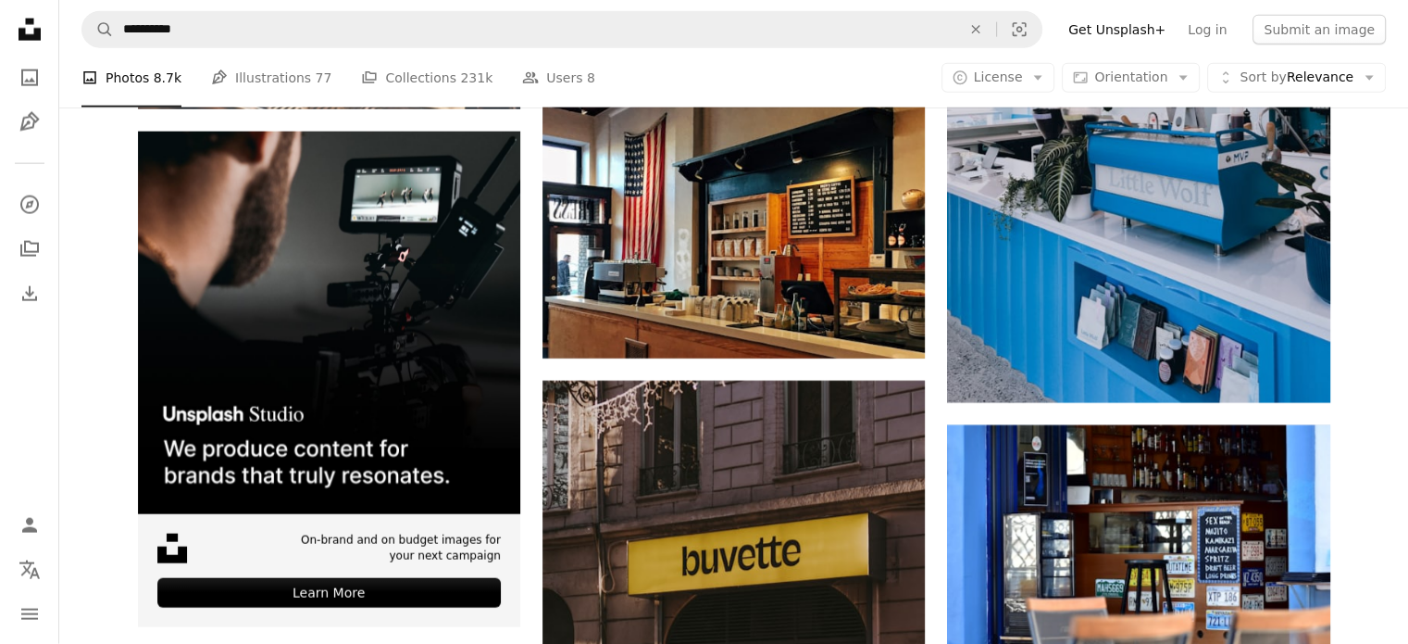
scroll to position [4853, 0]
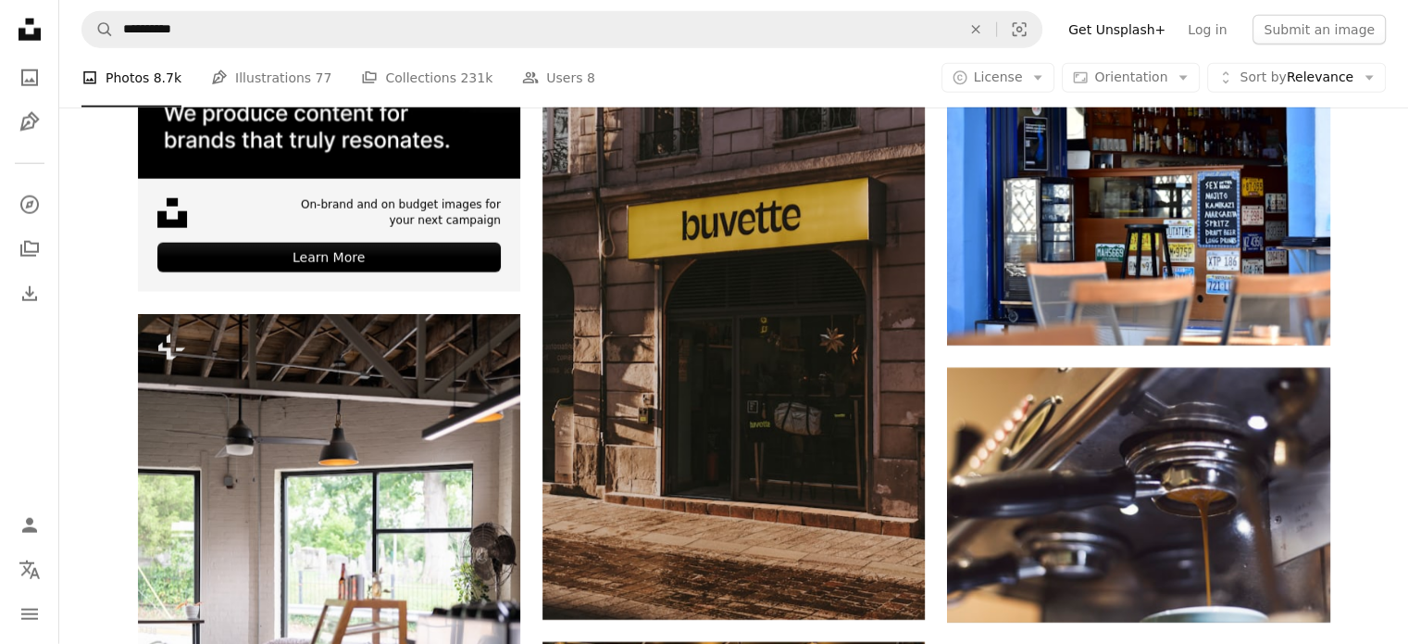
click at [1387, 314] on div "Plus sign for Unsplash+ A heart A plus sign [PERSON_NAME] For Unsplash+ A lock …" at bounding box center [733, 442] width 1349 height 9666
click at [1389, 311] on div "Plus sign for Unsplash+ A heart A plus sign [PERSON_NAME] For Unsplash+ A lock …" at bounding box center [733, 442] width 1349 height 9666
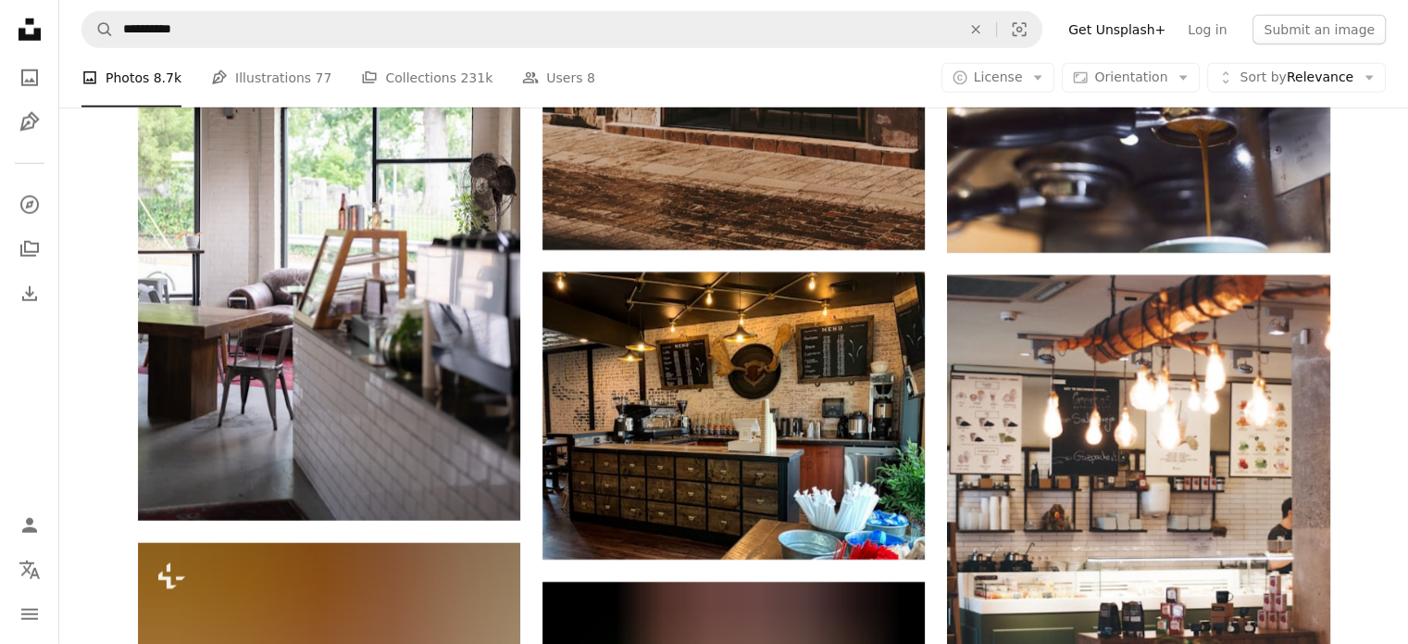
scroll to position [5223, 0]
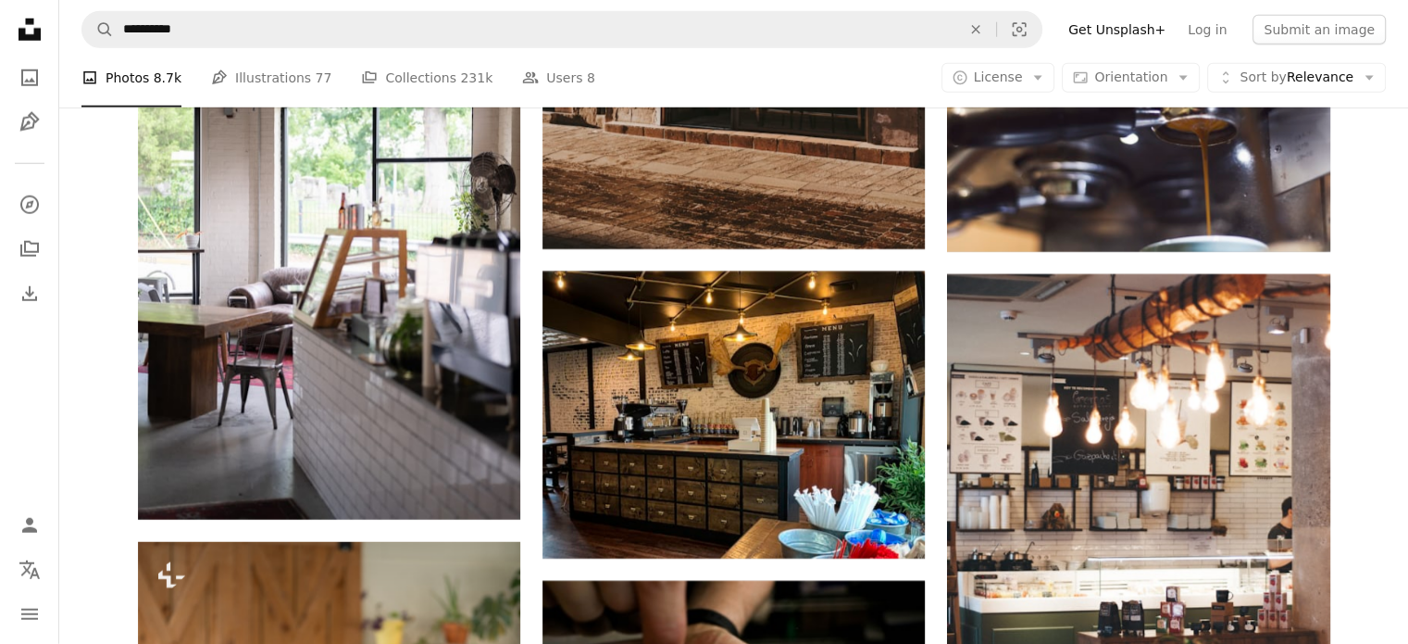
click at [1393, 314] on div "Plus sign for Unsplash+ A heart A plus sign [PERSON_NAME] For Unsplash+ A lock …" at bounding box center [733, 72] width 1349 height 9666
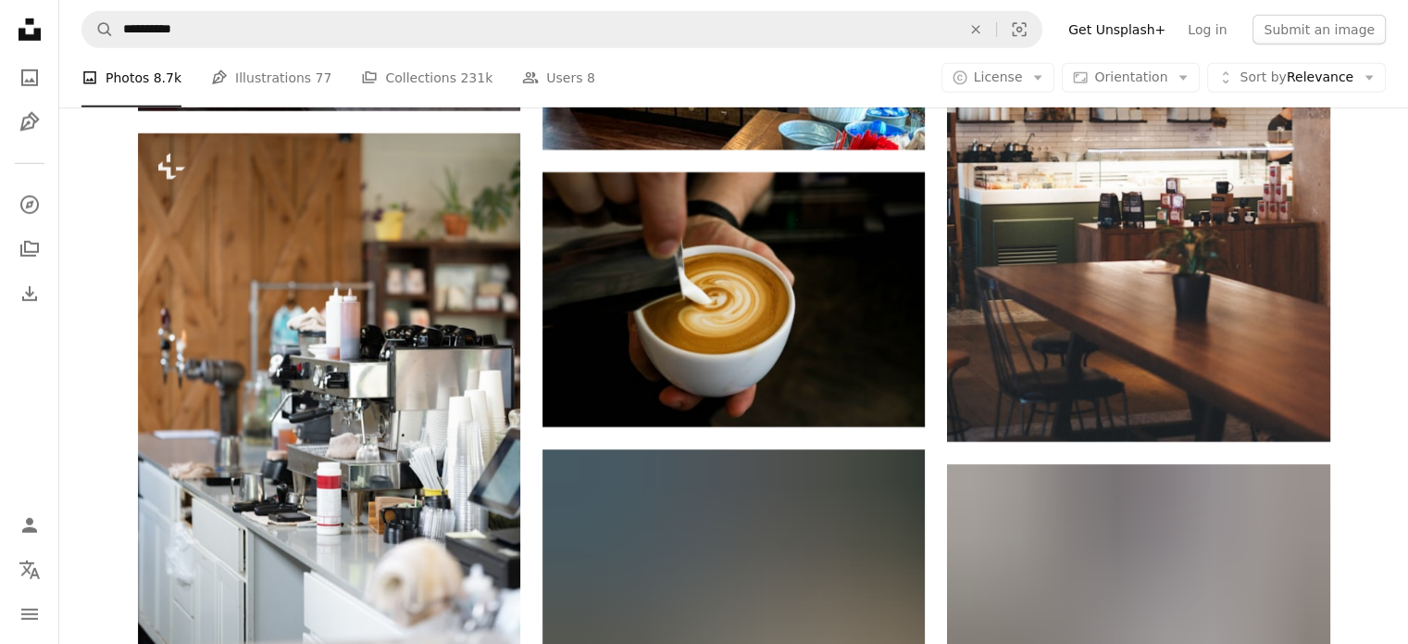
scroll to position [5686, 0]
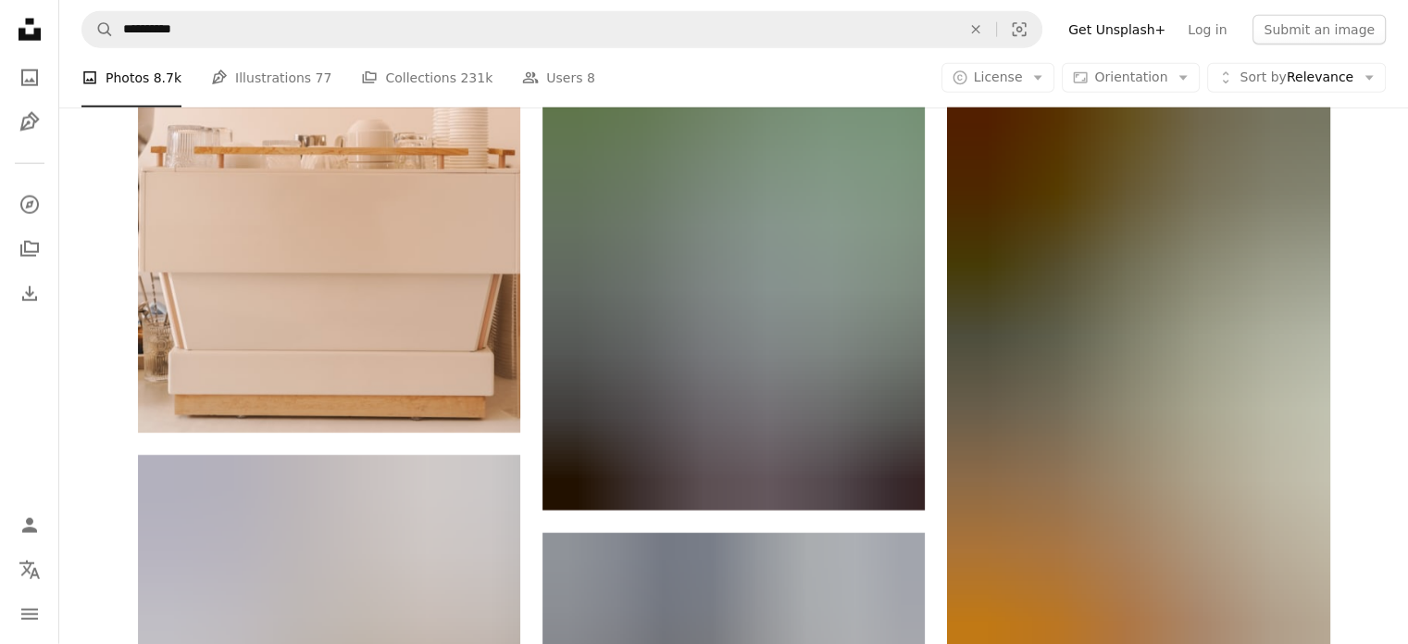
scroll to position [11798, 0]
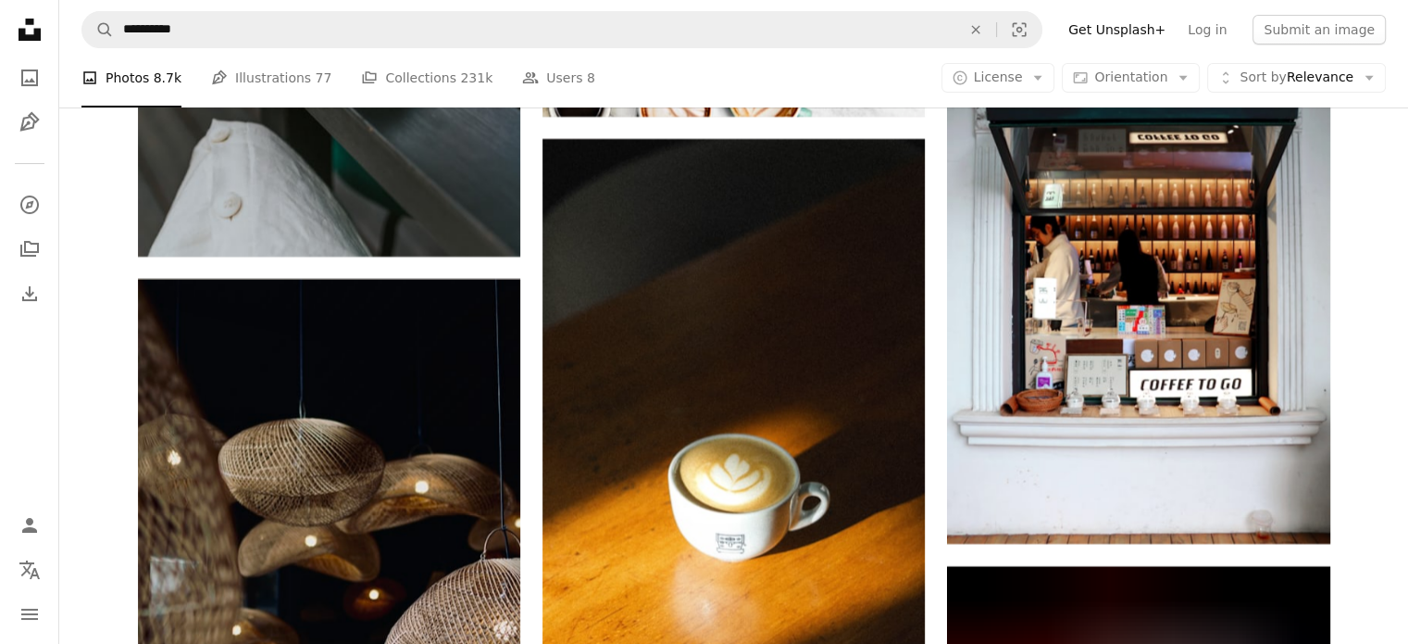
scroll to position [14390, 0]
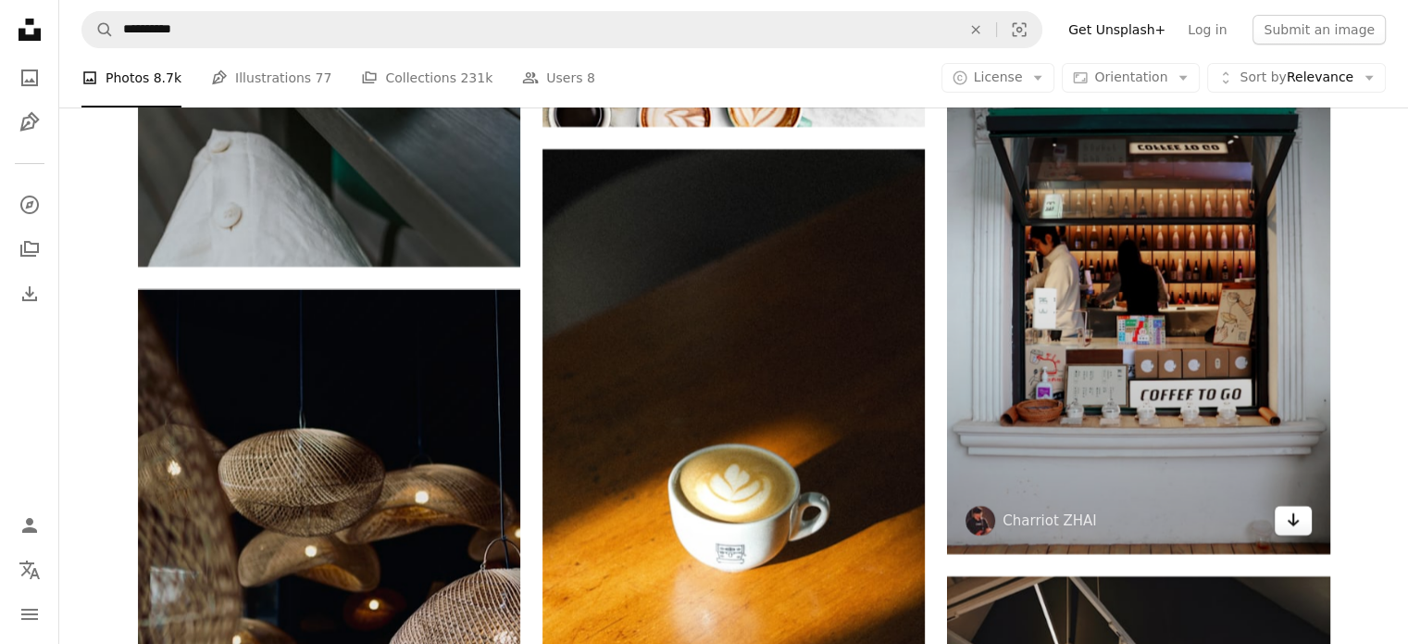
click at [1282, 525] on link "Arrow pointing down" at bounding box center [1293, 521] width 37 height 30
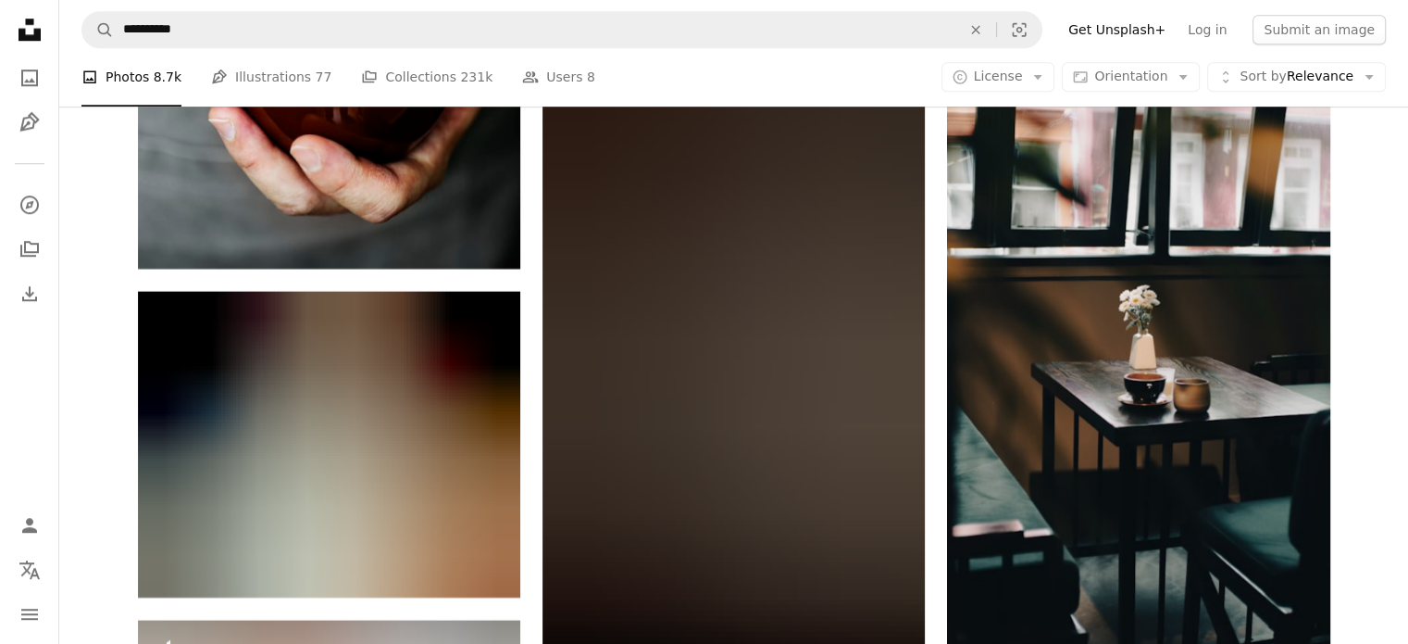
scroll to position [15779, 0]
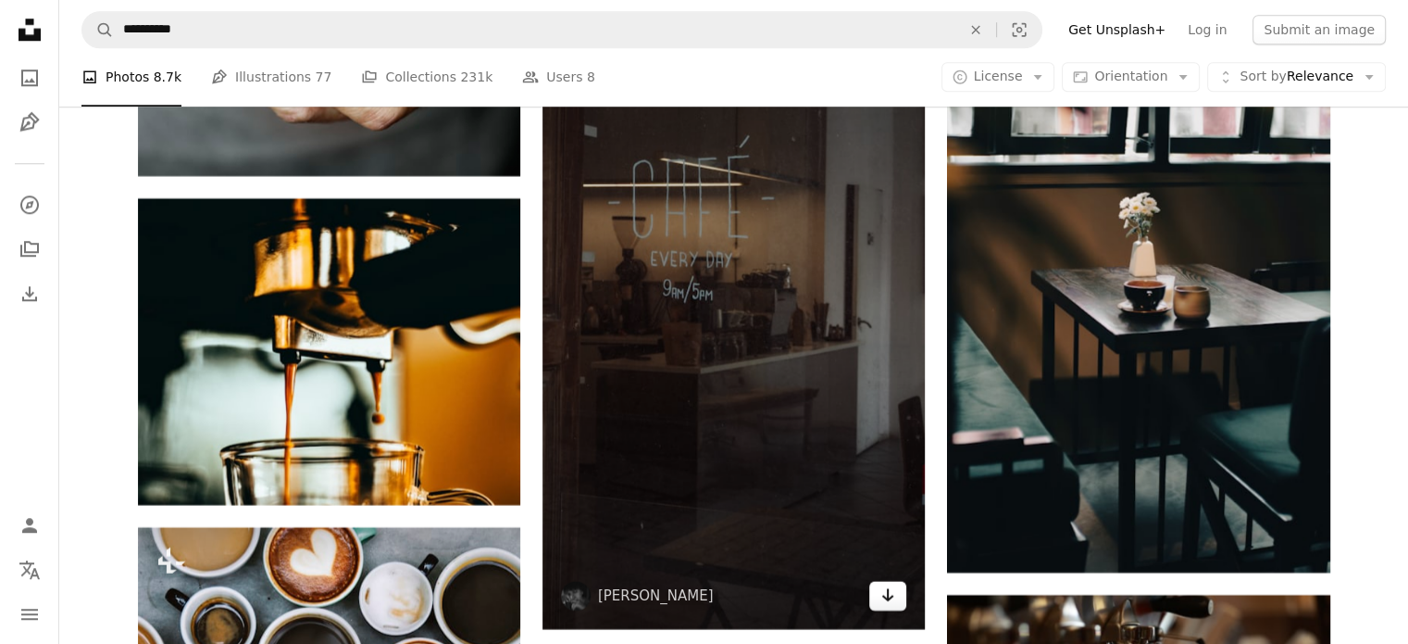
click at [883, 600] on icon "Arrow pointing down" at bounding box center [888, 594] width 15 height 22
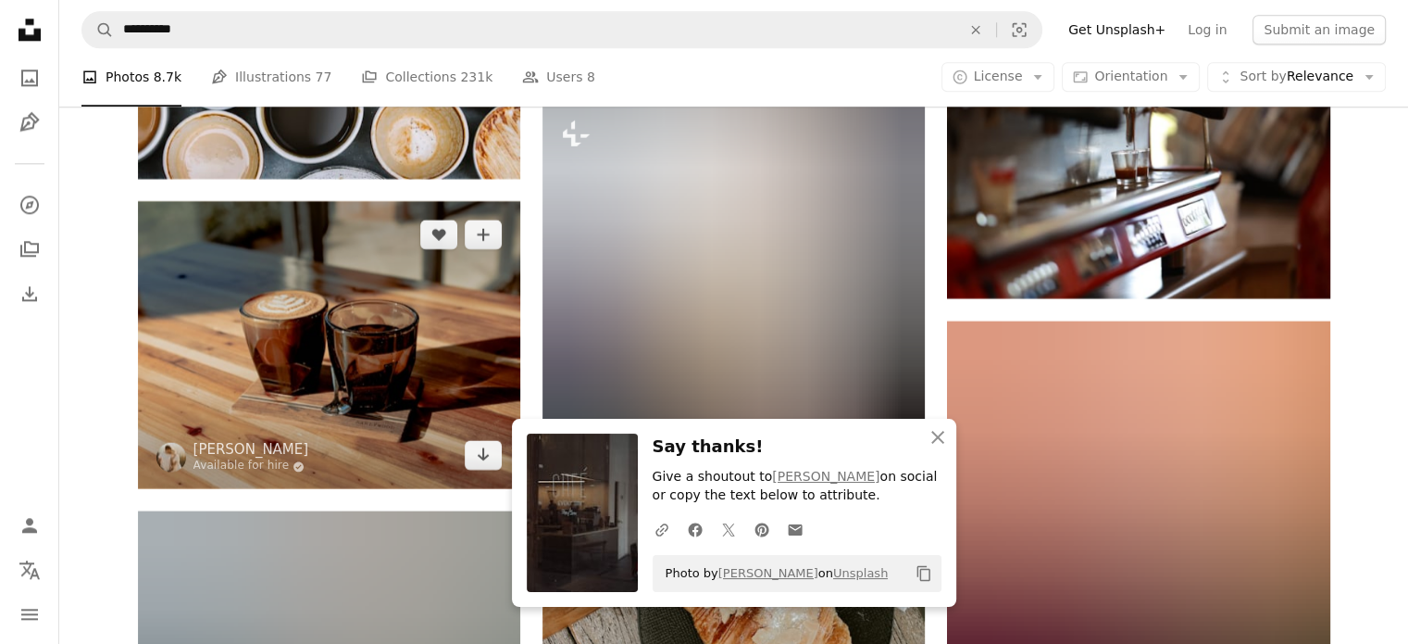
scroll to position [16335, 0]
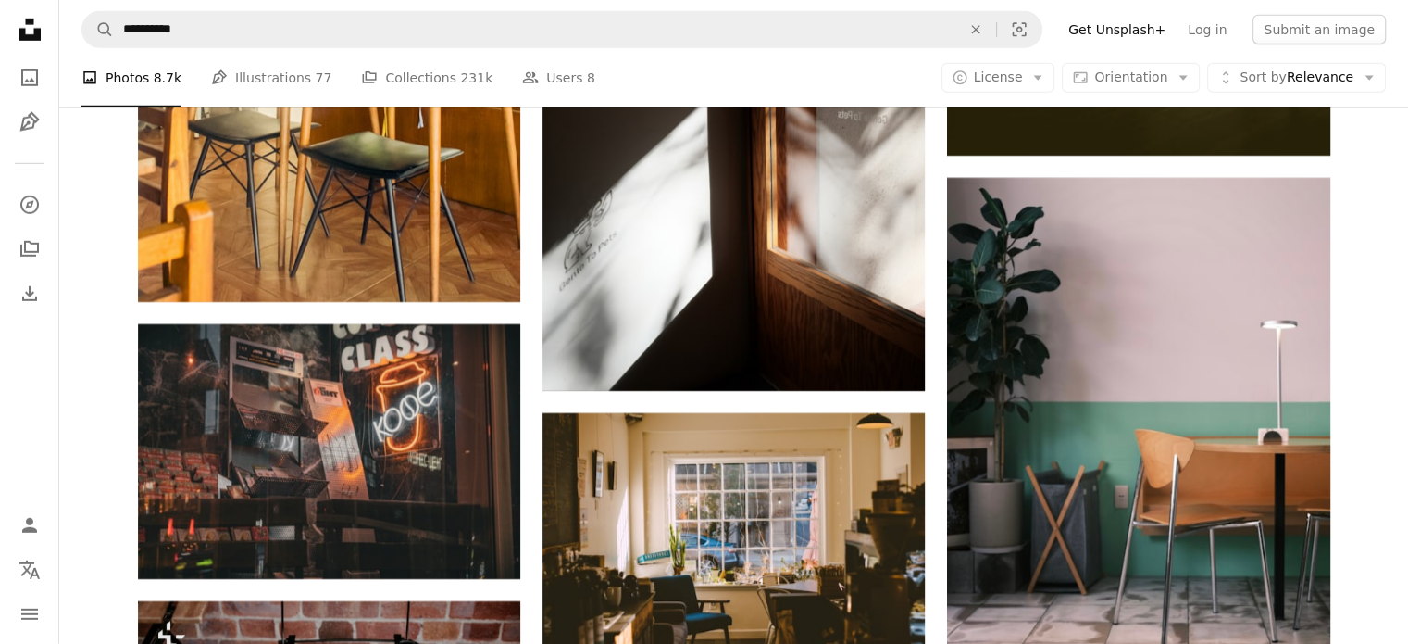
scroll to position [20131, 0]
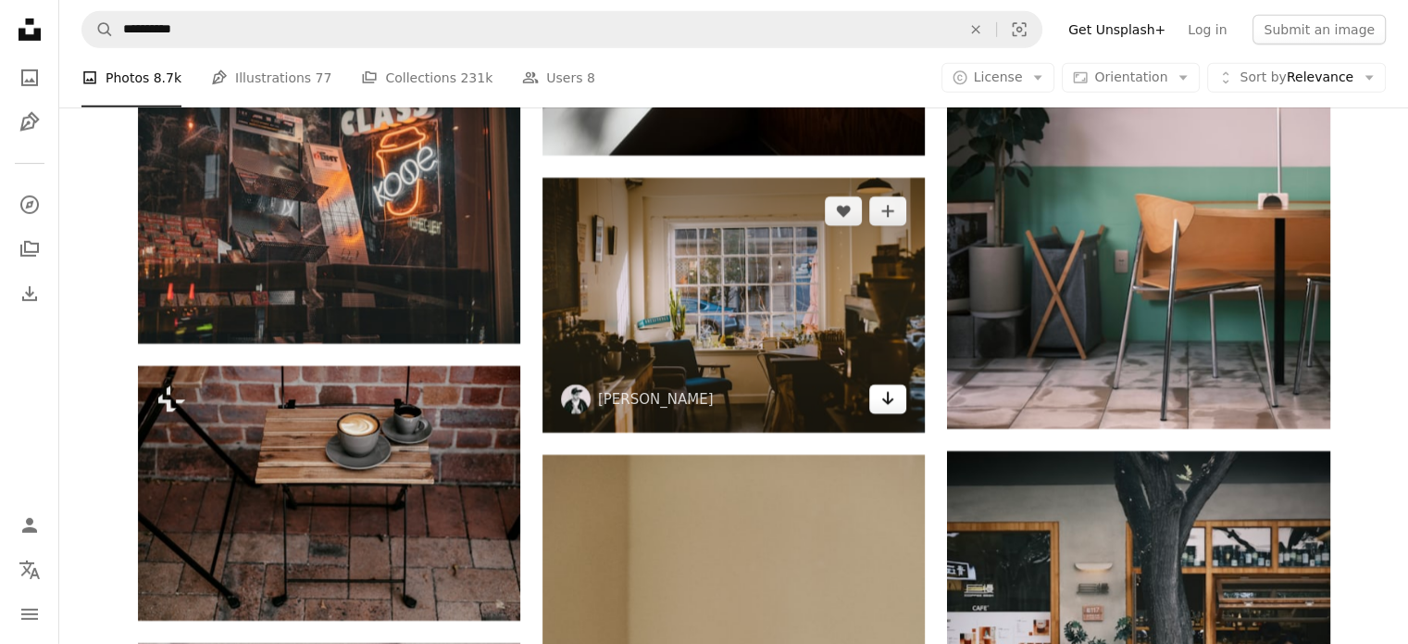
click at [885, 406] on icon "Arrow pointing down" at bounding box center [888, 398] width 15 height 22
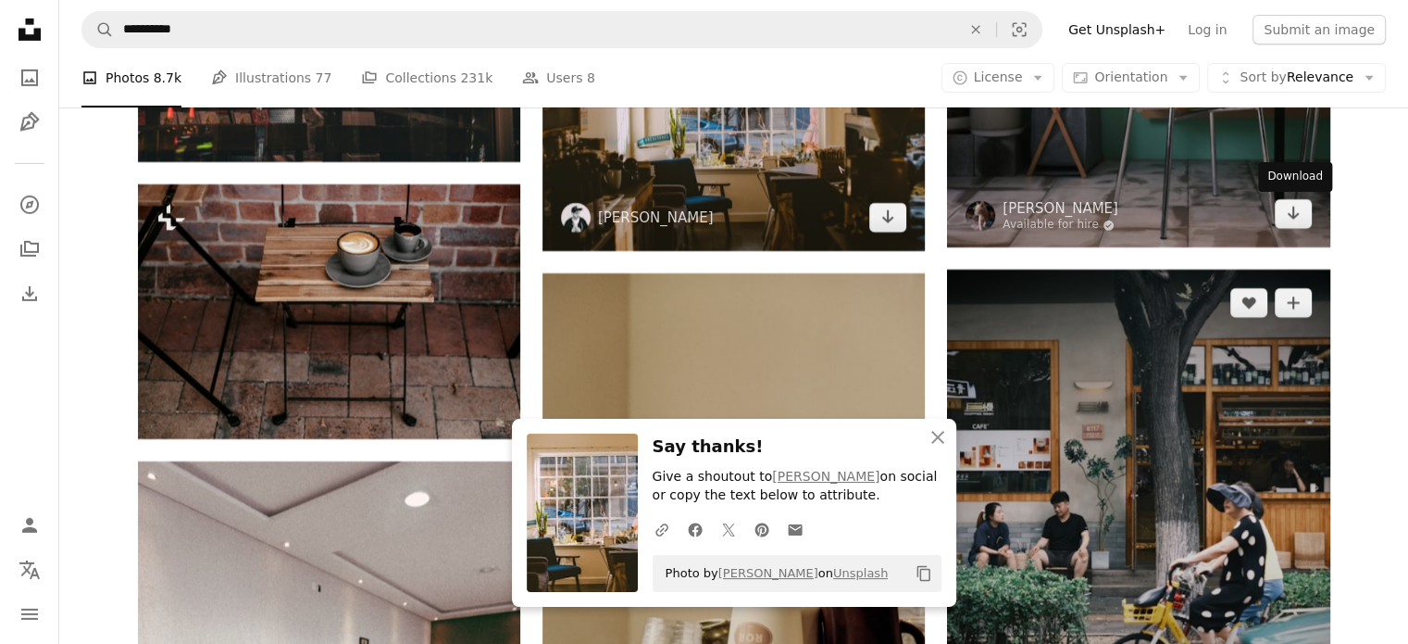
scroll to position [20502, 0]
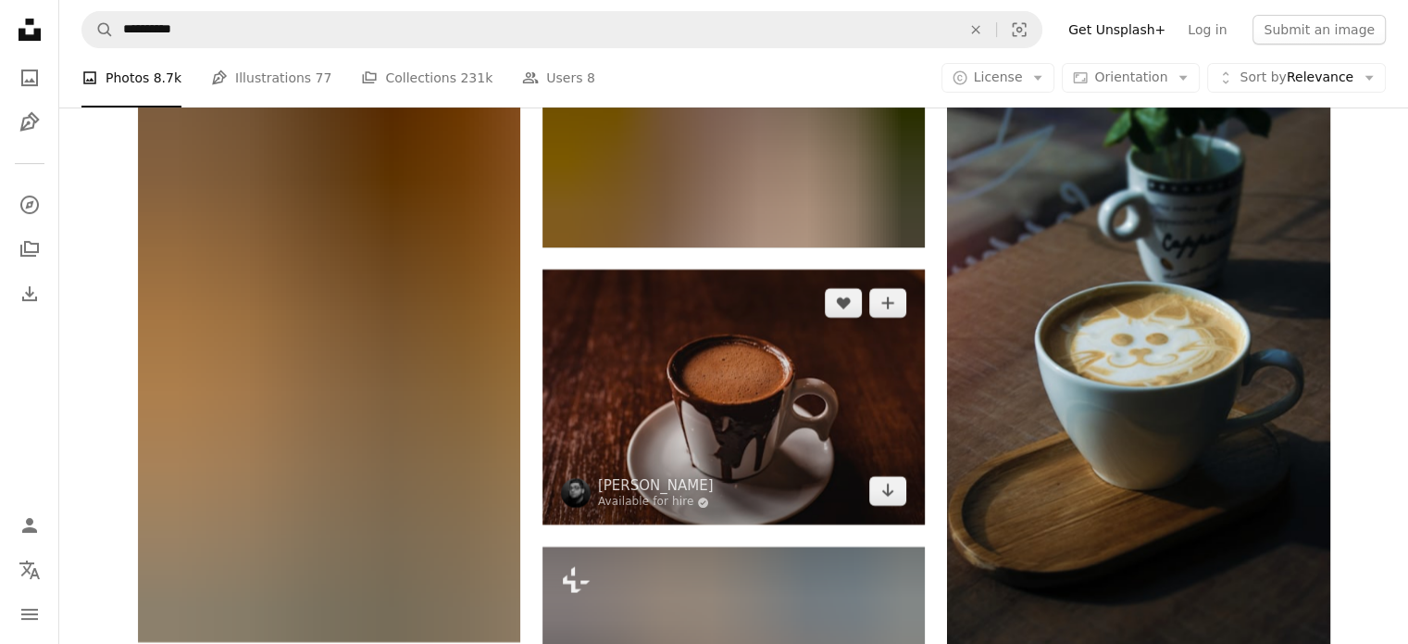
scroll to position [35780, 0]
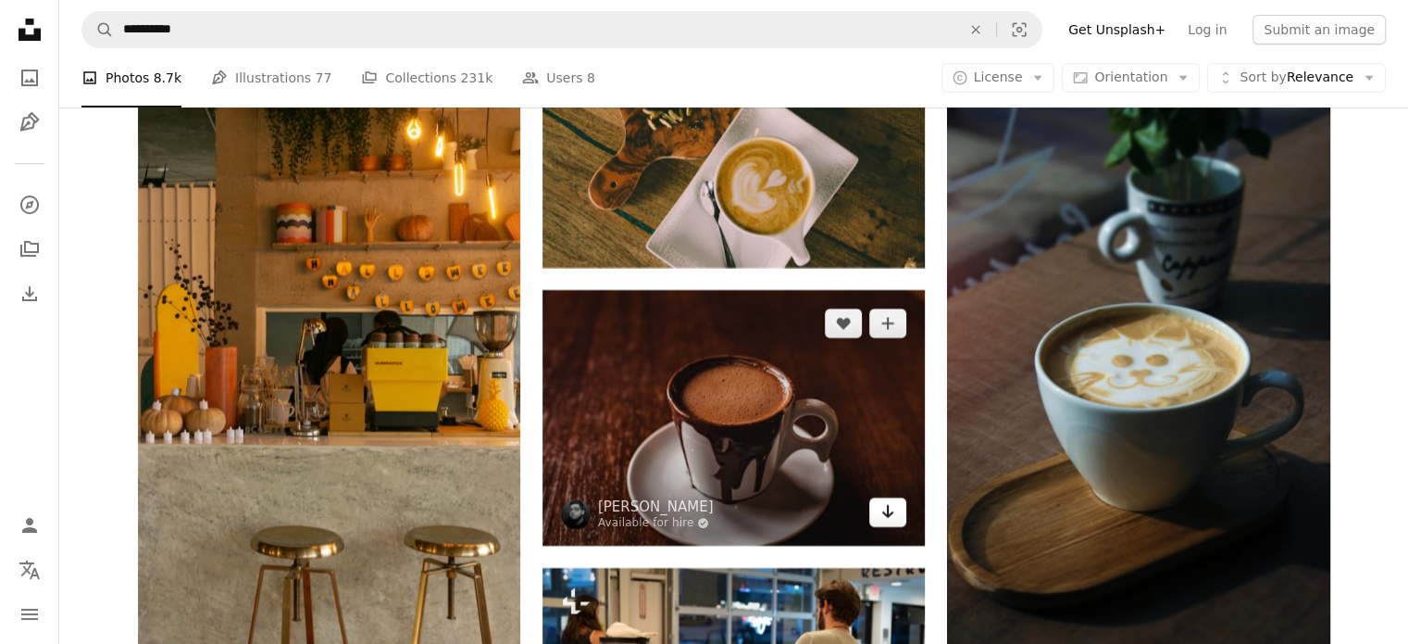
click at [888, 518] on icon "Download" at bounding box center [888, 511] width 12 height 13
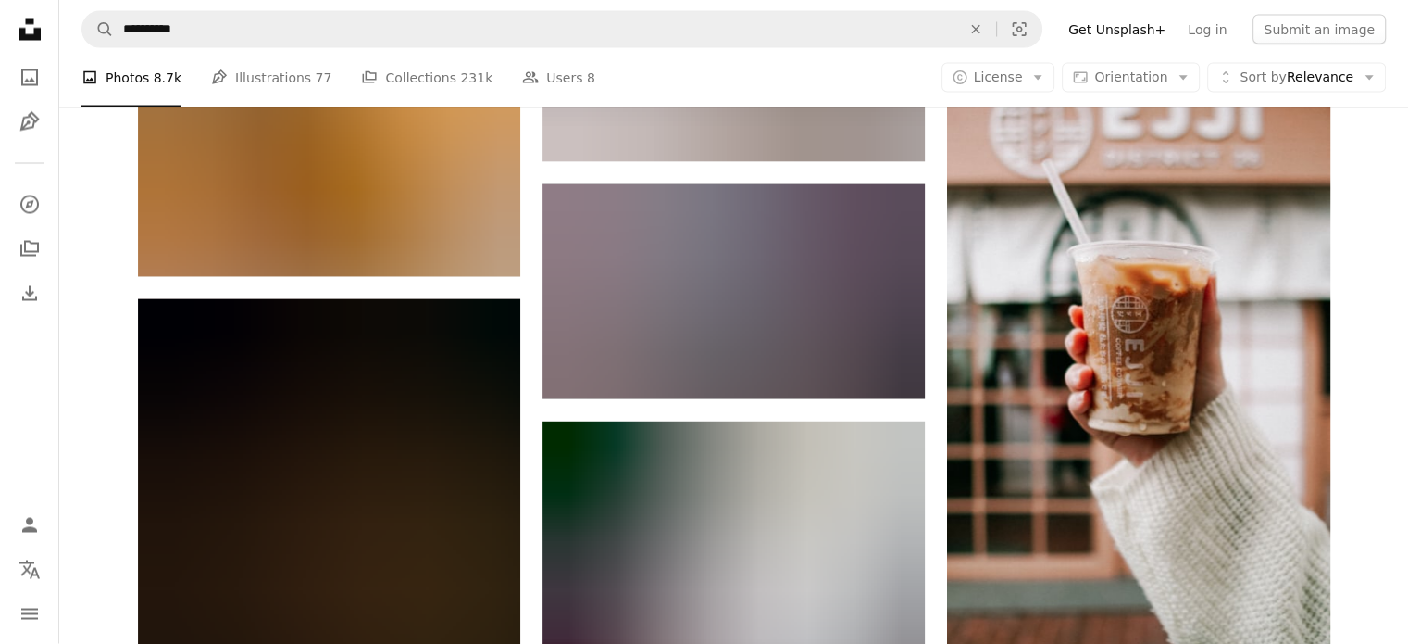
scroll to position [38743, 0]
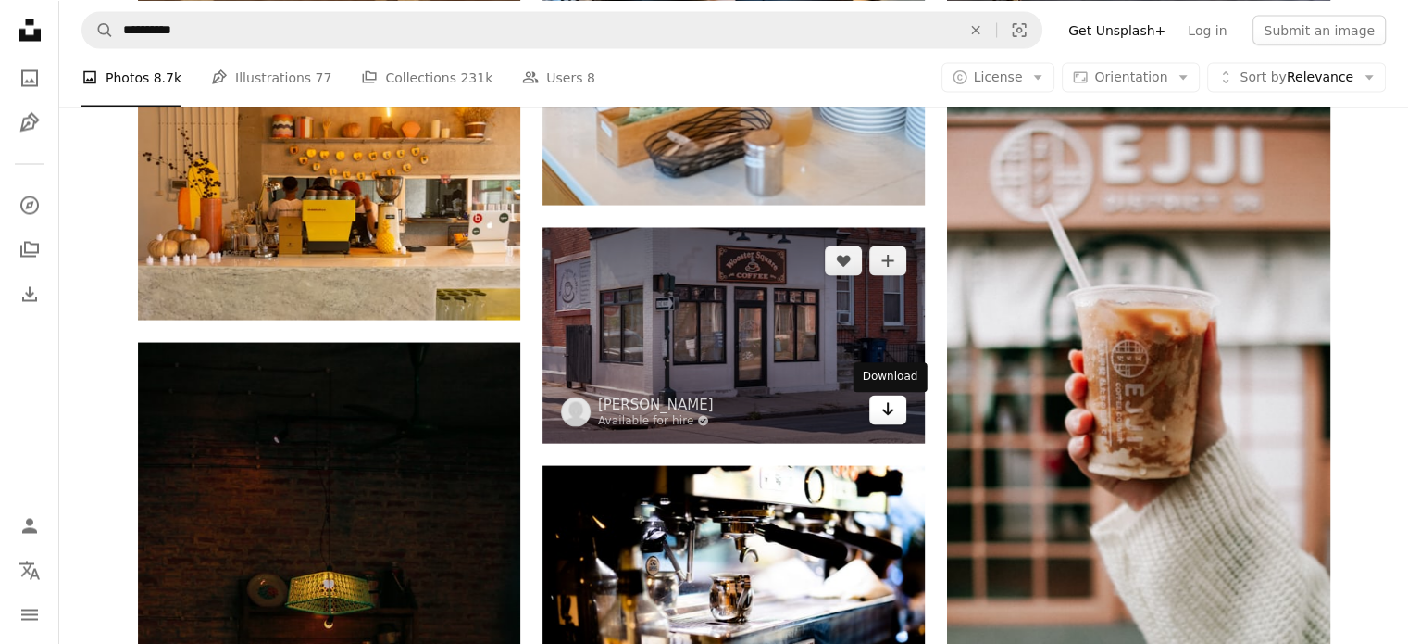
click at [889, 413] on icon "Arrow pointing down" at bounding box center [888, 409] width 15 height 22
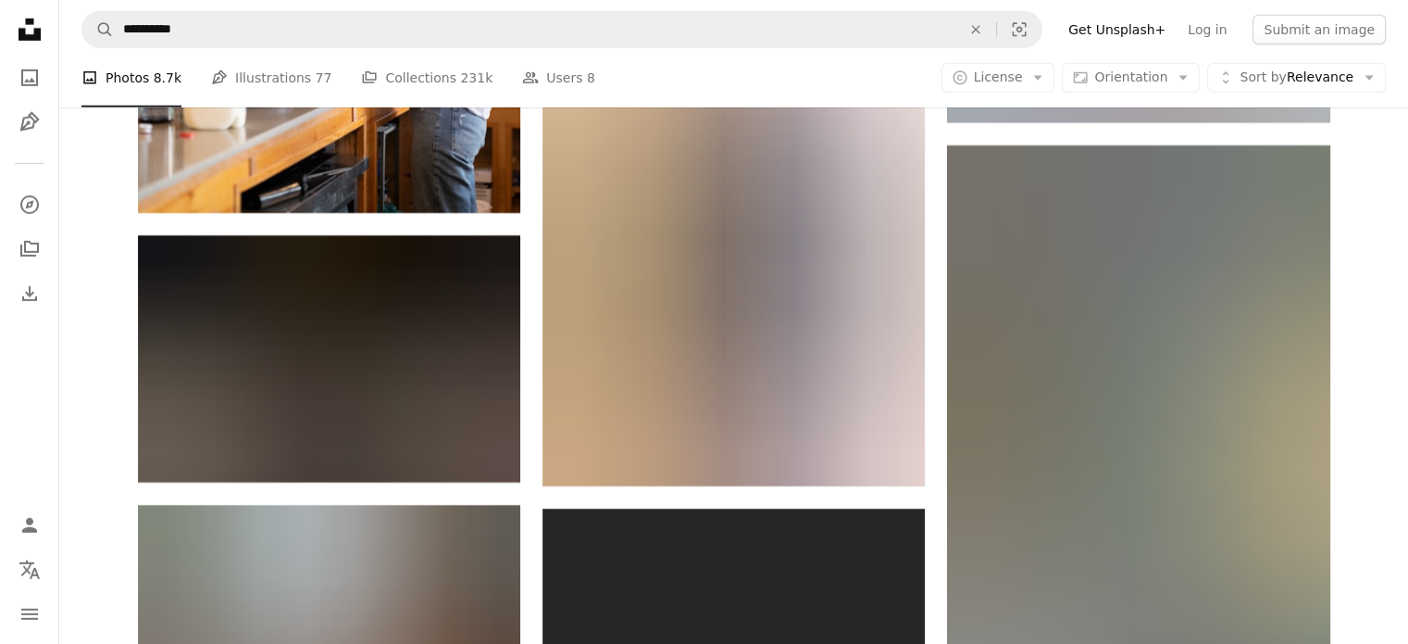
scroll to position [41058, 0]
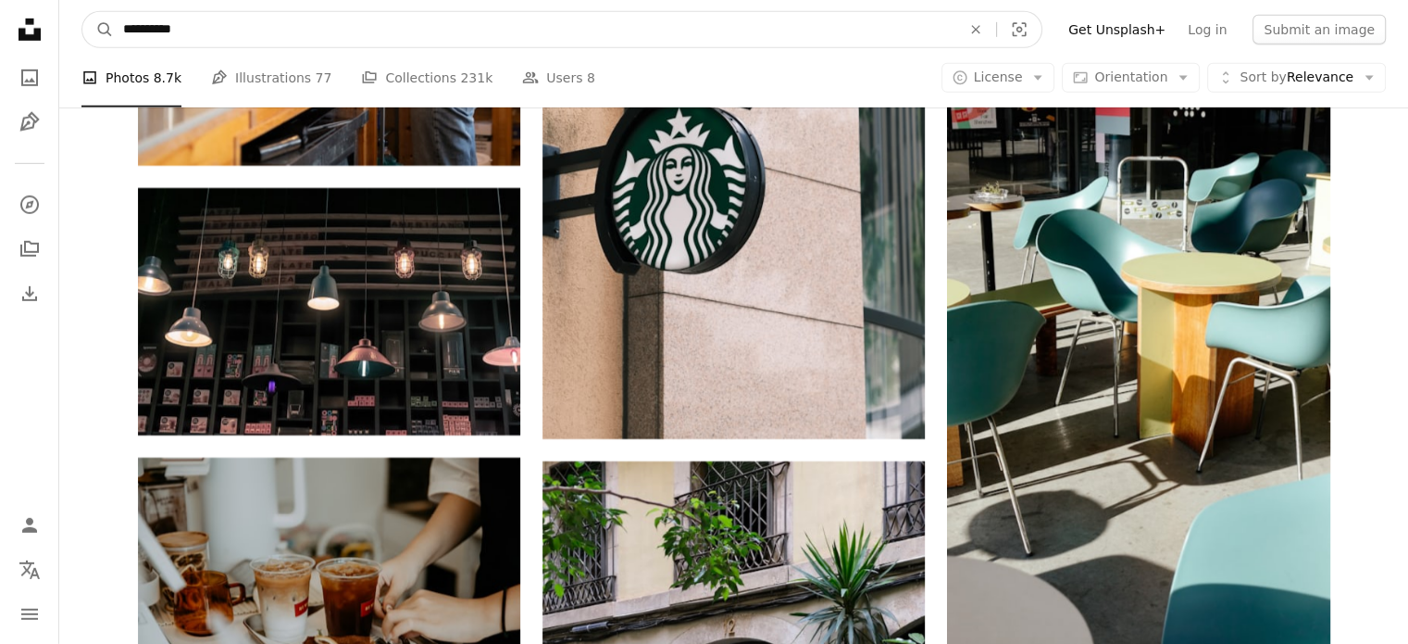
click at [294, 12] on input "**********" at bounding box center [535, 29] width 842 height 35
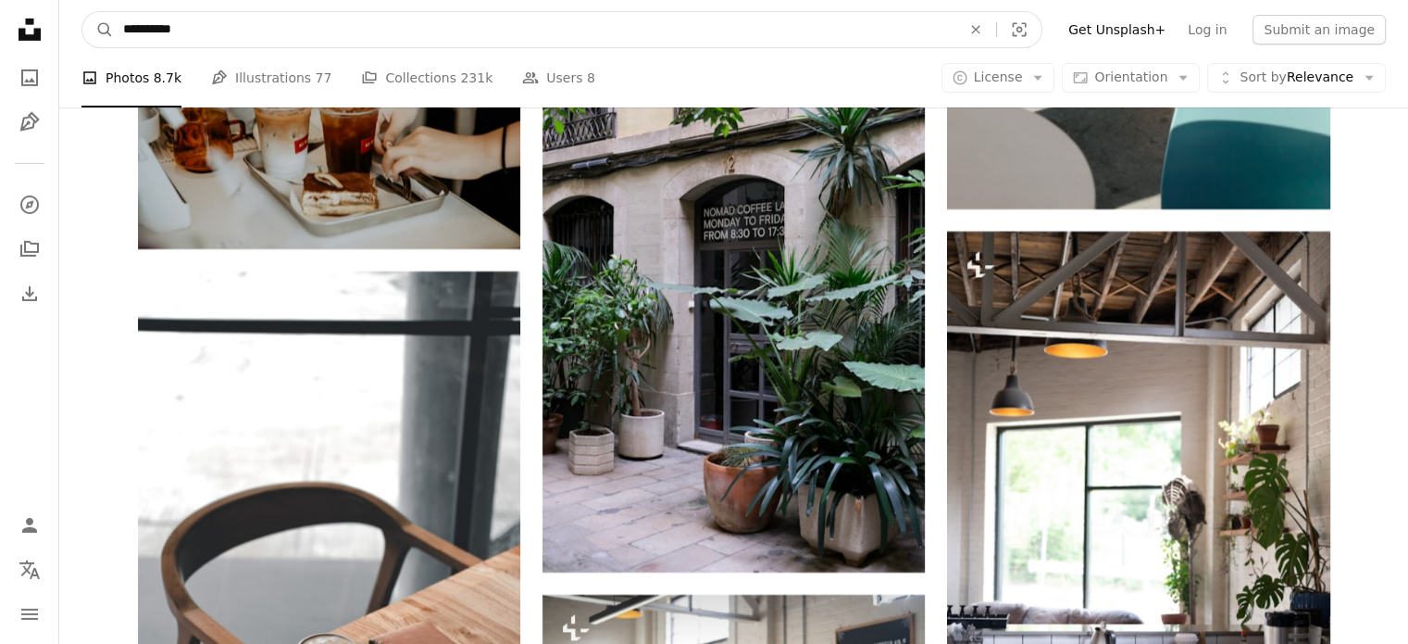
click at [178, 33] on input "**********" at bounding box center [535, 29] width 842 height 35
drag, startPoint x: 203, startPoint y: 31, endPoint x: 102, endPoint y: 18, distance: 101.8
click at [102, 18] on form "**********" at bounding box center [561, 29] width 961 height 37
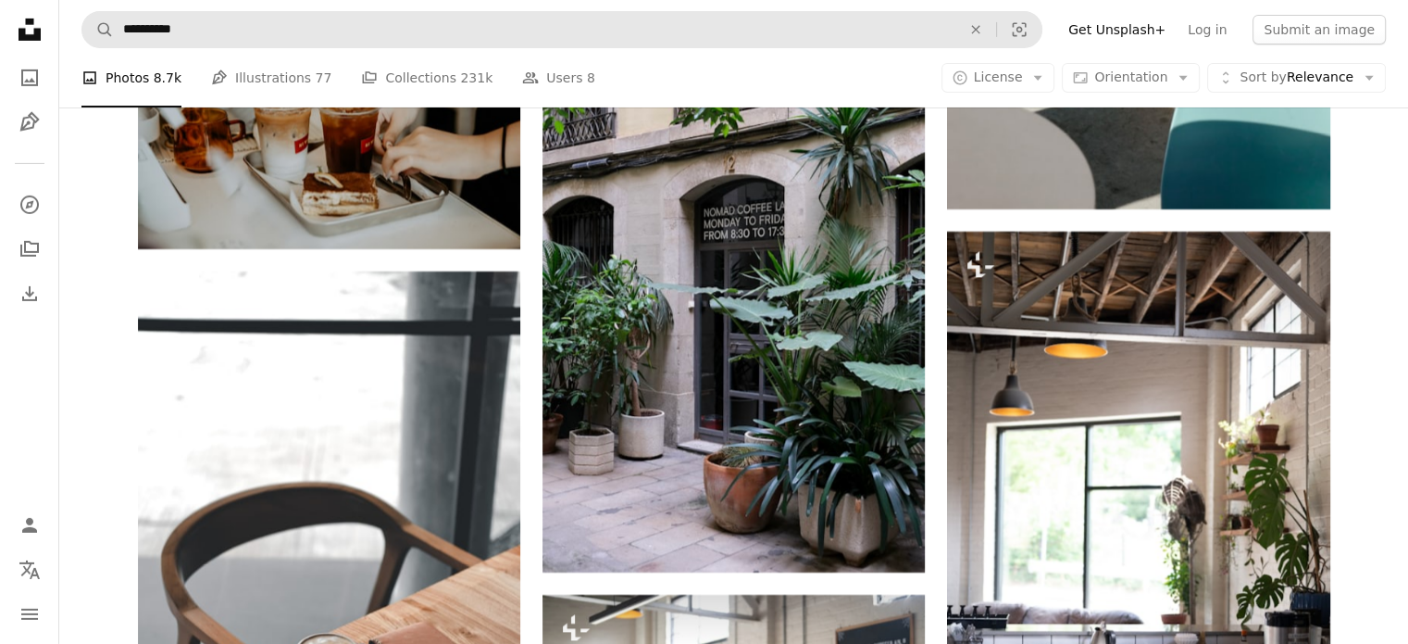
drag, startPoint x: 445, startPoint y: 54, endPoint x: 450, endPoint y: 37, distance: 17.3
click at [444, 54] on nav "**********" at bounding box center [733, 29] width 1349 height 59
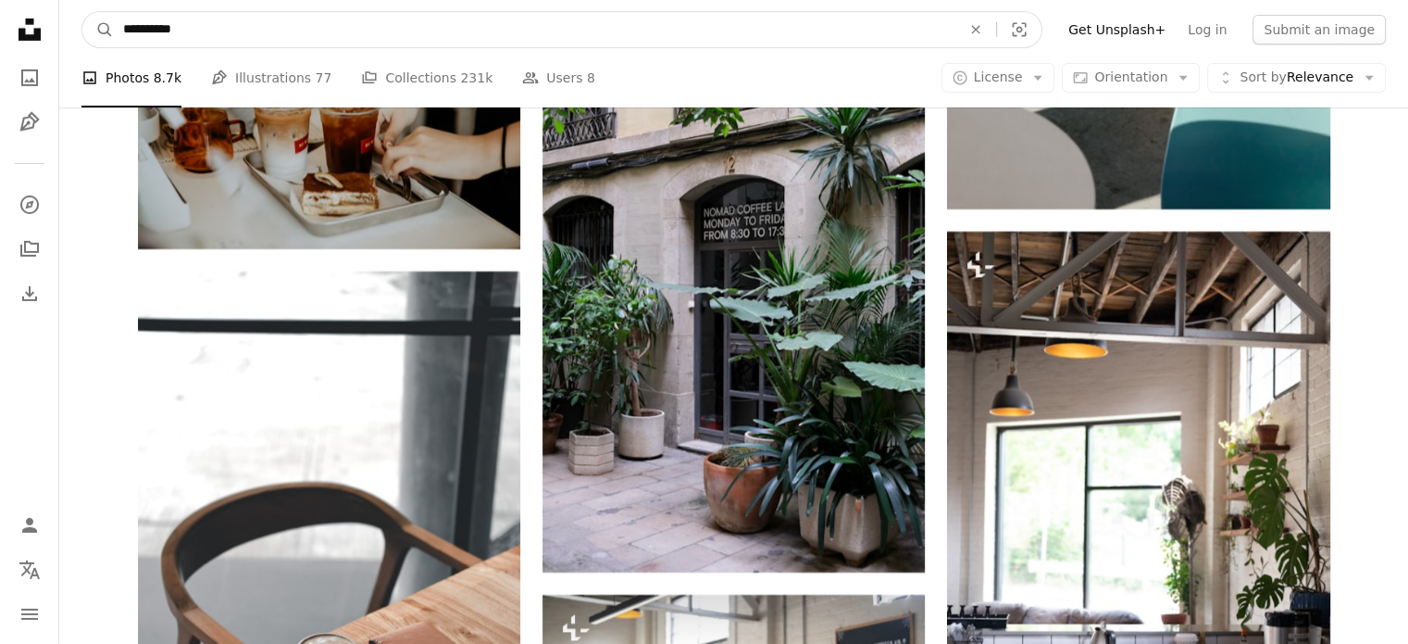
drag, startPoint x: 451, startPoint y: 36, endPoint x: 107, endPoint y: 58, distance: 344.3
click at [107, 58] on nav "**********" at bounding box center [733, 29] width 1349 height 59
paste input "**********"
type input "**********"
click at [82, 12] on button "A magnifying glass" at bounding box center [97, 29] width 31 height 35
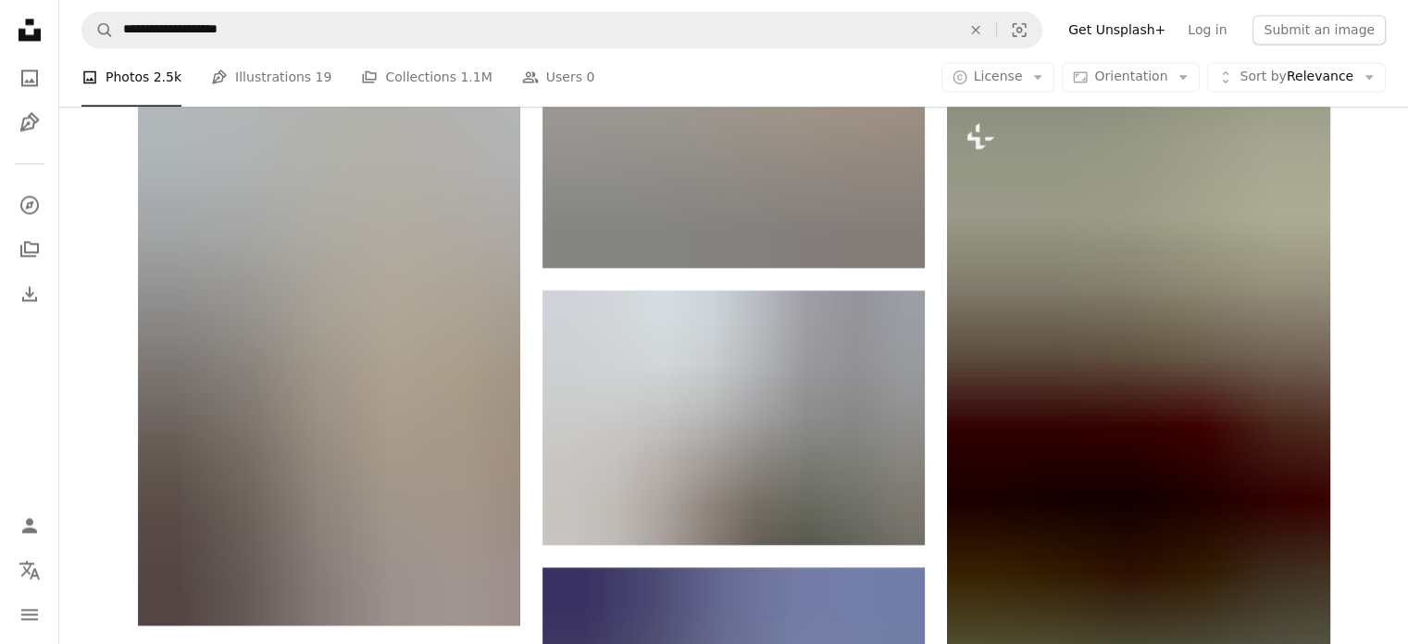
scroll to position [3148, 0]
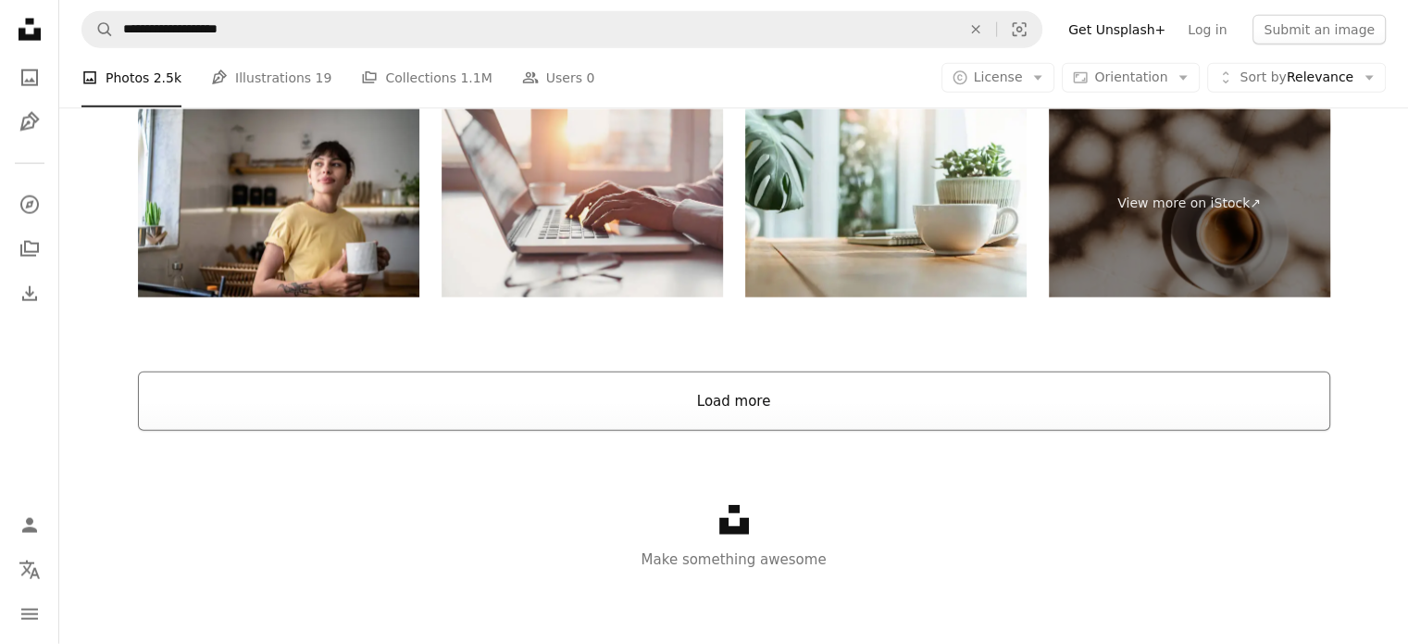
click at [849, 411] on button "Load more" at bounding box center [734, 400] width 1193 height 59
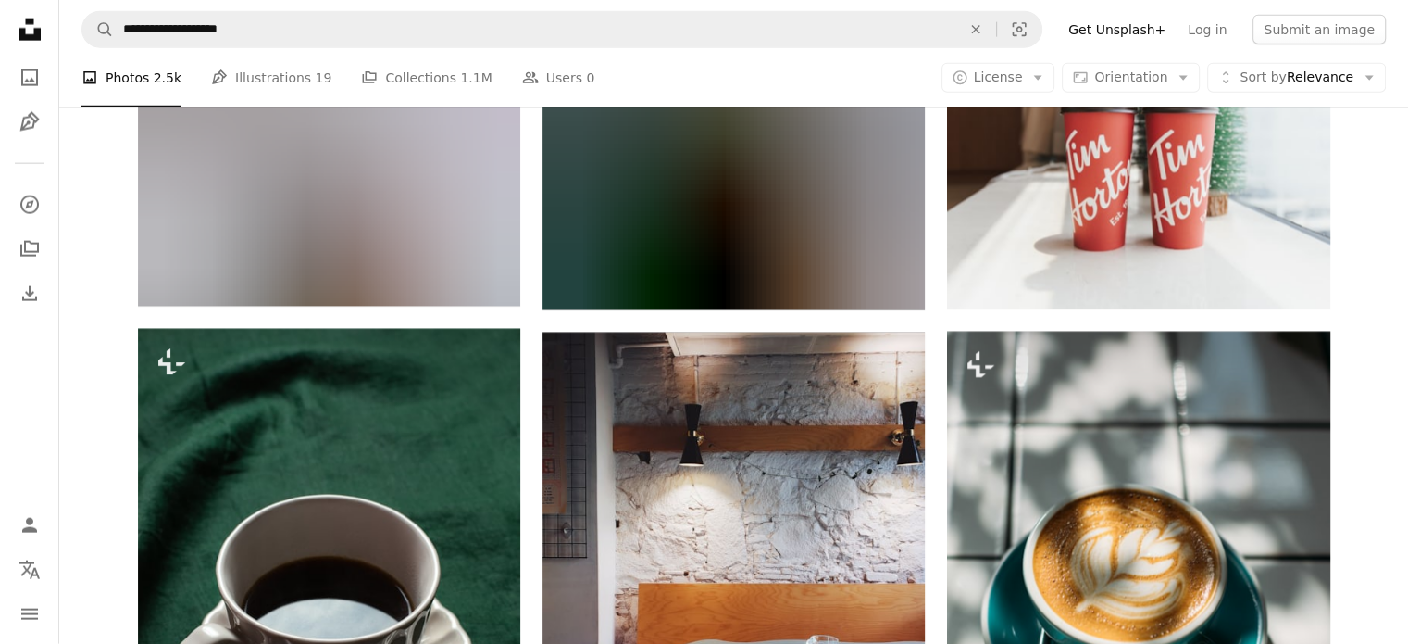
scroll to position [11809, 0]
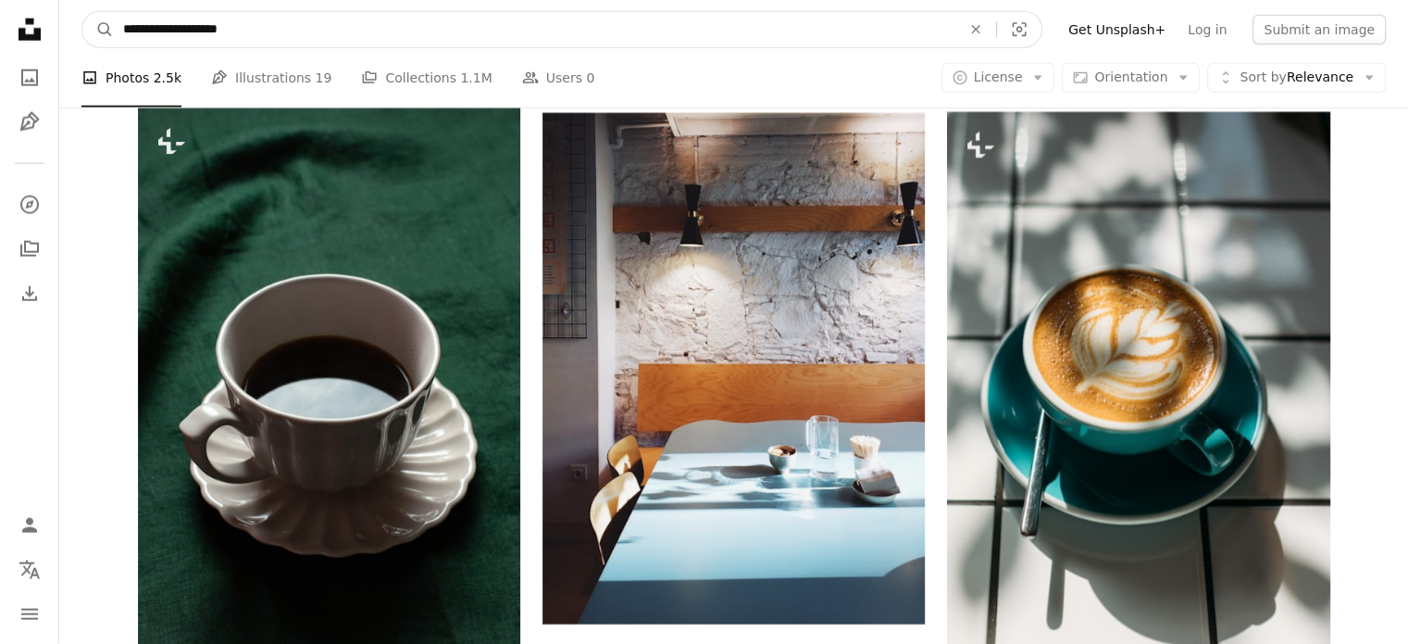
drag, startPoint x: 392, startPoint y: 39, endPoint x: 18, endPoint y: 44, distance: 374.1
paste input "******"
type input "**********"
click at [82, 12] on button "A magnifying glass" at bounding box center [97, 29] width 31 height 35
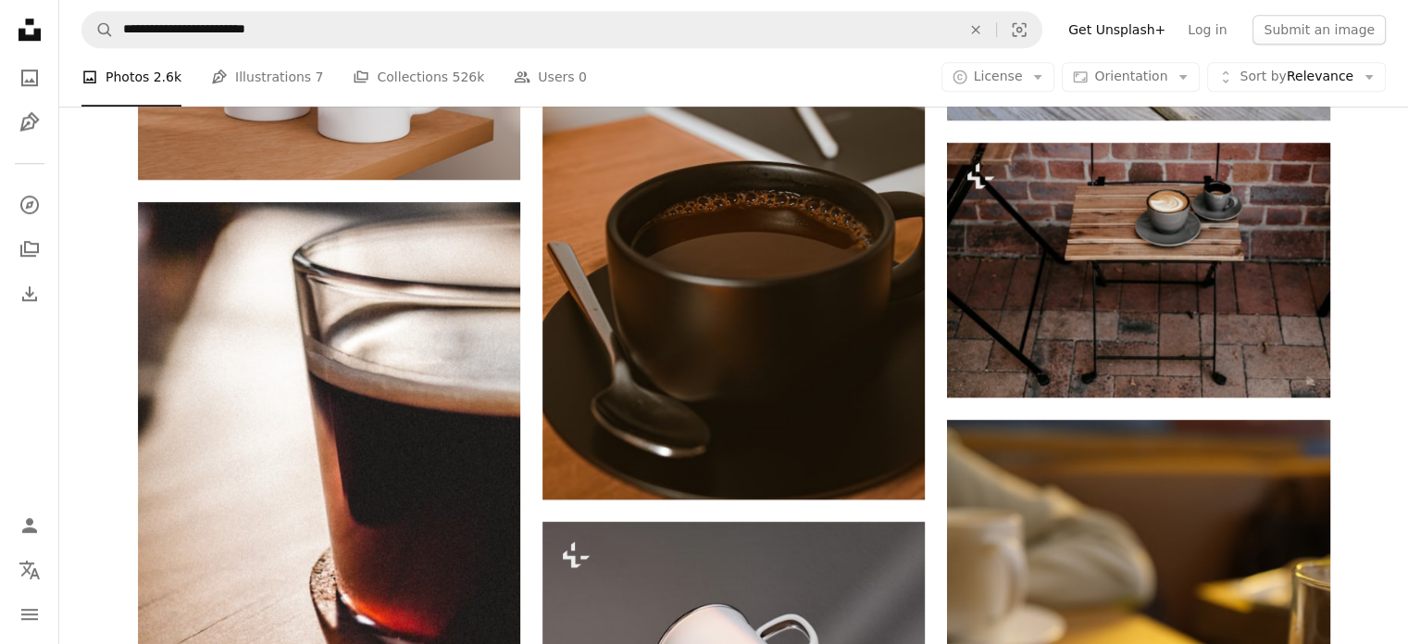
scroll to position [1852, 0]
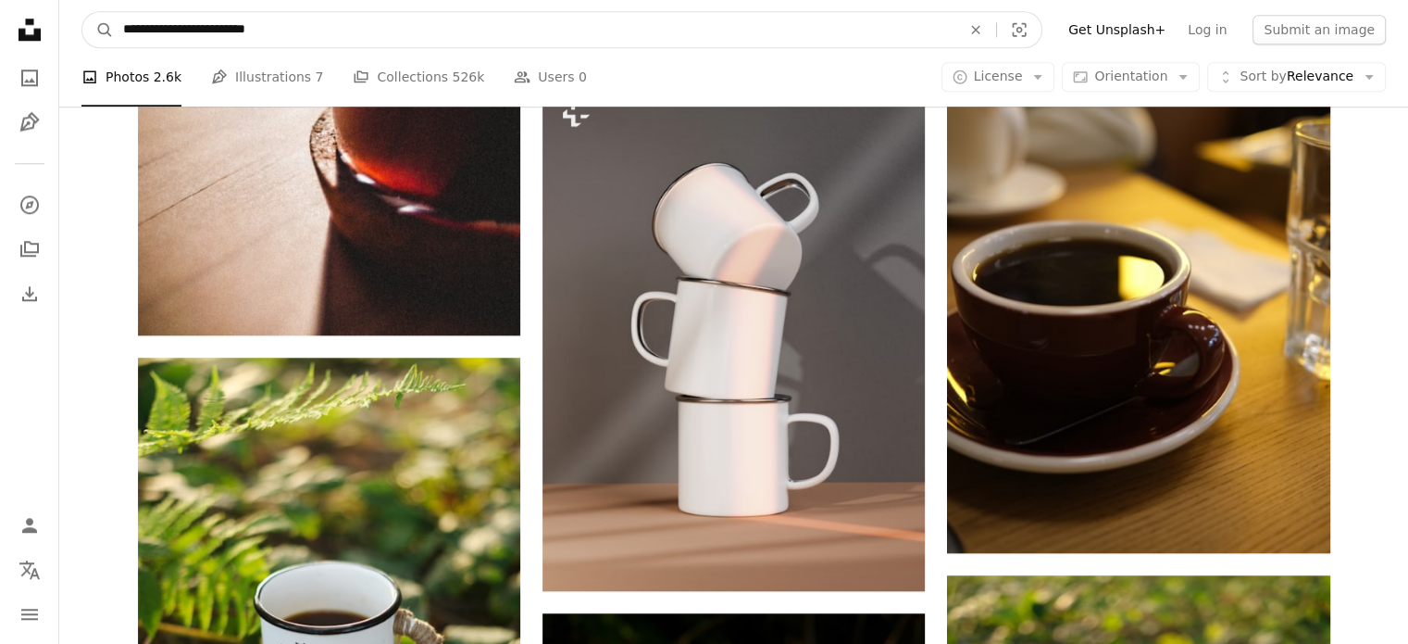
click at [318, 12] on input "**********" at bounding box center [535, 29] width 842 height 35
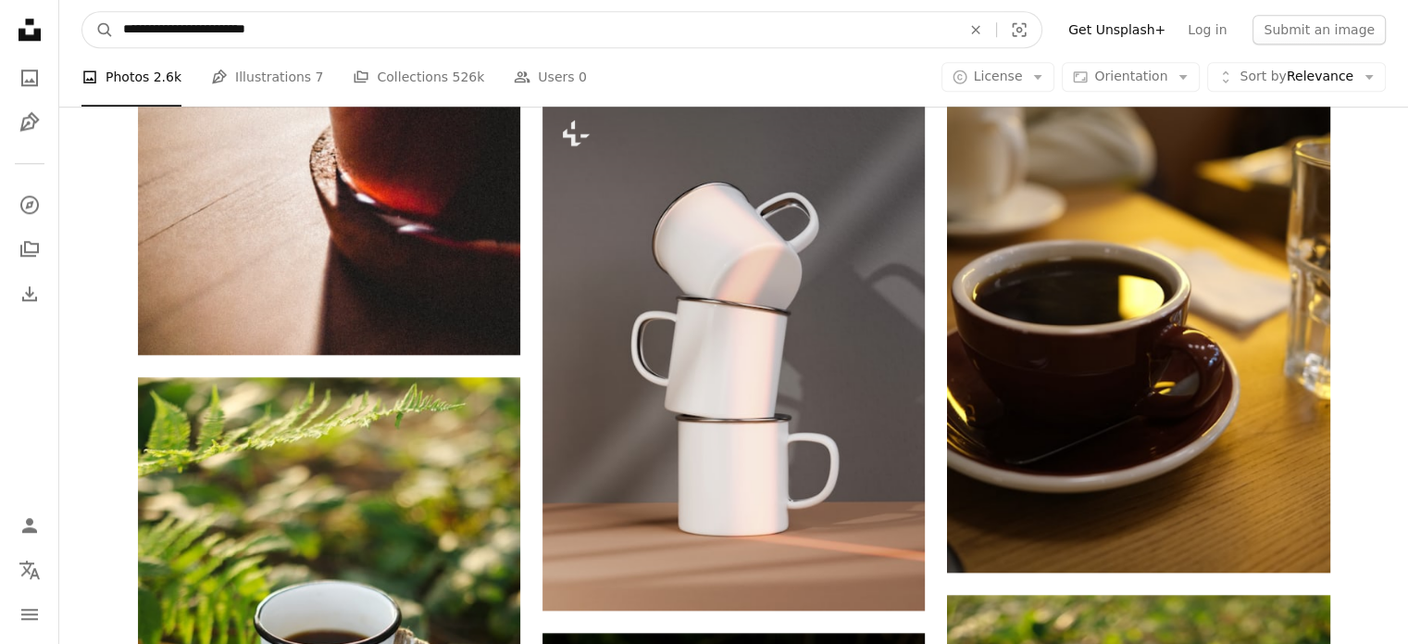
scroll to position [1779, 0]
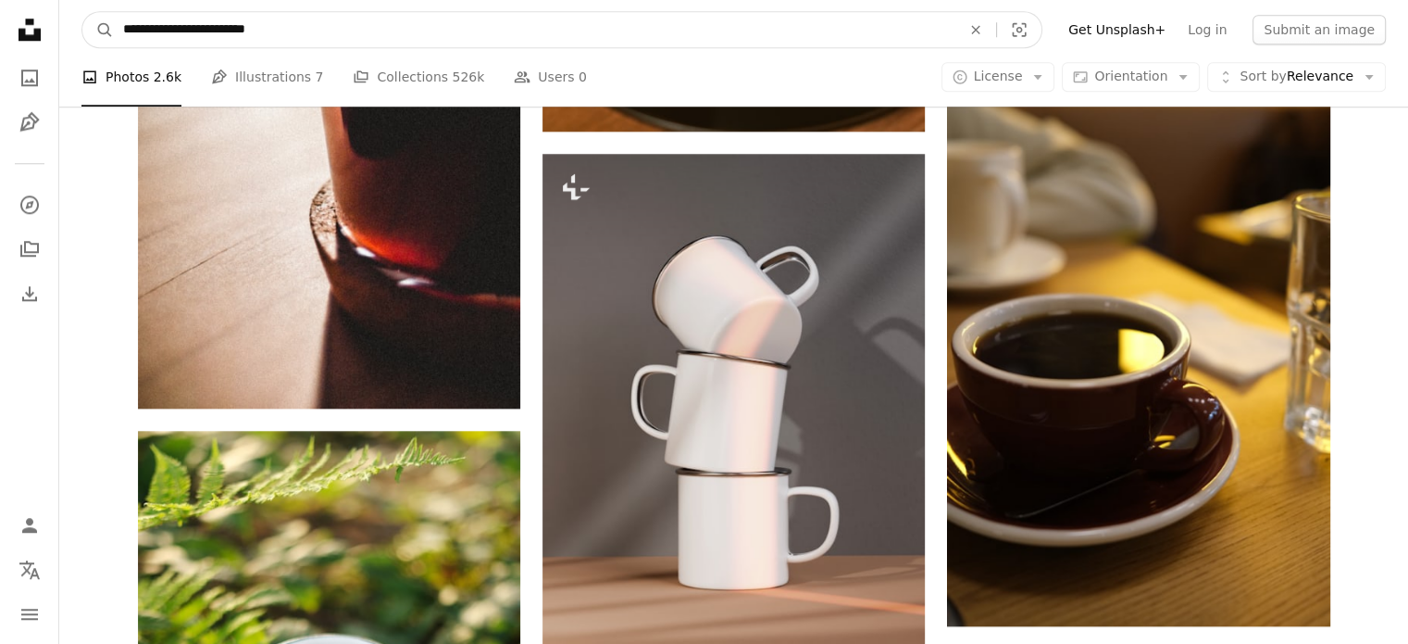
drag, startPoint x: 317, startPoint y: 29, endPoint x: 163, endPoint y: 17, distance: 154.2
click at [163, 17] on input "**********" at bounding box center [535, 29] width 842 height 35
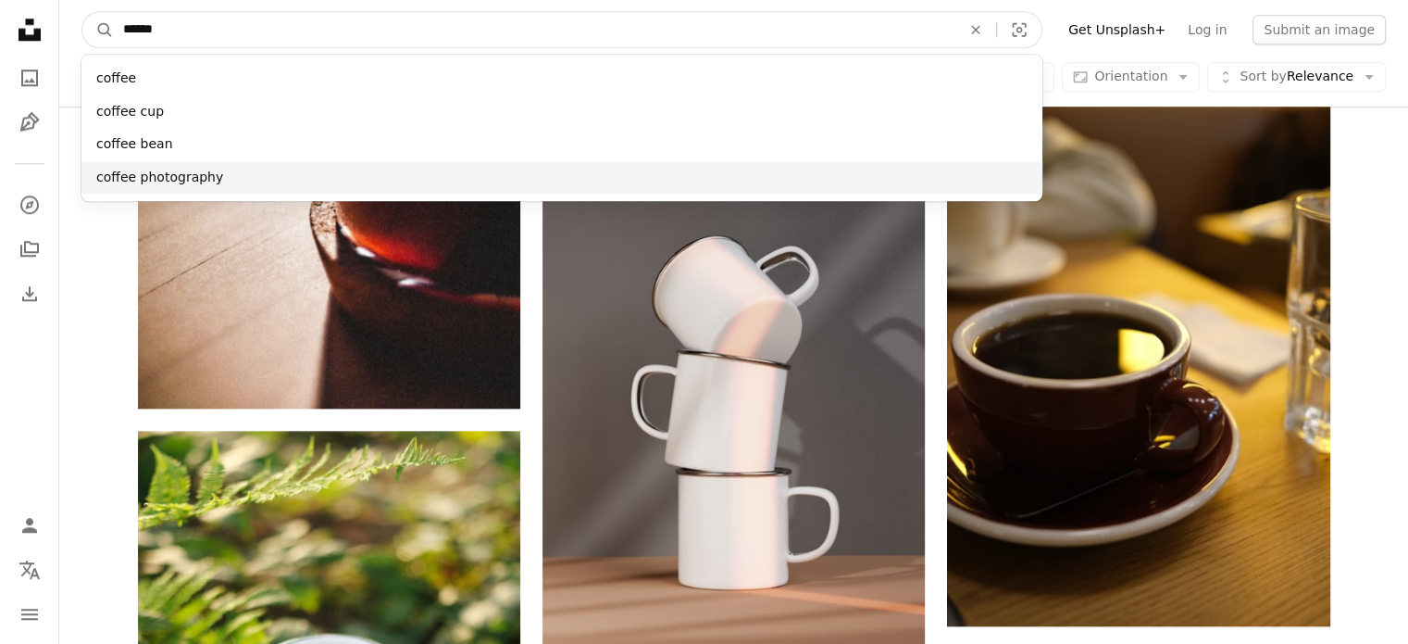
type input "******"
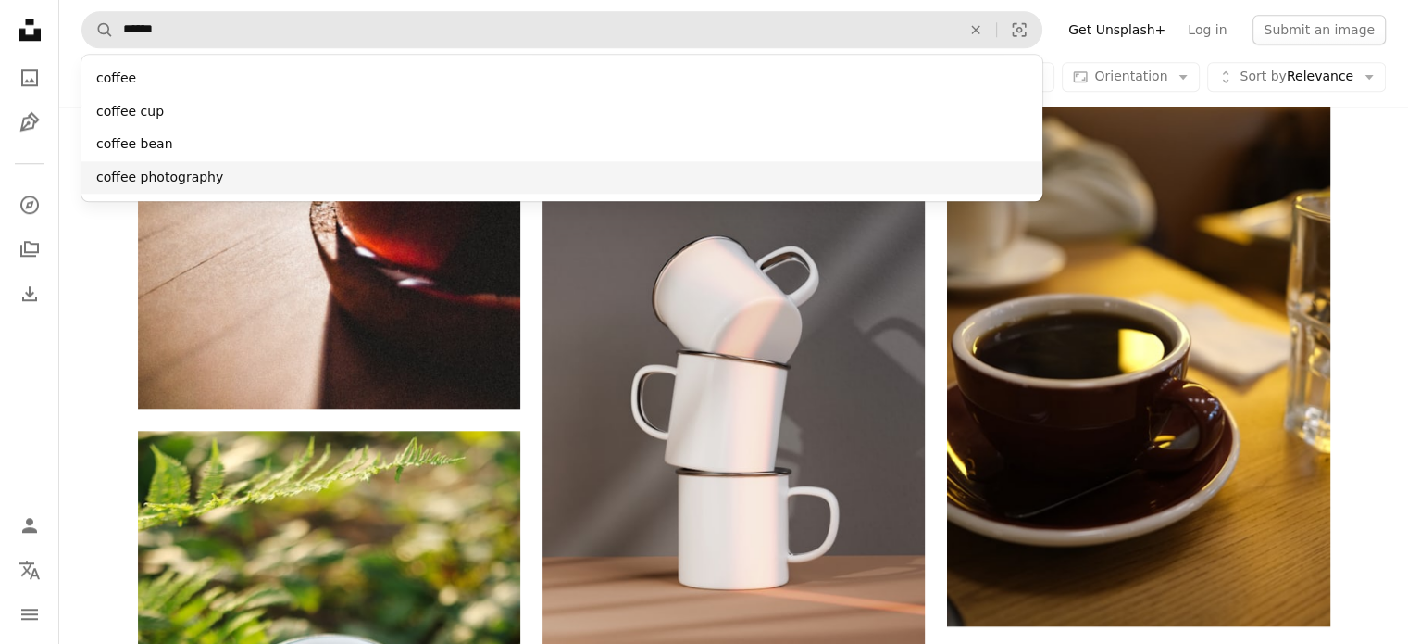
click at [174, 177] on div "coffee photography" at bounding box center [561, 177] width 961 height 33
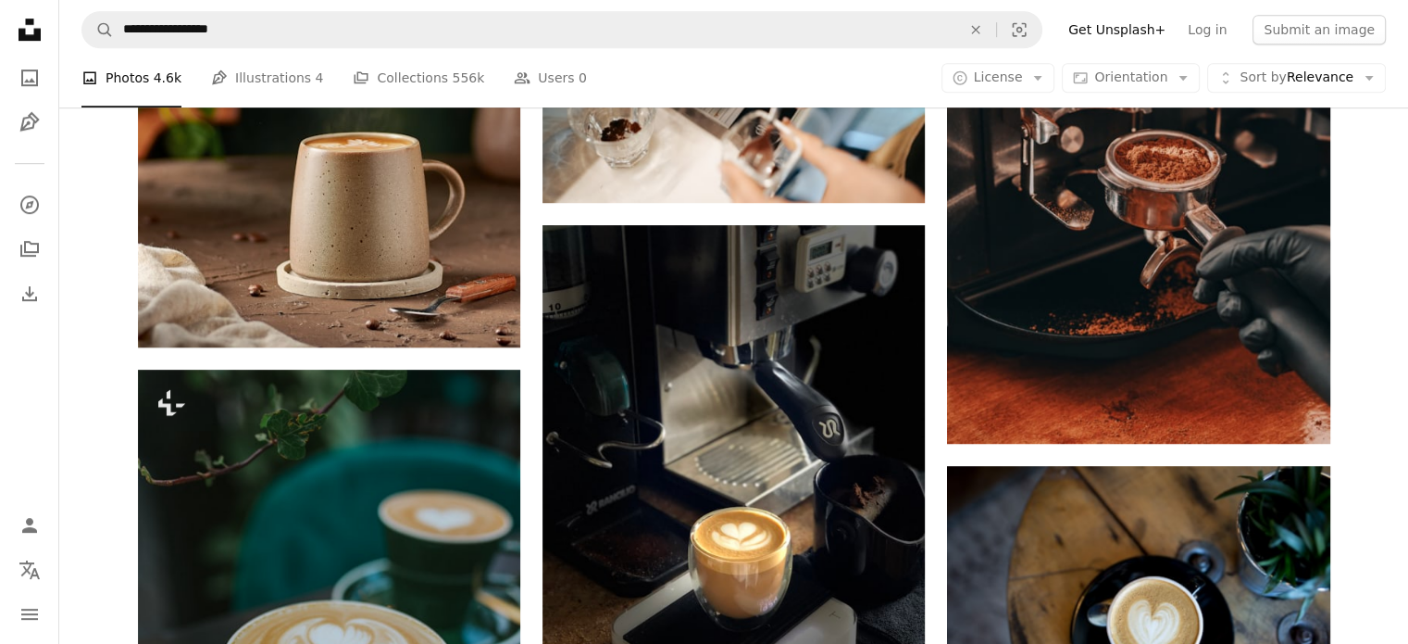
scroll to position [1759, 0]
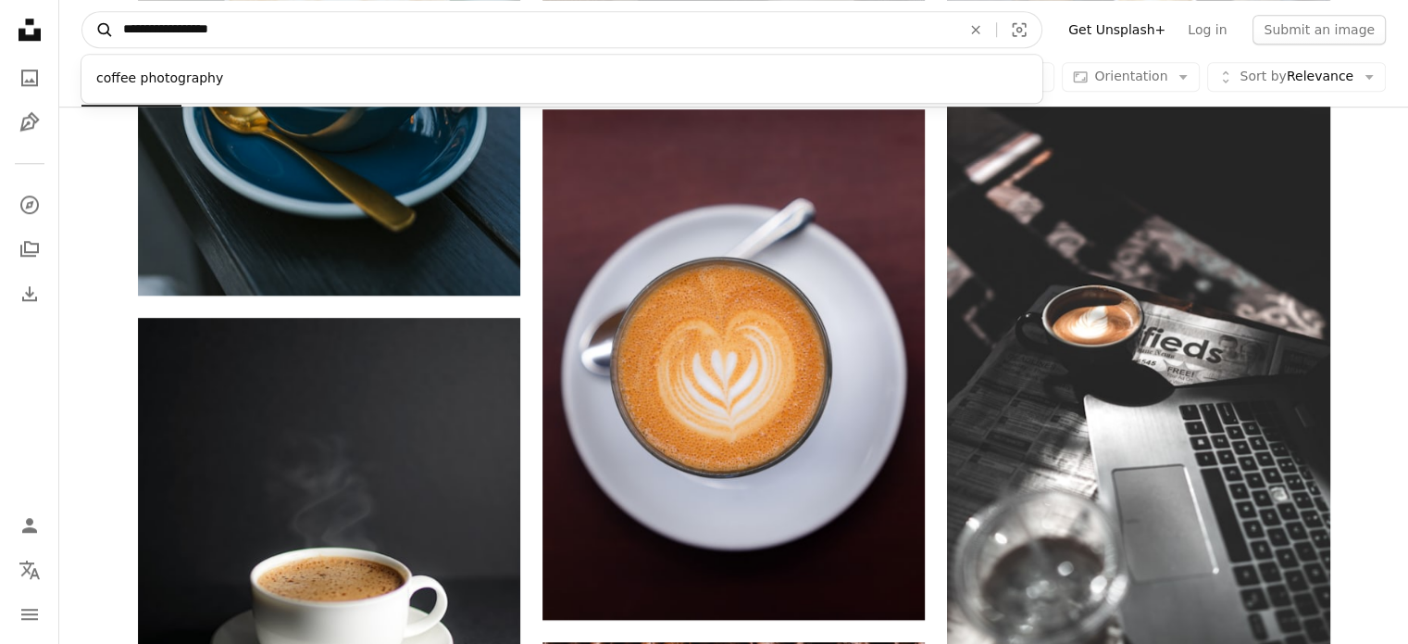
drag, startPoint x: 156, startPoint y: 30, endPoint x: 106, endPoint y: 25, distance: 50.2
click at [106, 25] on form "**********" at bounding box center [561, 29] width 961 height 37
type input "**********"
click at [82, 12] on button "A magnifying glass" at bounding box center [97, 29] width 31 height 35
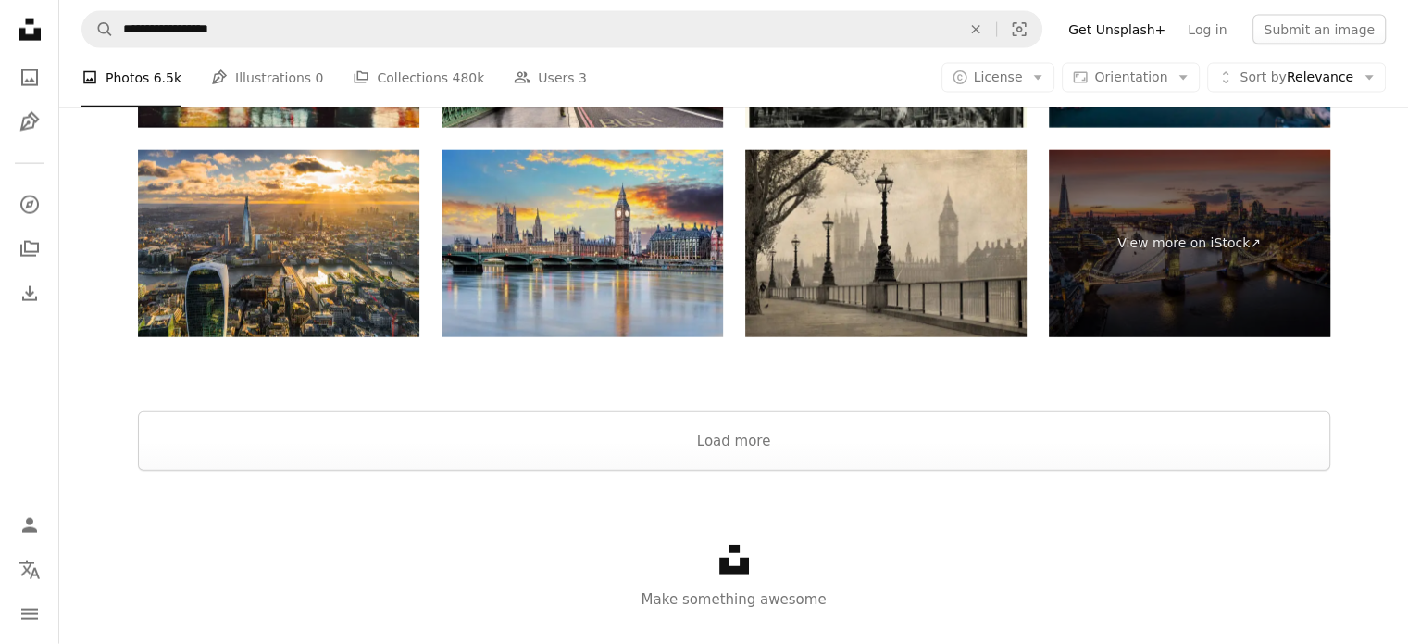
scroll to position [4348, 0]
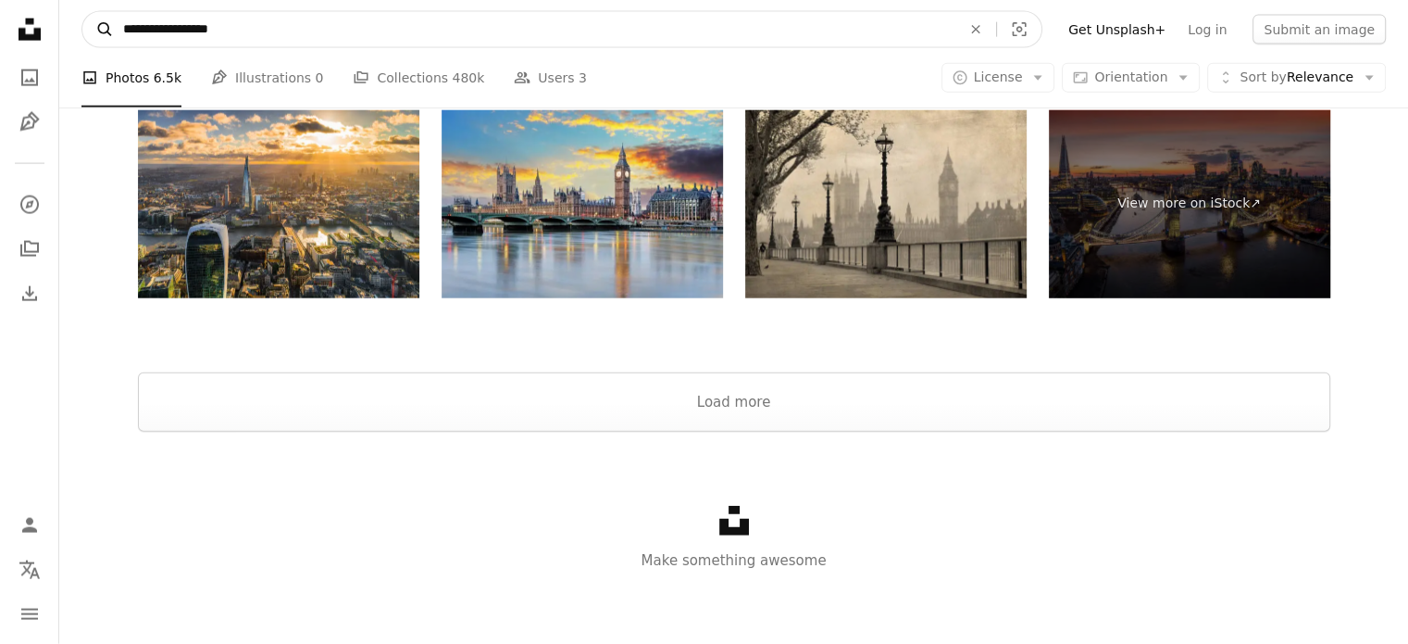
drag, startPoint x: 163, startPoint y: 36, endPoint x: 104, endPoint y: 34, distance: 59.3
click at [104, 34] on form "**********" at bounding box center [561, 29] width 961 height 37
type input "**********"
click at [82, 12] on button "A magnifying glass" at bounding box center [97, 29] width 31 height 35
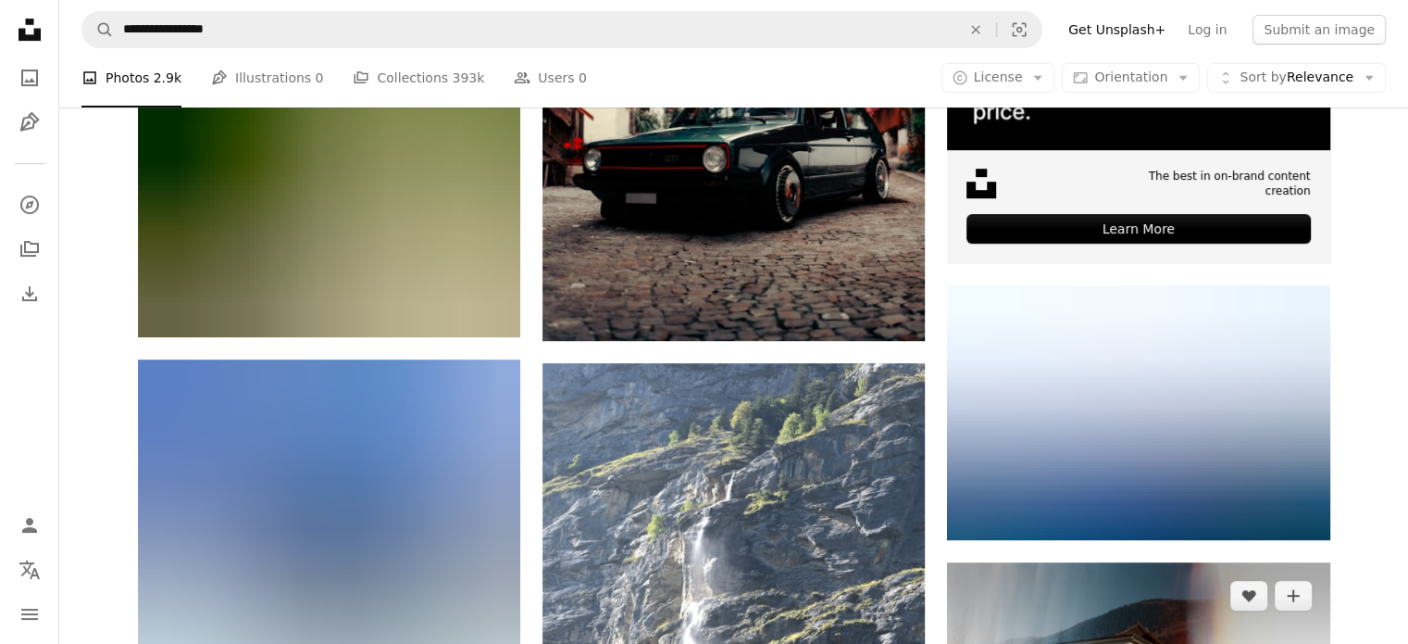
scroll to position [1019, 0]
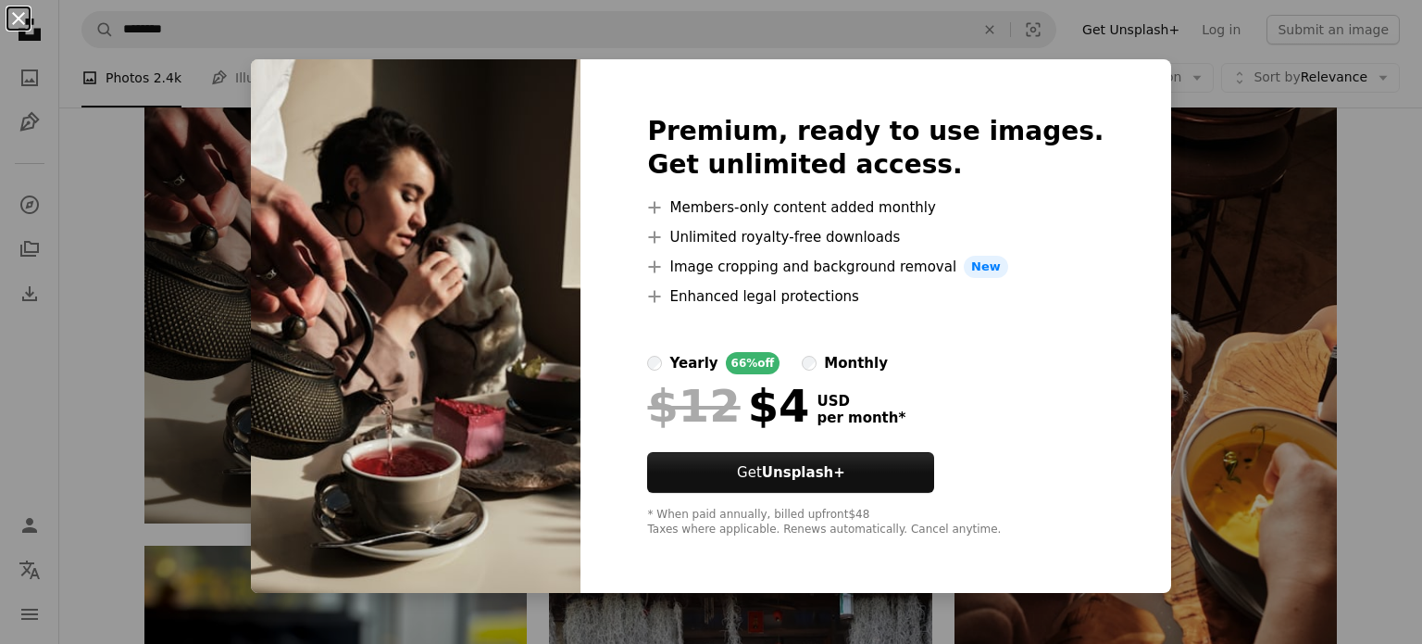
click at [18, 26] on button "An X shape" at bounding box center [18, 18] width 22 height 22
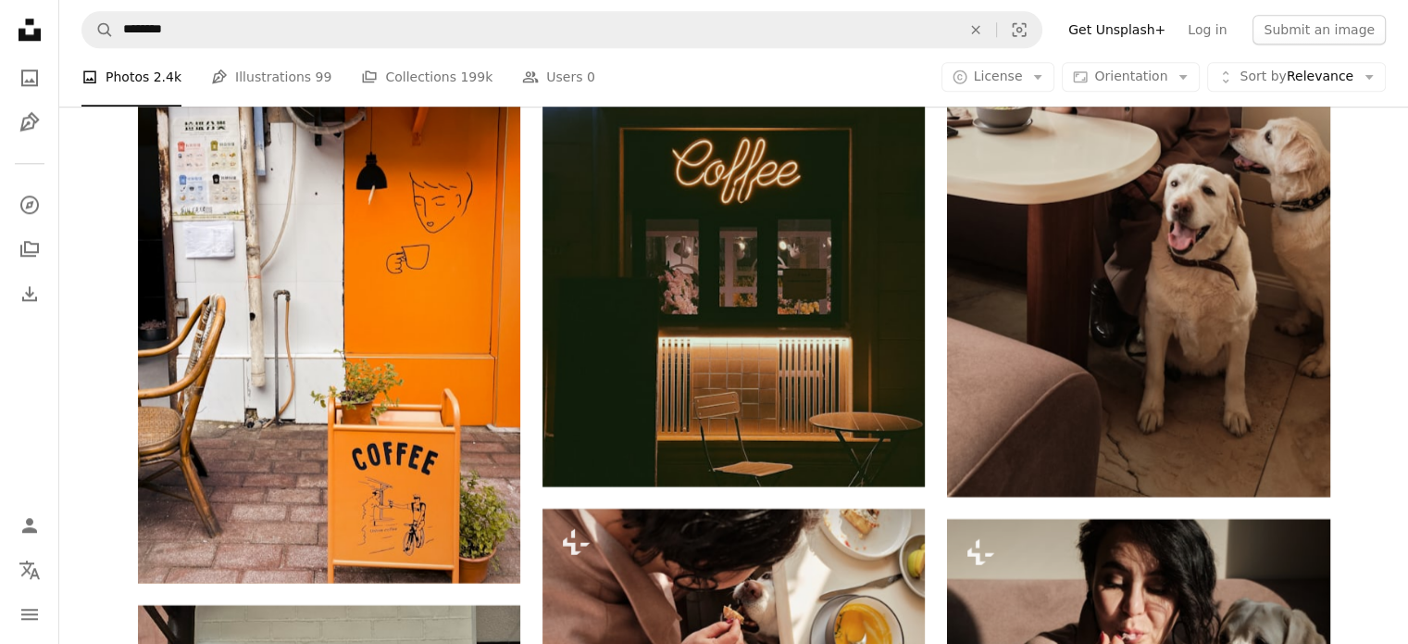
scroll to position [16015, 0]
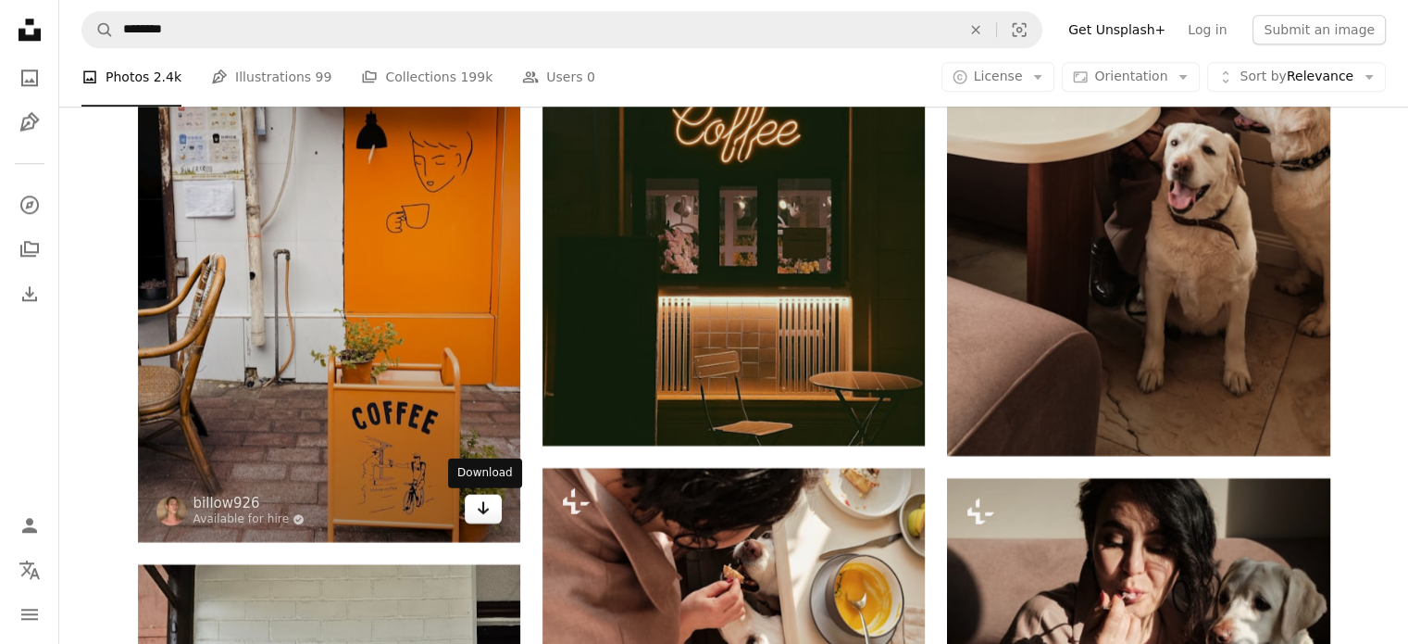
click at [482, 499] on icon "Arrow pointing down" at bounding box center [483, 507] width 15 height 22
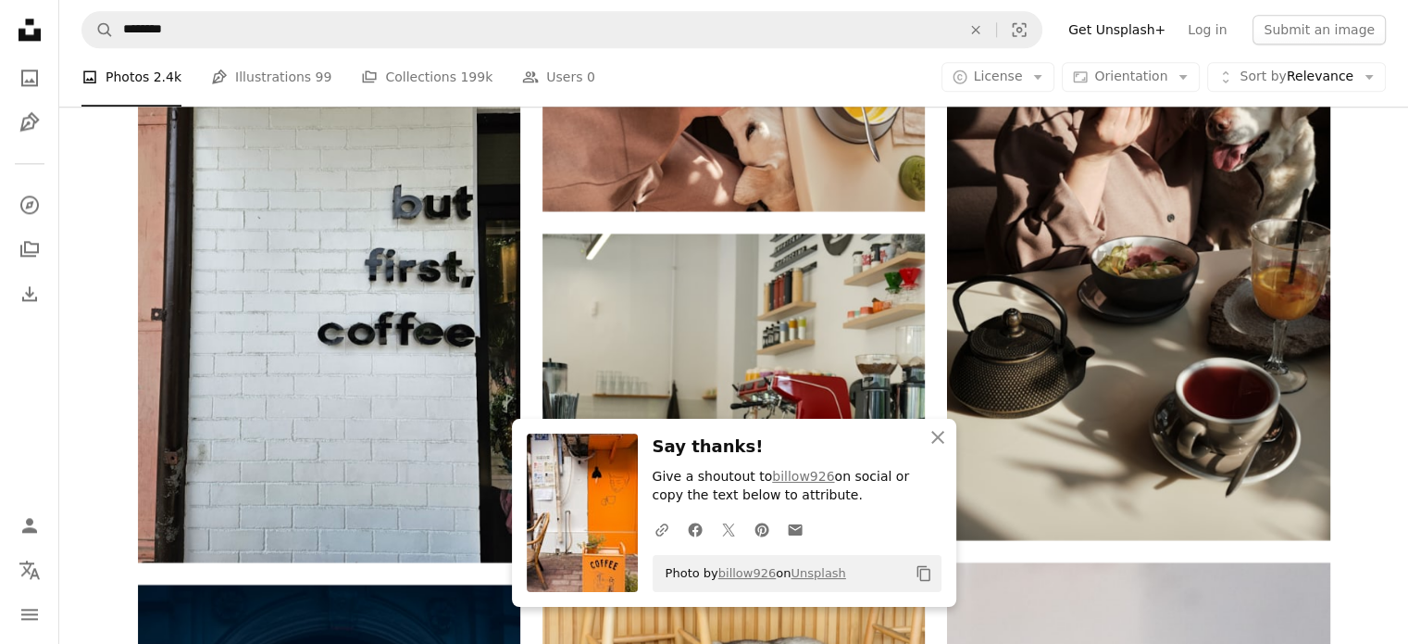
scroll to position [16571, 0]
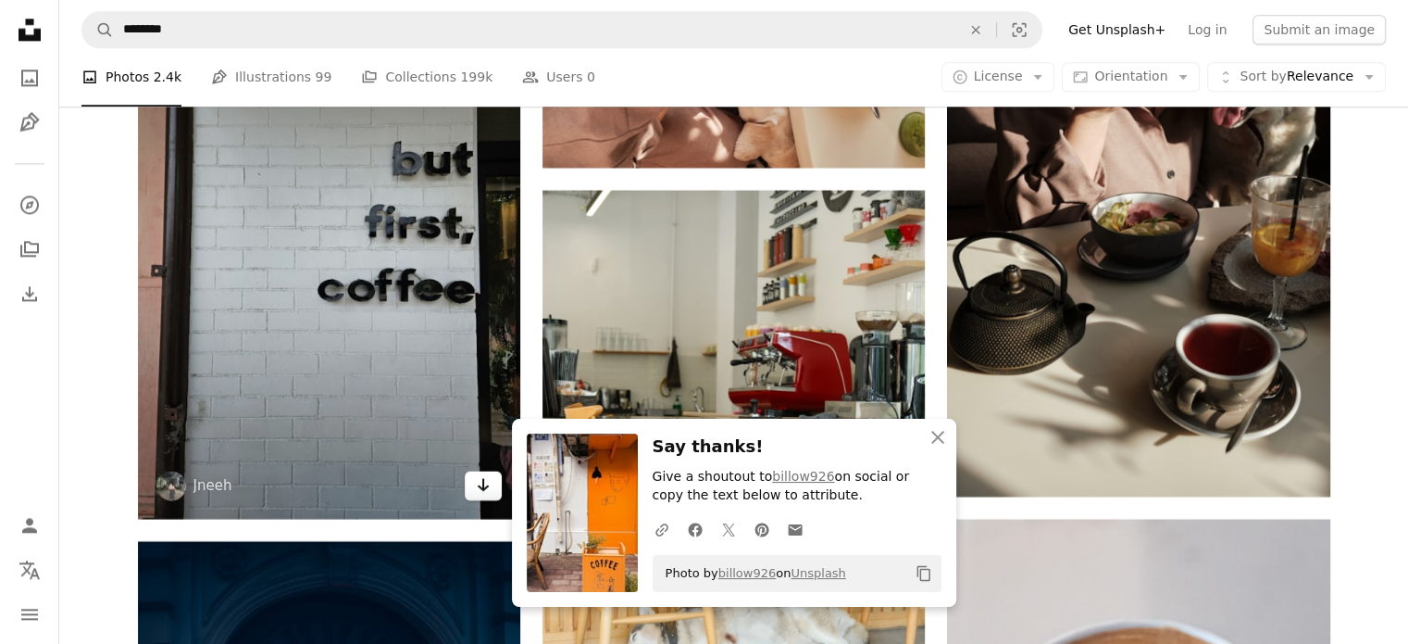
click at [489, 495] on icon "Arrow pointing down" at bounding box center [483, 484] width 15 height 22
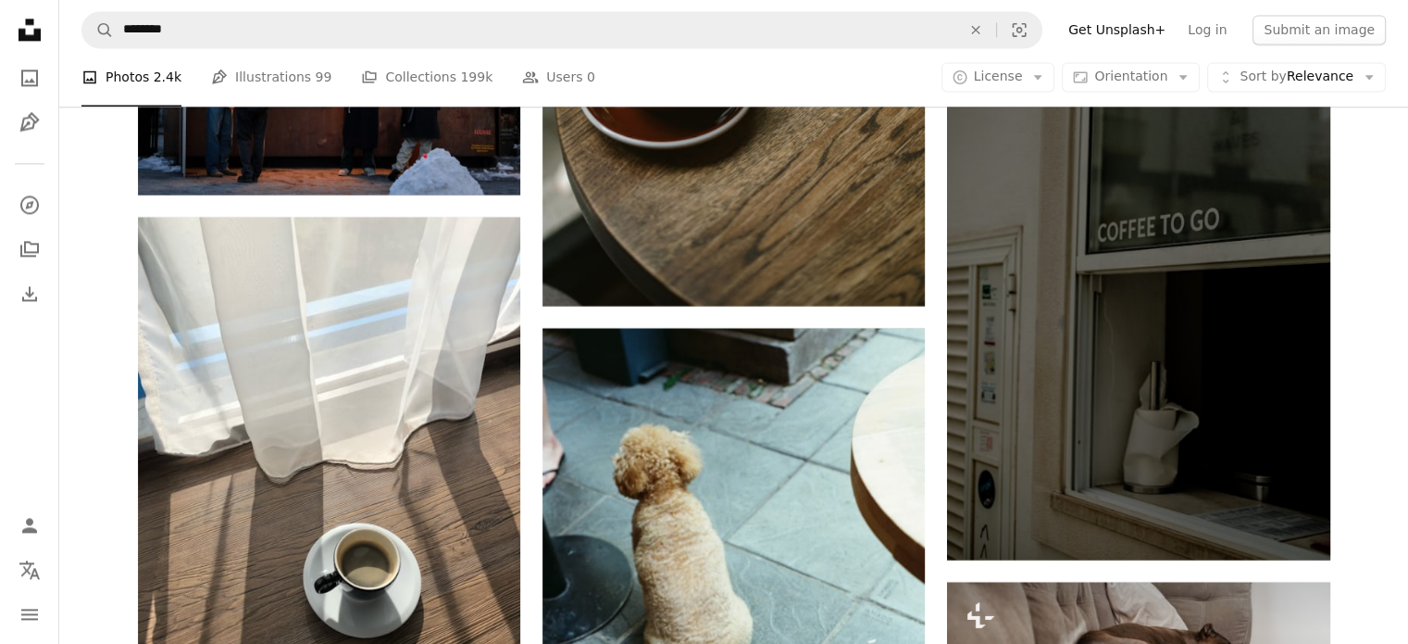
scroll to position [30553, 0]
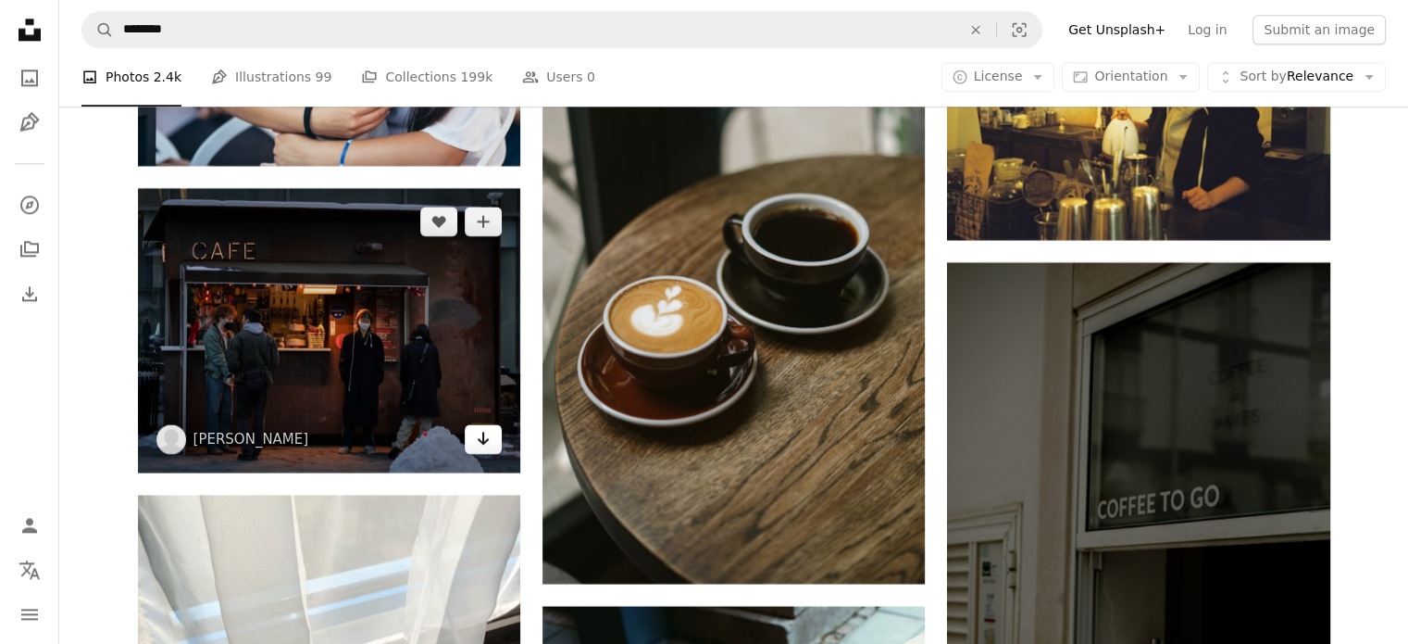
click at [468, 433] on link "Arrow pointing down" at bounding box center [483, 439] width 37 height 30
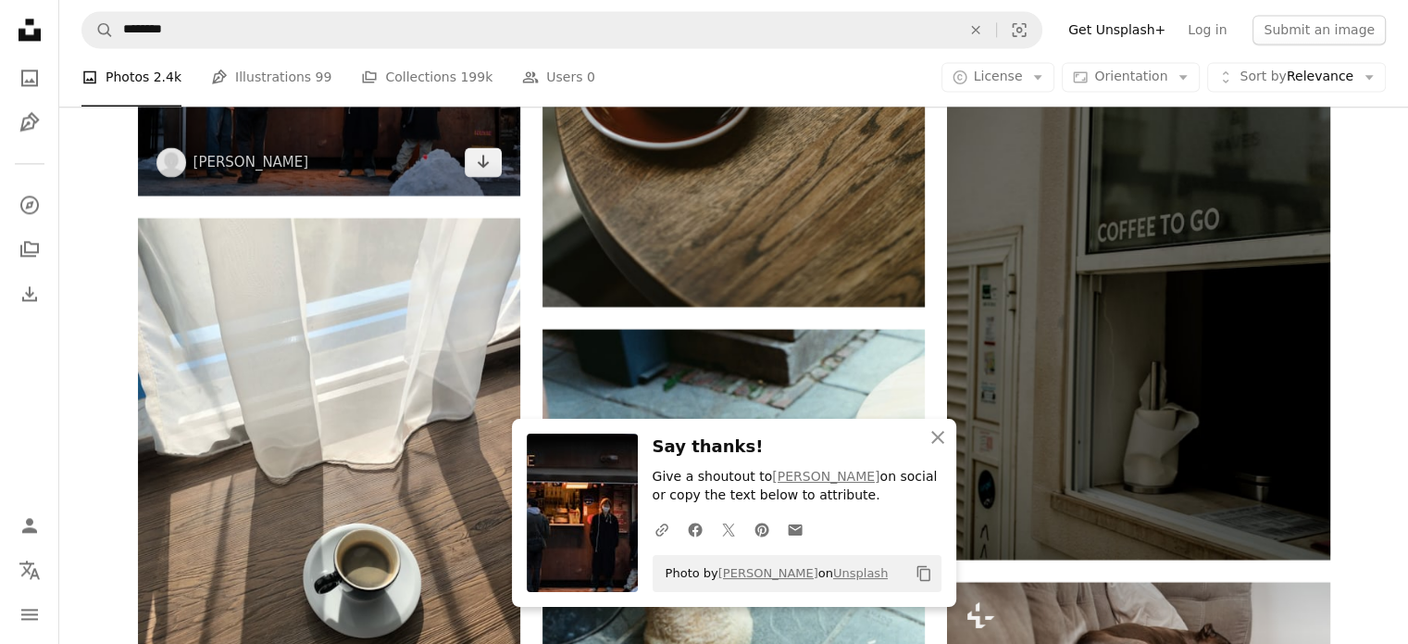
scroll to position [30831, 0]
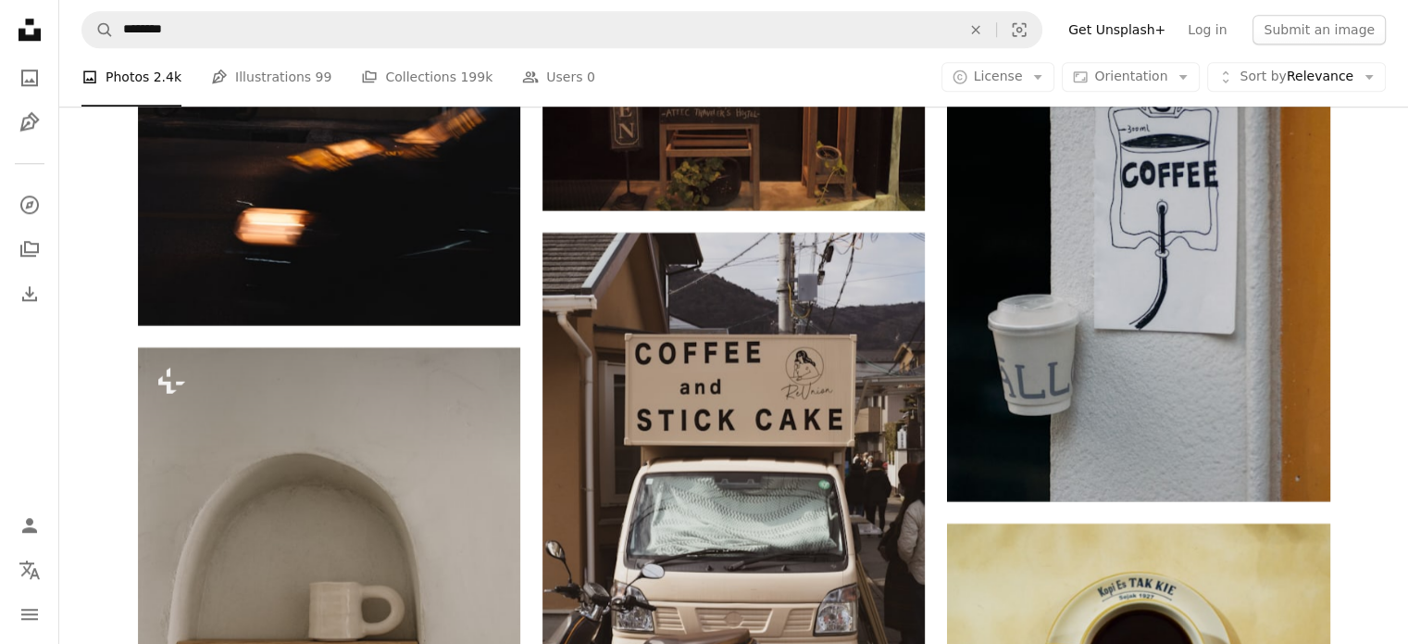
scroll to position [51017, 0]
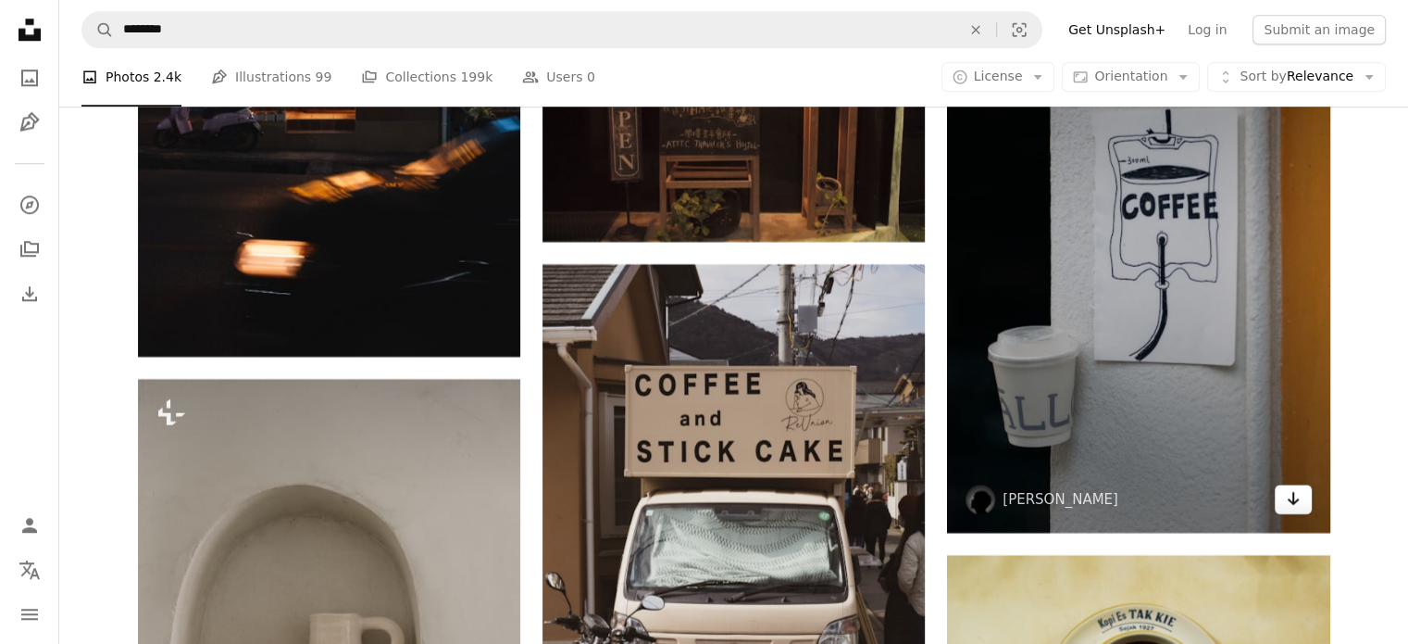
click at [1307, 514] on link "Arrow pointing down" at bounding box center [1293, 499] width 37 height 30
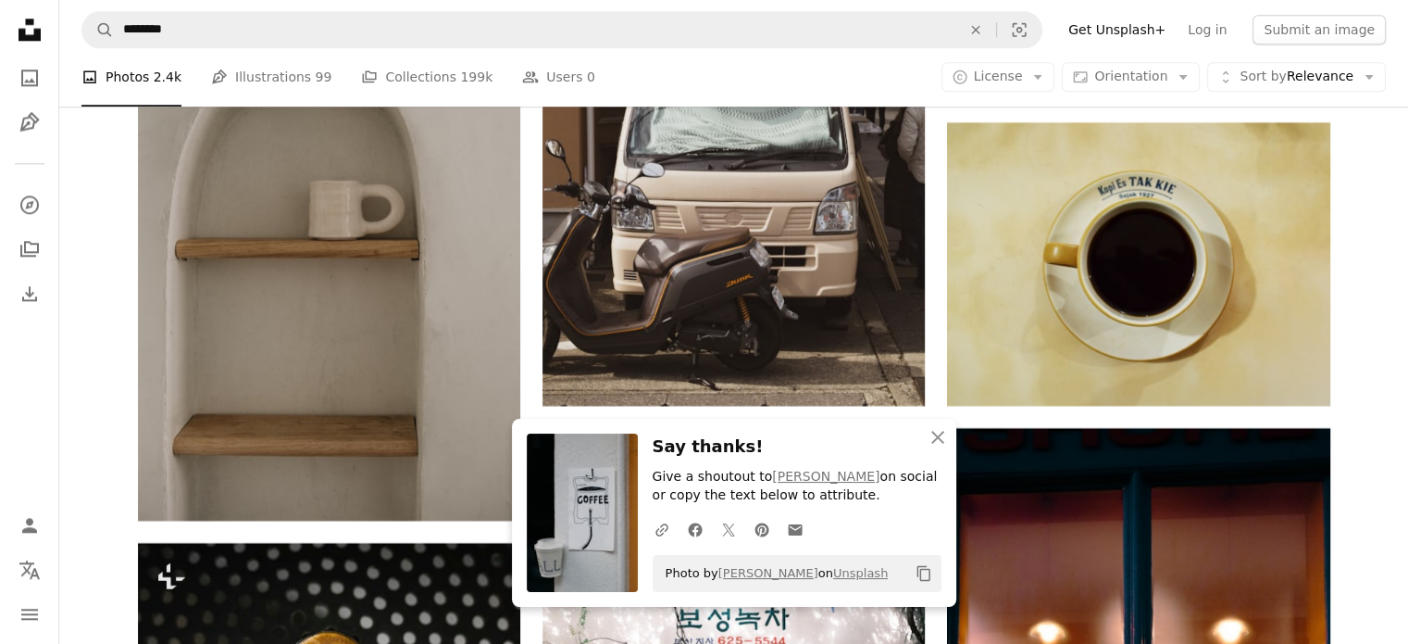
scroll to position [51480, 0]
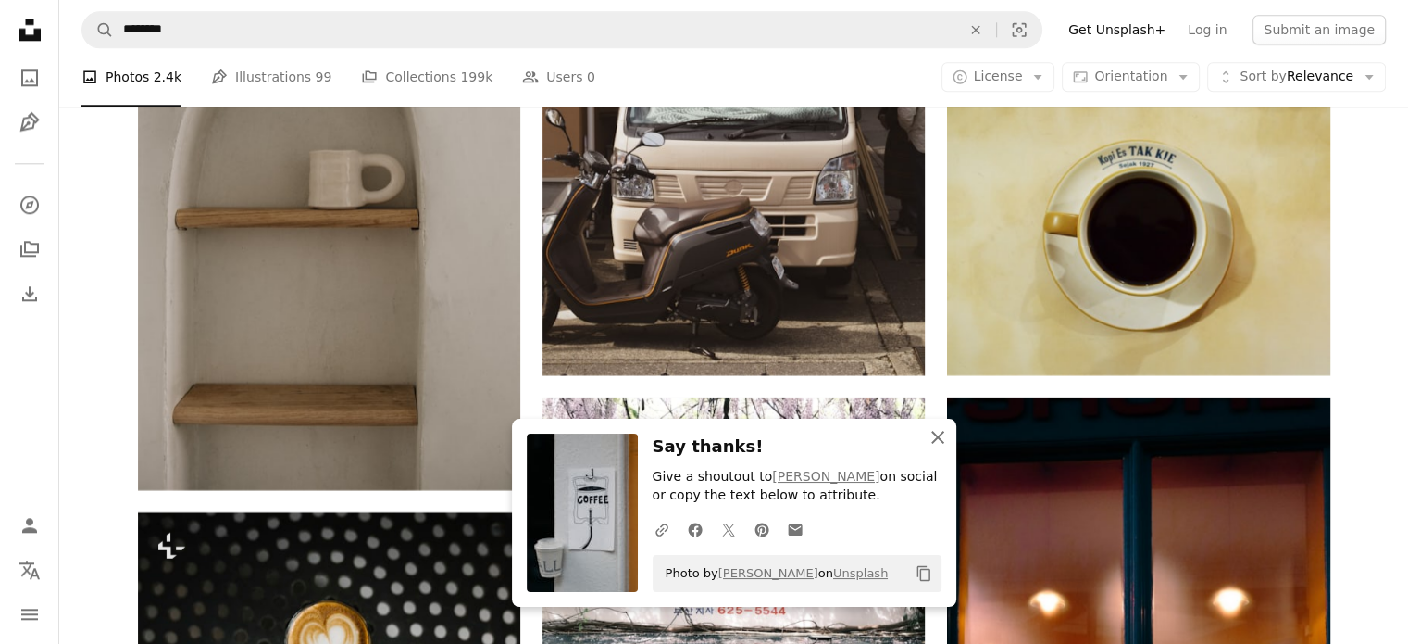
click at [933, 433] on icon "button" at bounding box center [938, 437] width 13 height 13
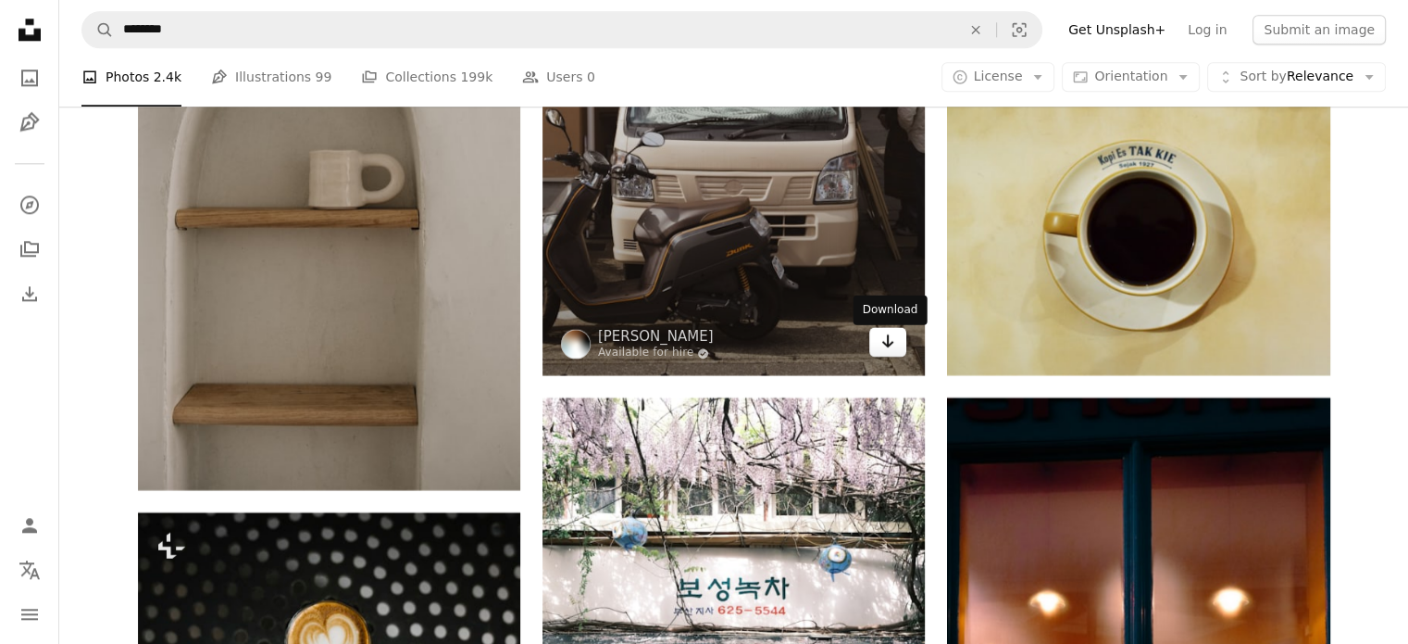
click at [896, 351] on link "Arrow pointing down" at bounding box center [887, 342] width 37 height 30
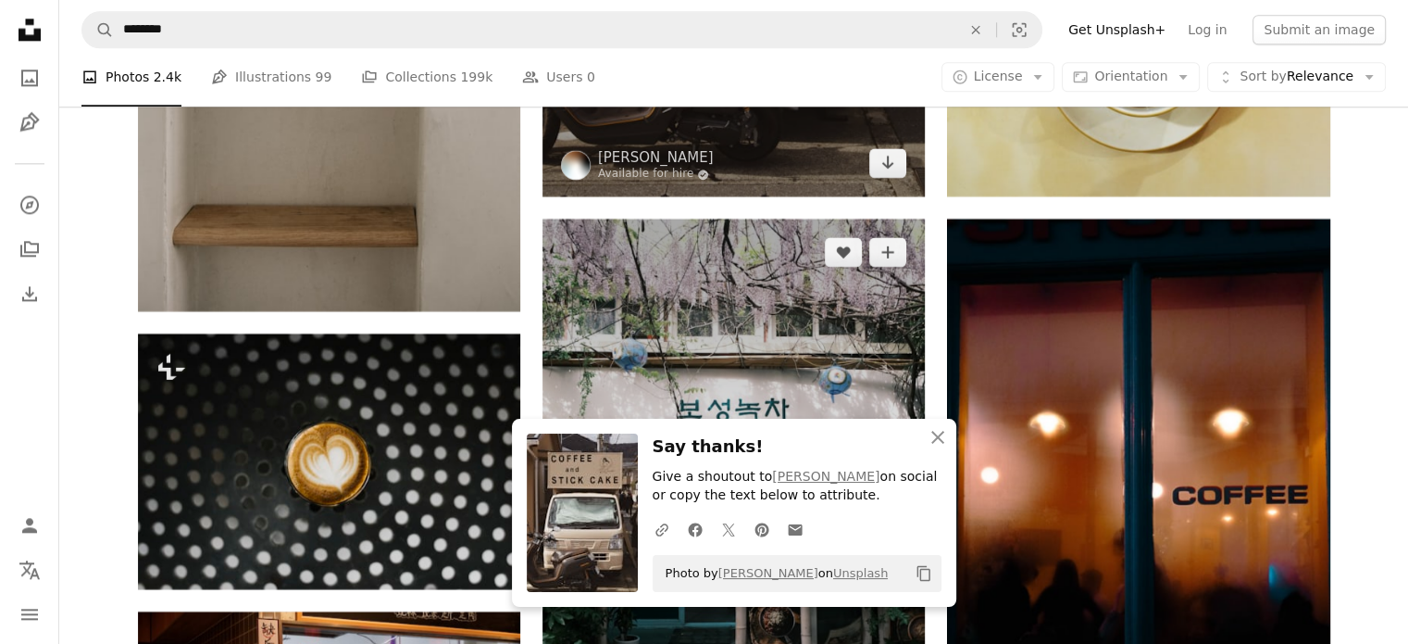
scroll to position [51850, 0]
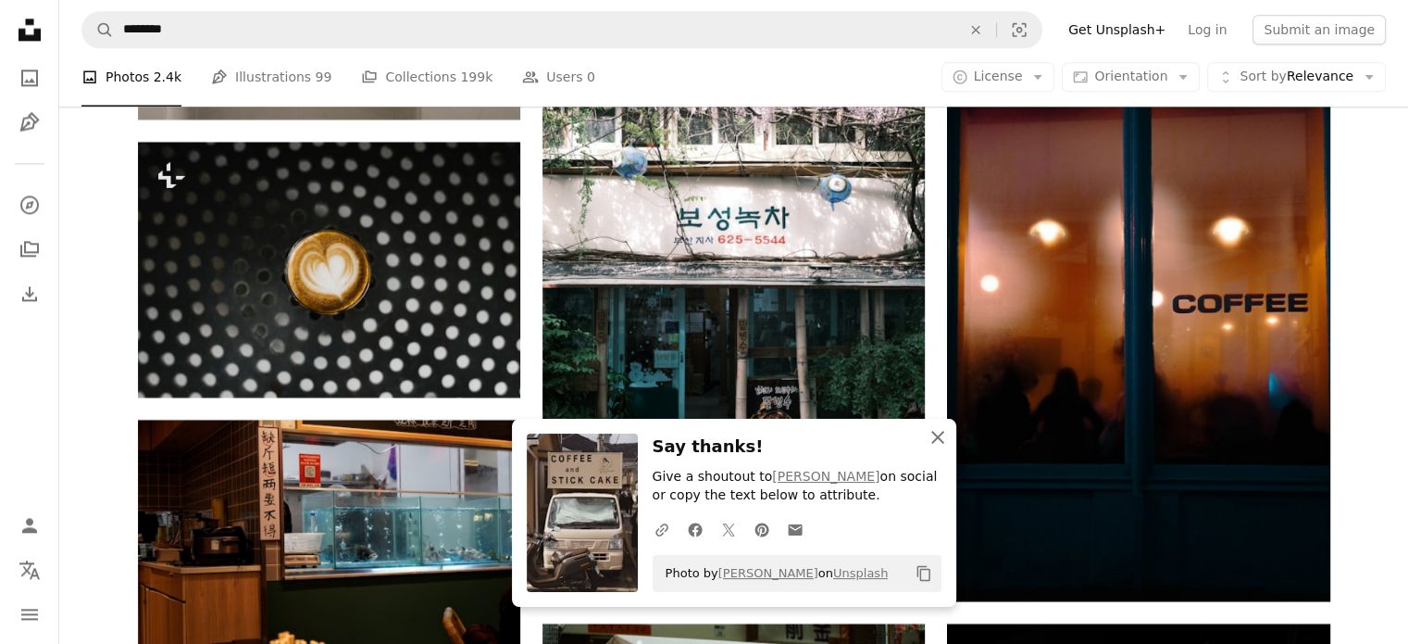
click at [939, 428] on icon "An X shape" at bounding box center [938, 437] width 22 height 22
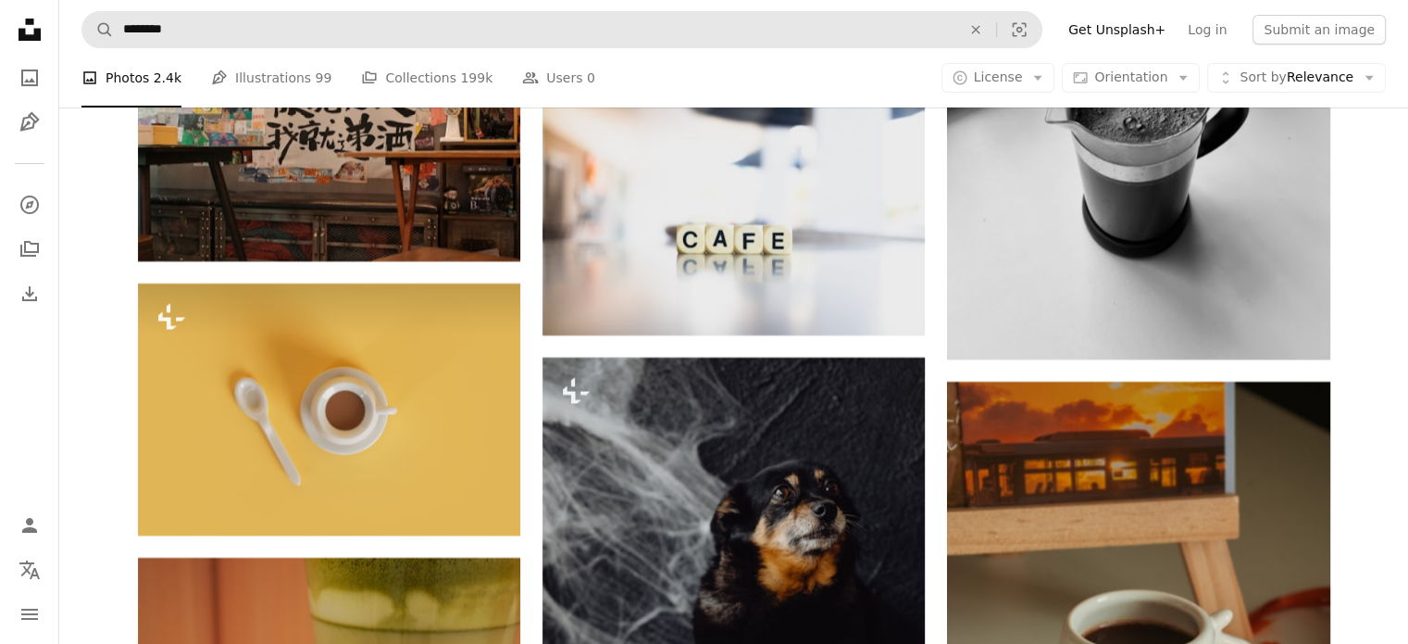
scroll to position [57406, 0]
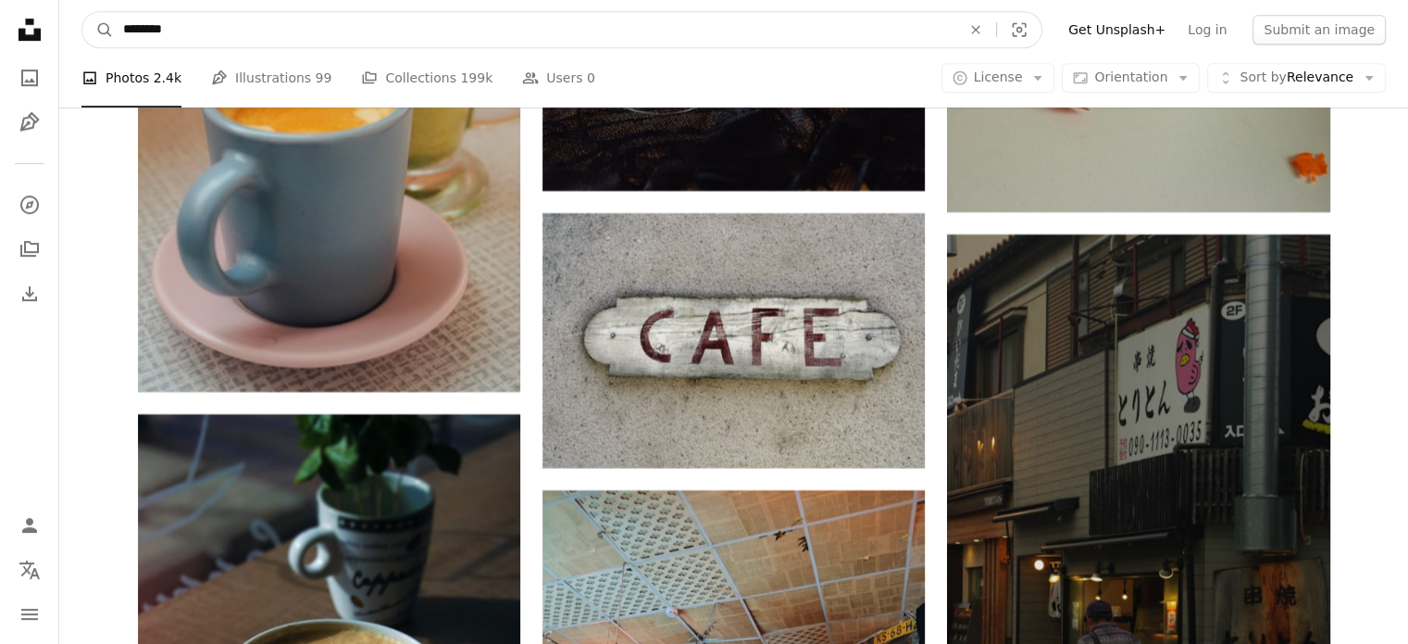
click at [185, 24] on input "********" at bounding box center [535, 29] width 842 height 35
drag, startPoint x: 144, startPoint y: 28, endPoint x: 115, endPoint y: 18, distance: 31.3
click at [115, 18] on input "********" at bounding box center [535, 29] width 842 height 35
type input "*********"
click at [82, 12] on button "A magnifying glass" at bounding box center [97, 29] width 31 height 35
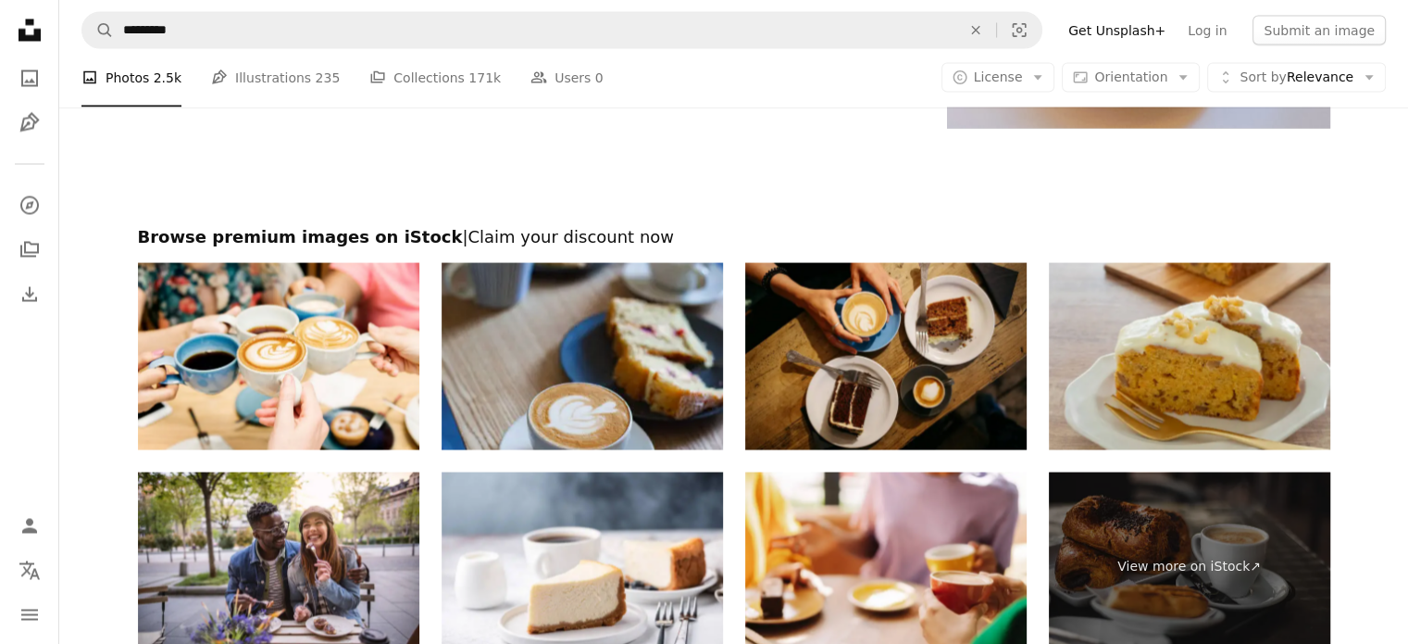
scroll to position [3864, 0]
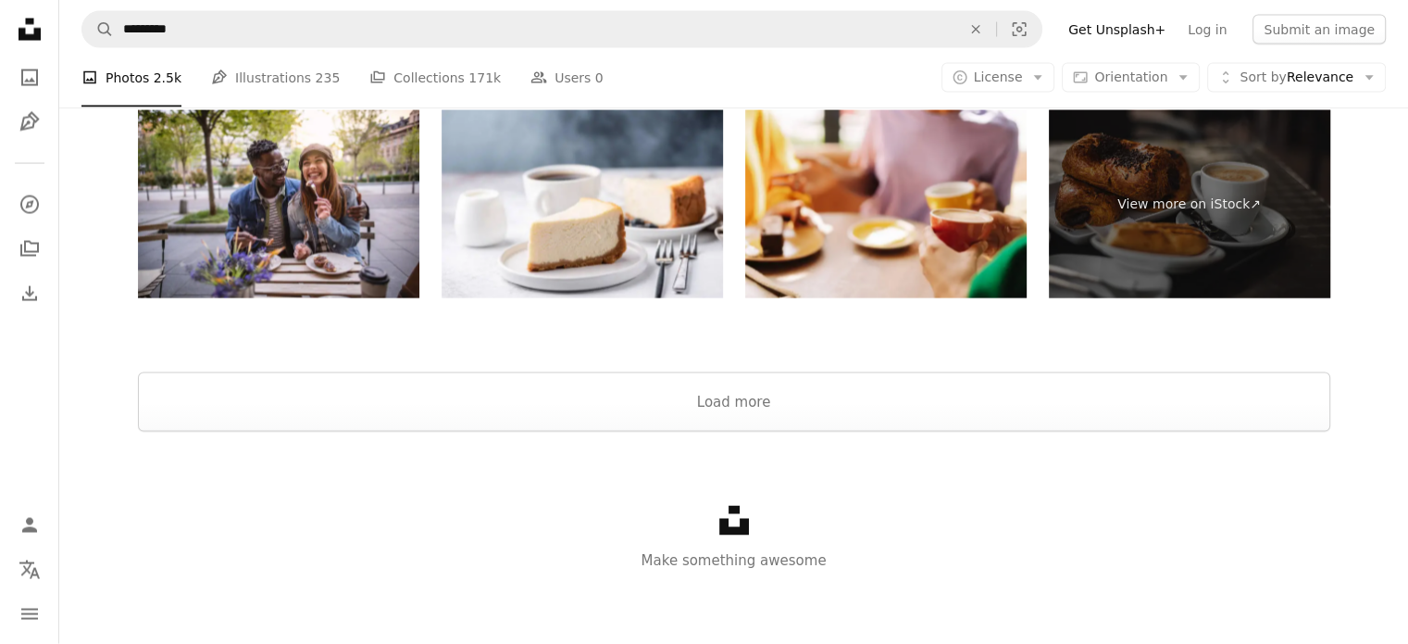
click at [844, 437] on div "Unsplash logo Make something awesome" at bounding box center [733, 538] width 1349 height 214
click at [844, 419] on button "Load more" at bounding box center [734, 401] width 1193 height 59
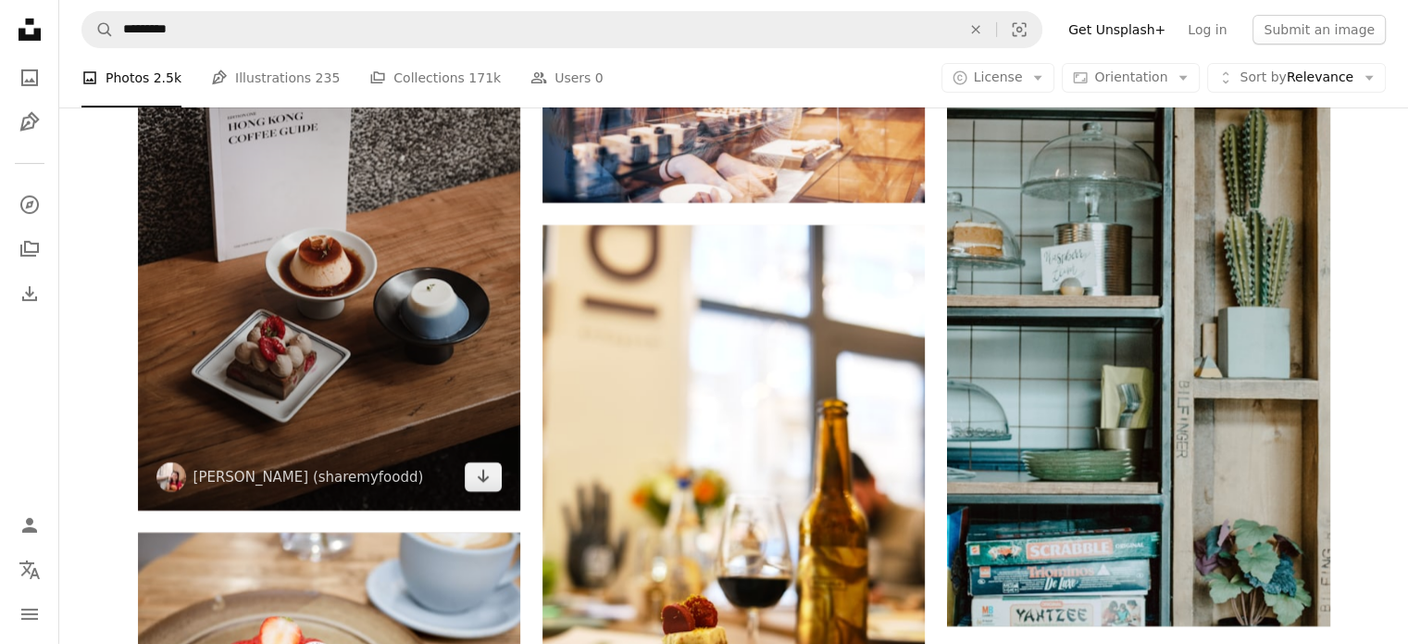
scroll to position [20389, 0]
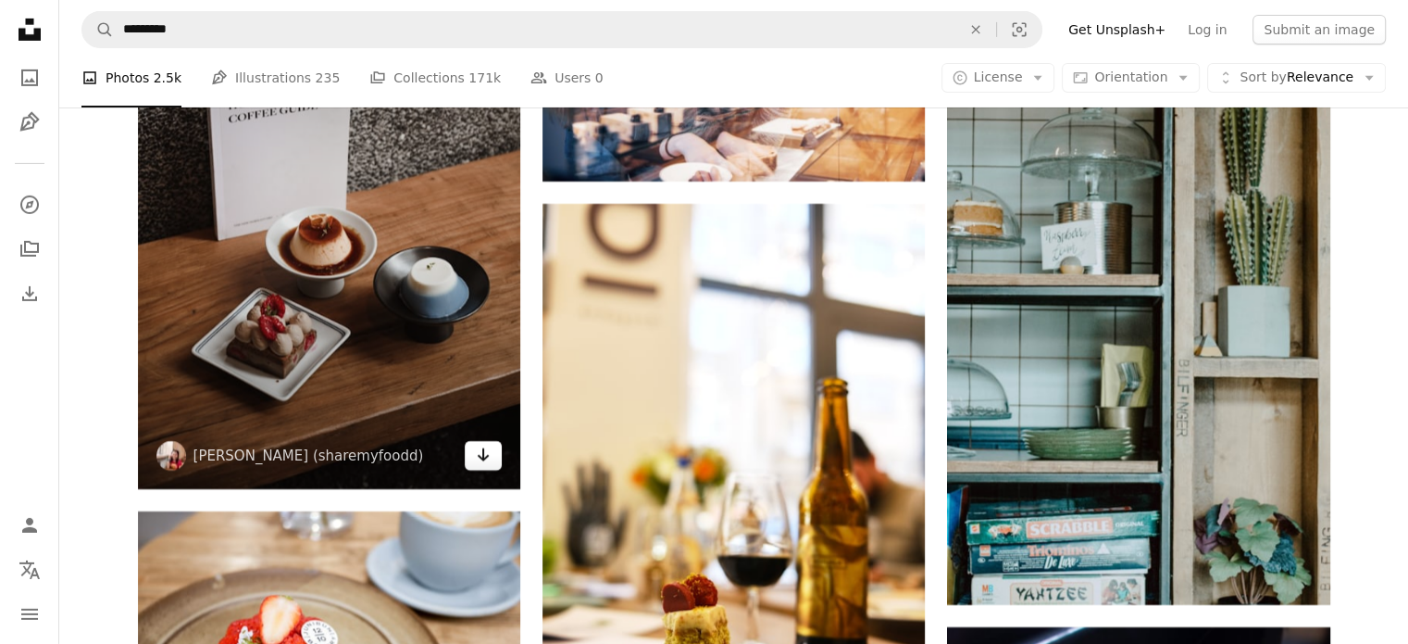
click at [485, 469] on link "Arrow pointing down" at bounding box center [483, 456] width 37 height 30
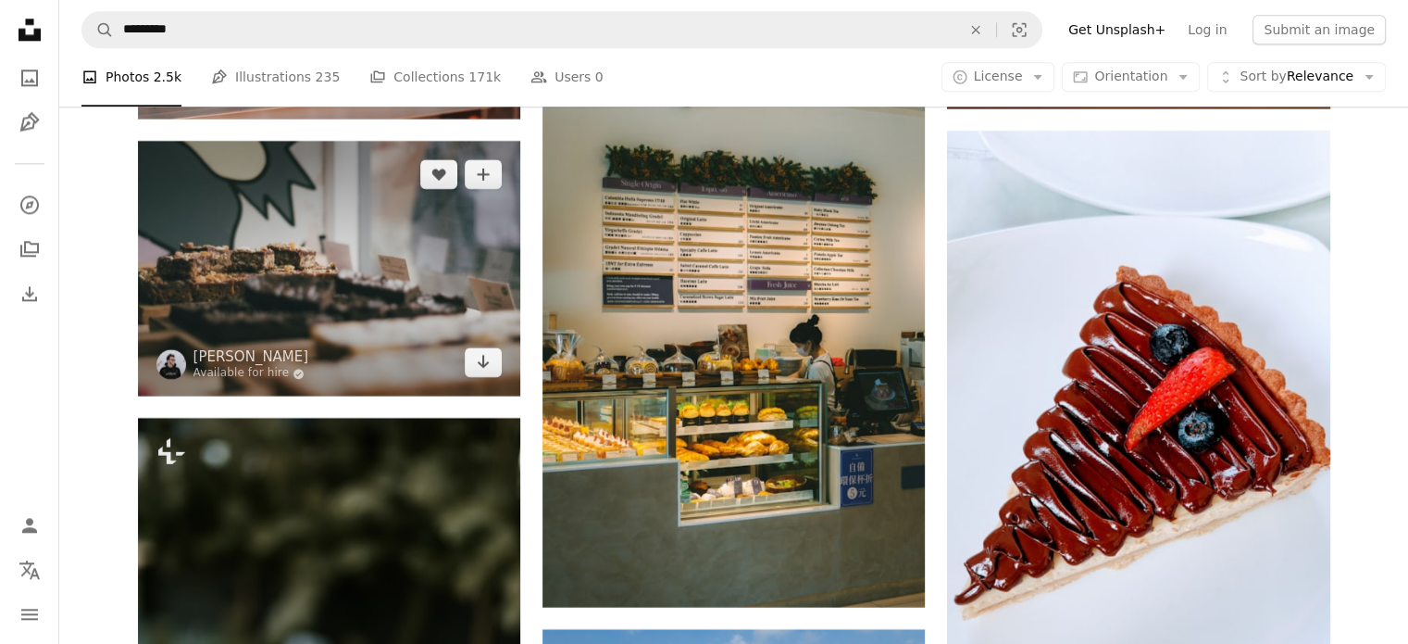
scroll to position [37426, 0]
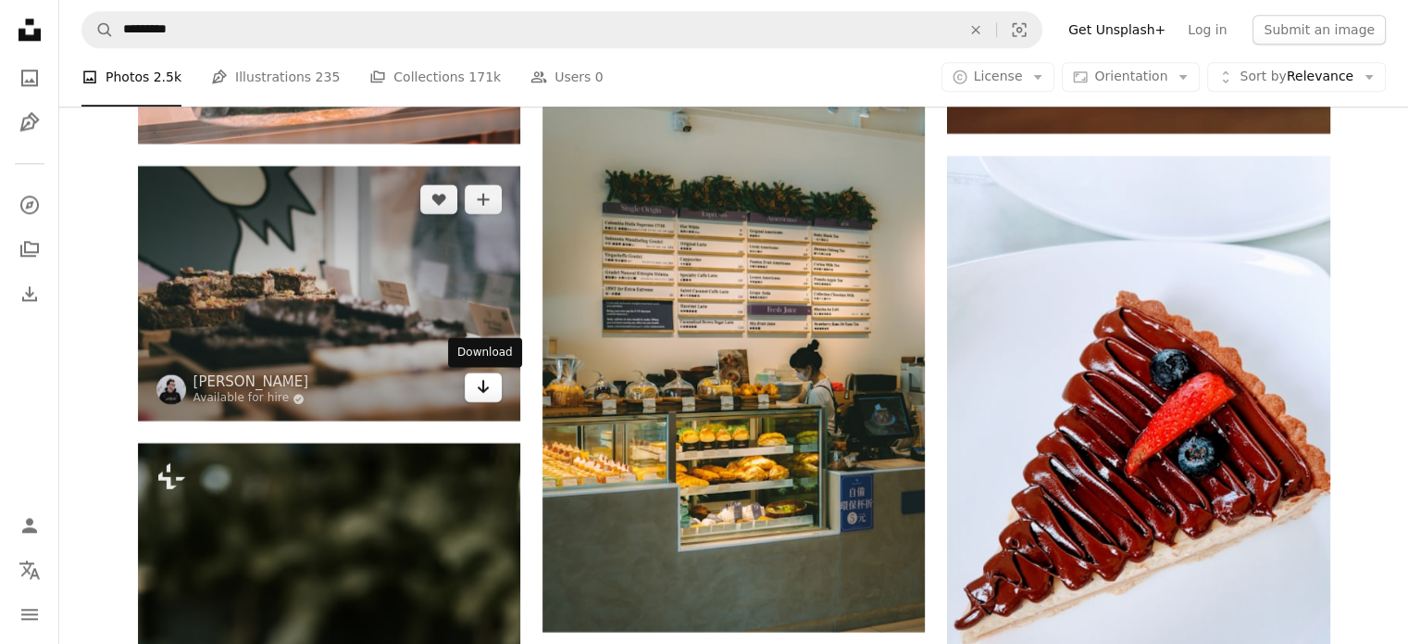
click at [485, 394] on icon "Arrow pointing down" at bounding box center [483, 386] width 15 height 22
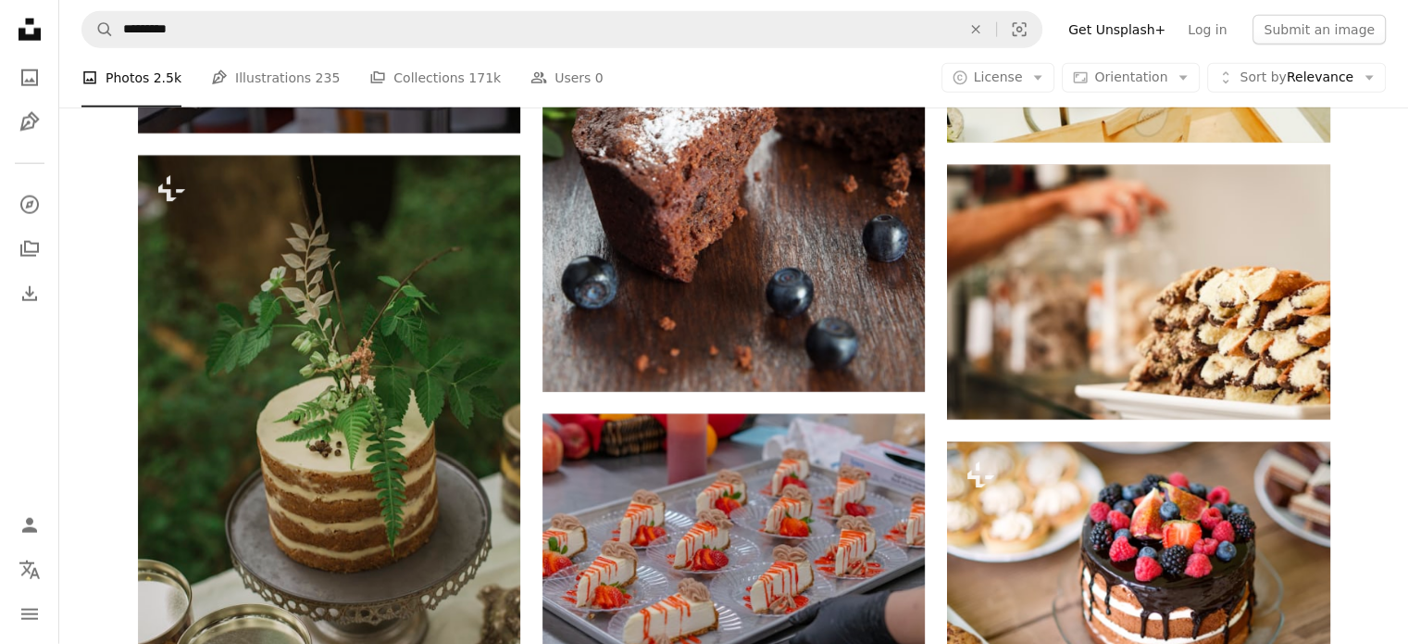
scroll to position [48260, 0]
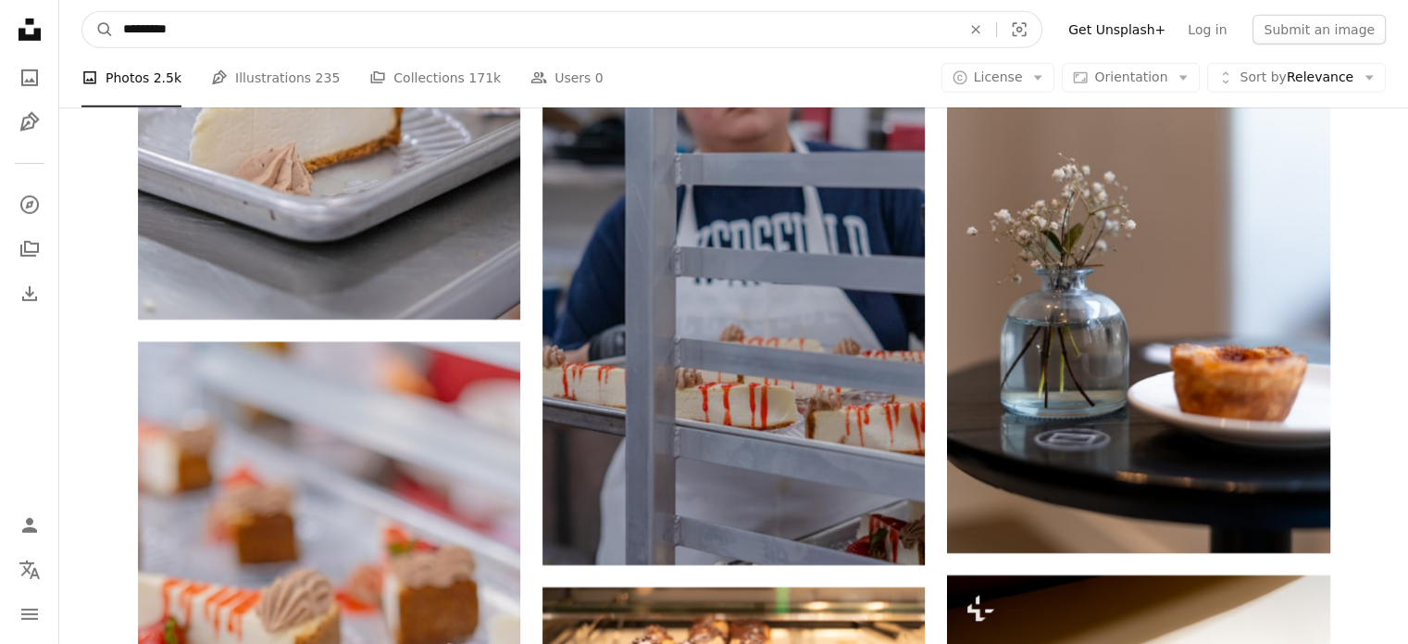
drag, startPoint x: 200, startPoint y: 27, endPoint x: 57, endPoint y: 32, distance: 142.7
type input "****"
click at [82, 12] on button "A magnifying glass" at bounding box center [97, 29] width 31 height 35
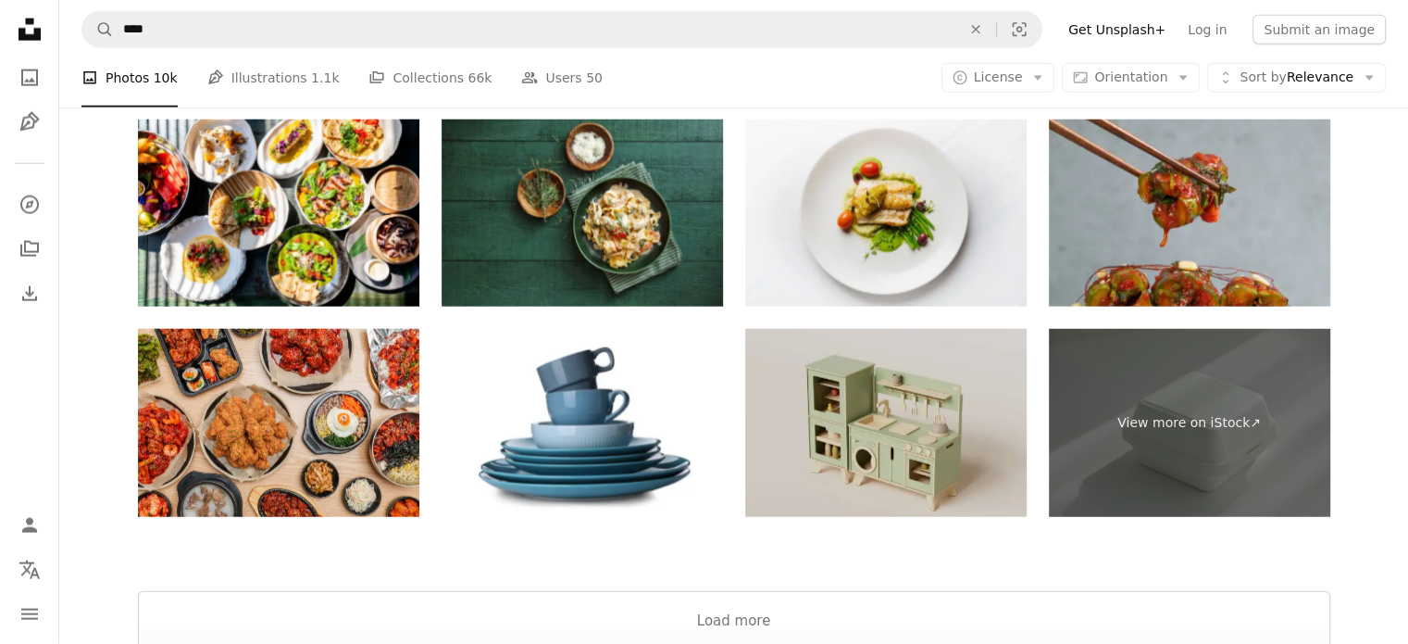
scroll to position [4445, 0]
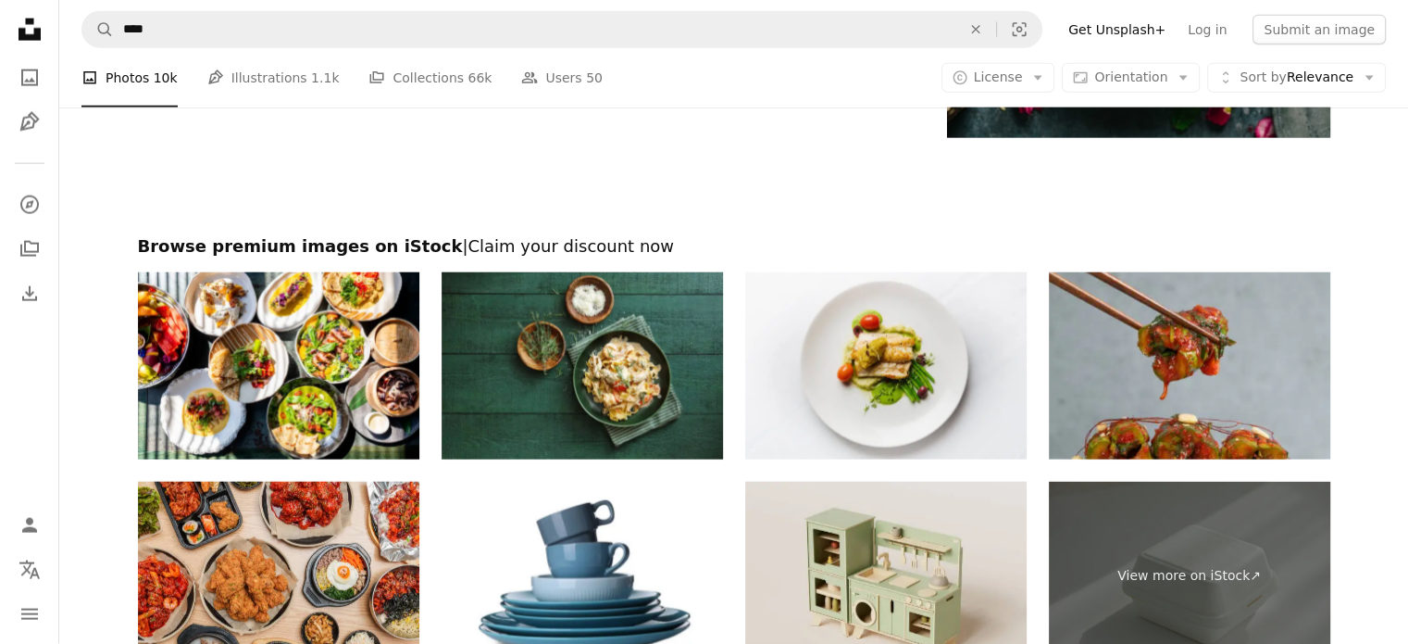
click at [13, 39] on icon "Unsplash logo Unsplash Home" at bounding box center [29, 29] width 37 height 37
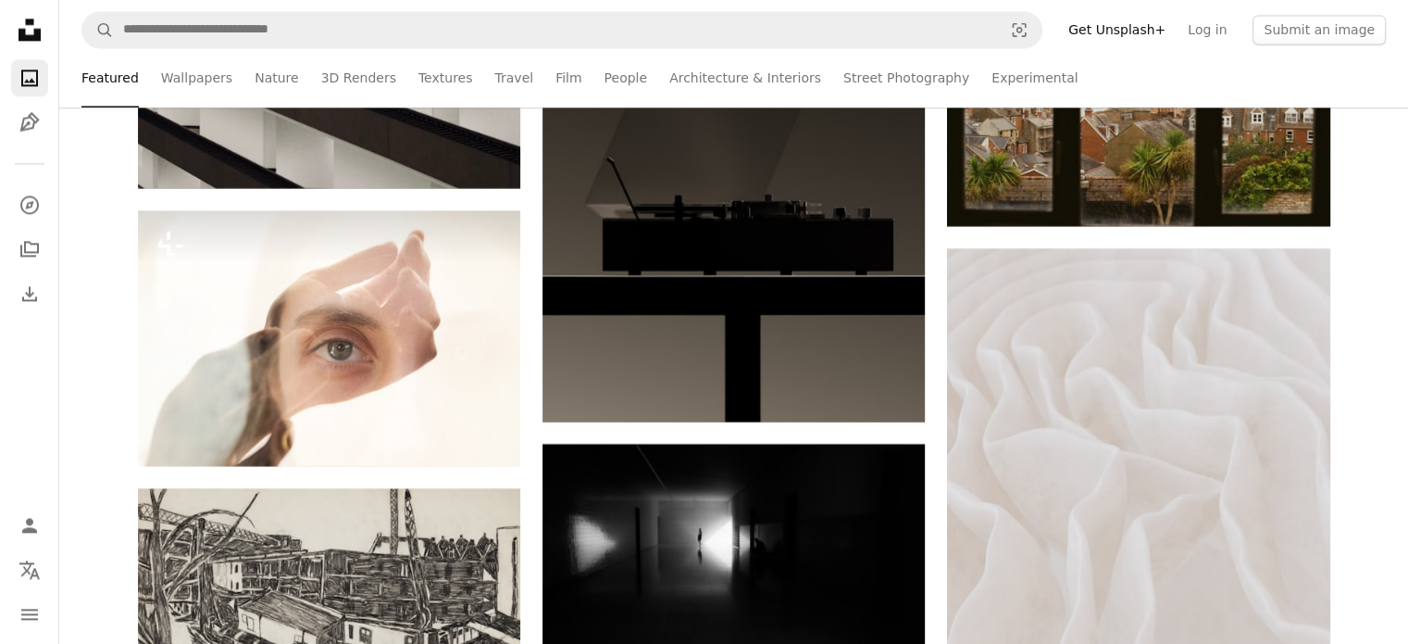
scroll to position [9074, 0]
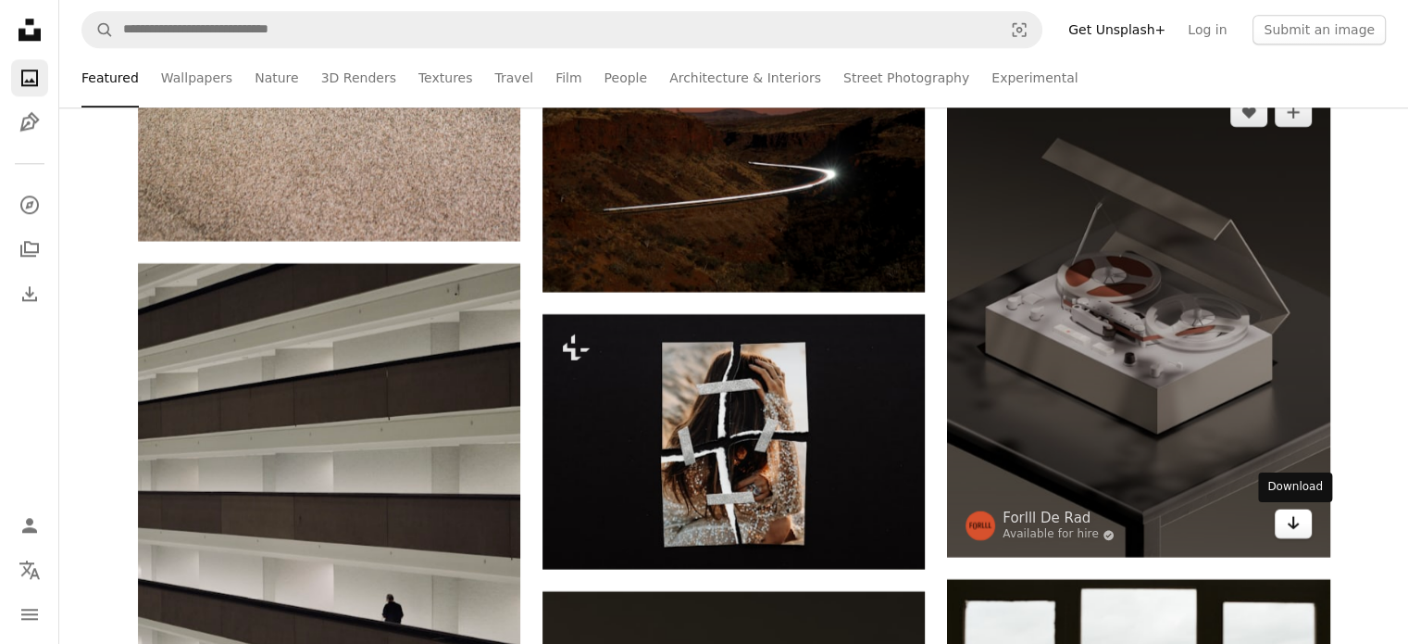
click at [1307, 519] on link "Arrow pointing down" at bounding box center [1293, 523] width 37 height 30
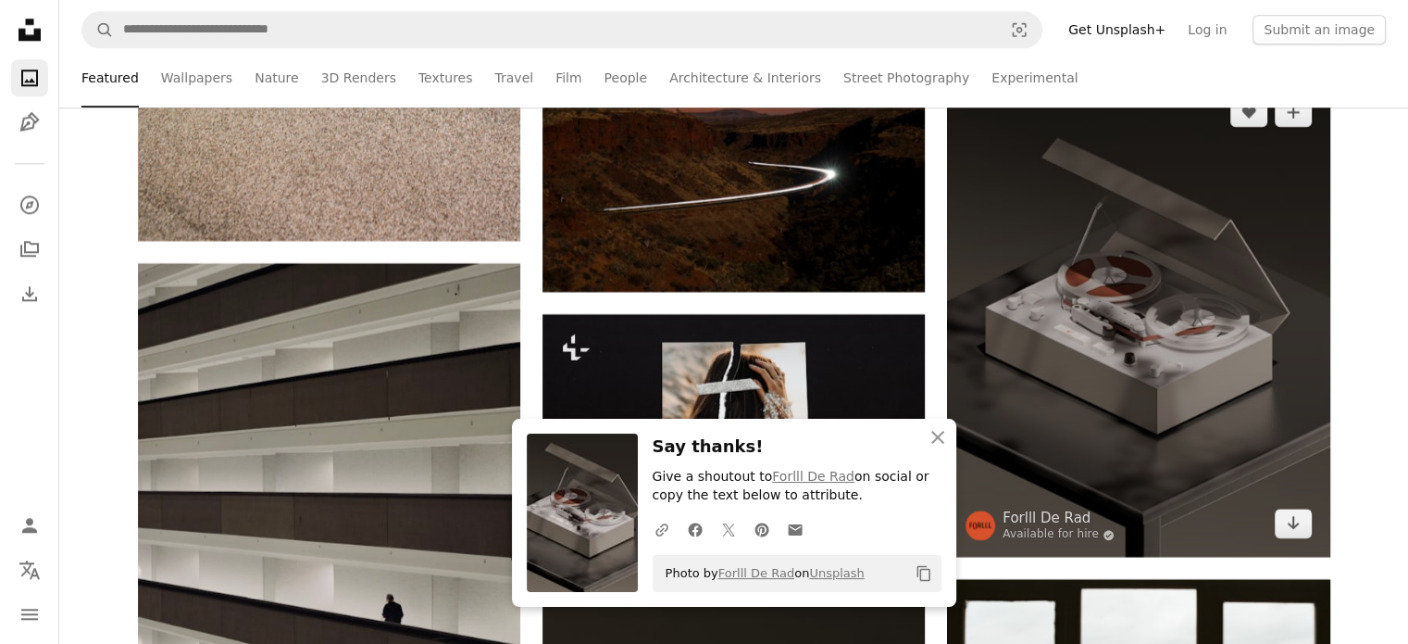
click at [994, 532] on div at bounding box center [981, 525] width 30 height 30
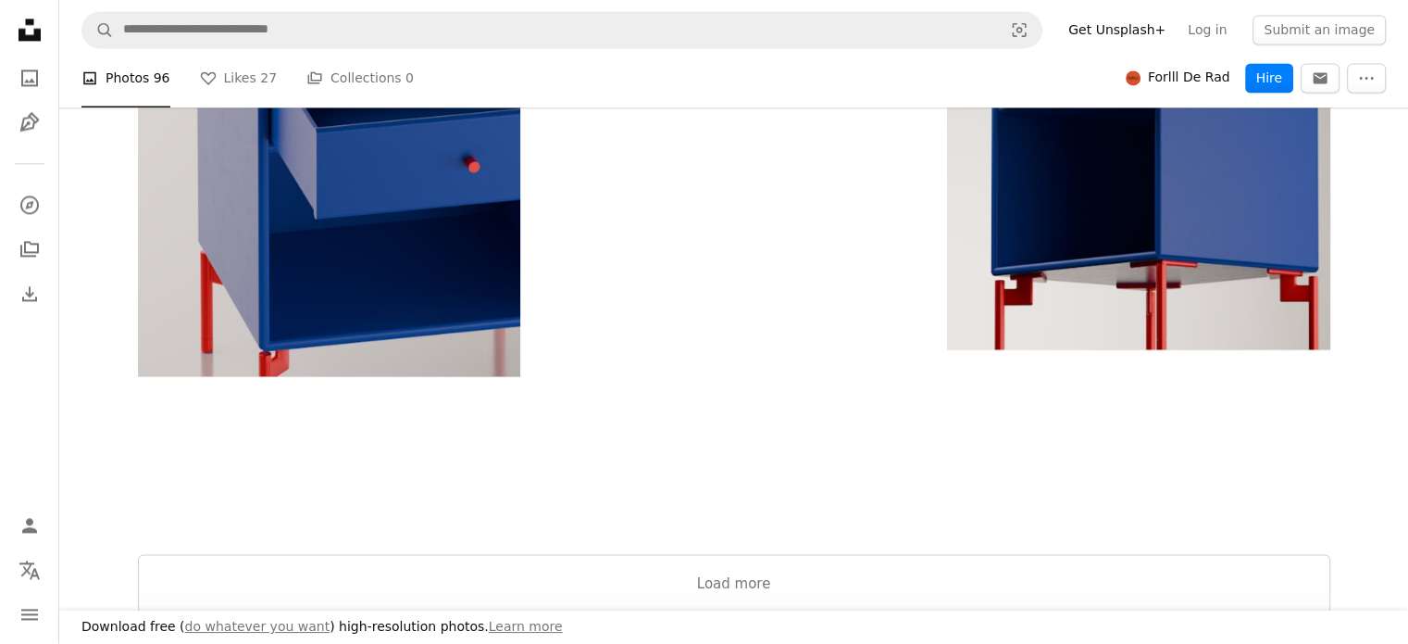
scroll to position [3056, 0]
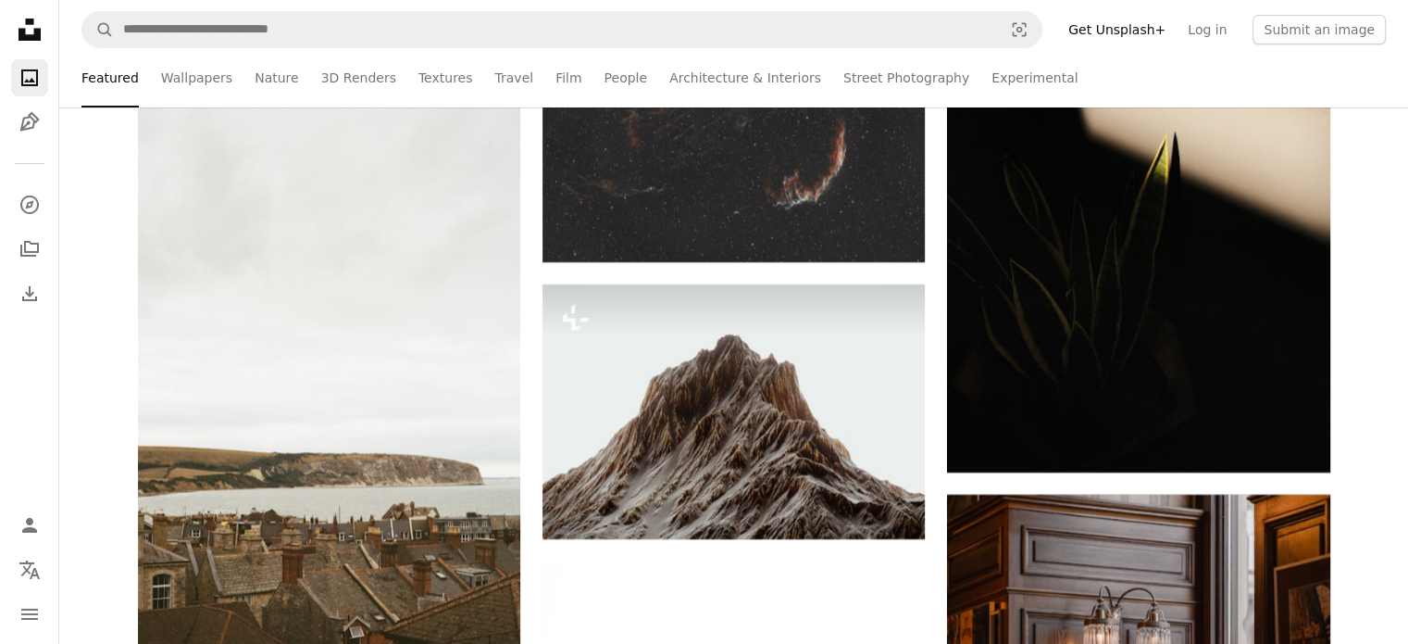
scroll to position [14352, 0]
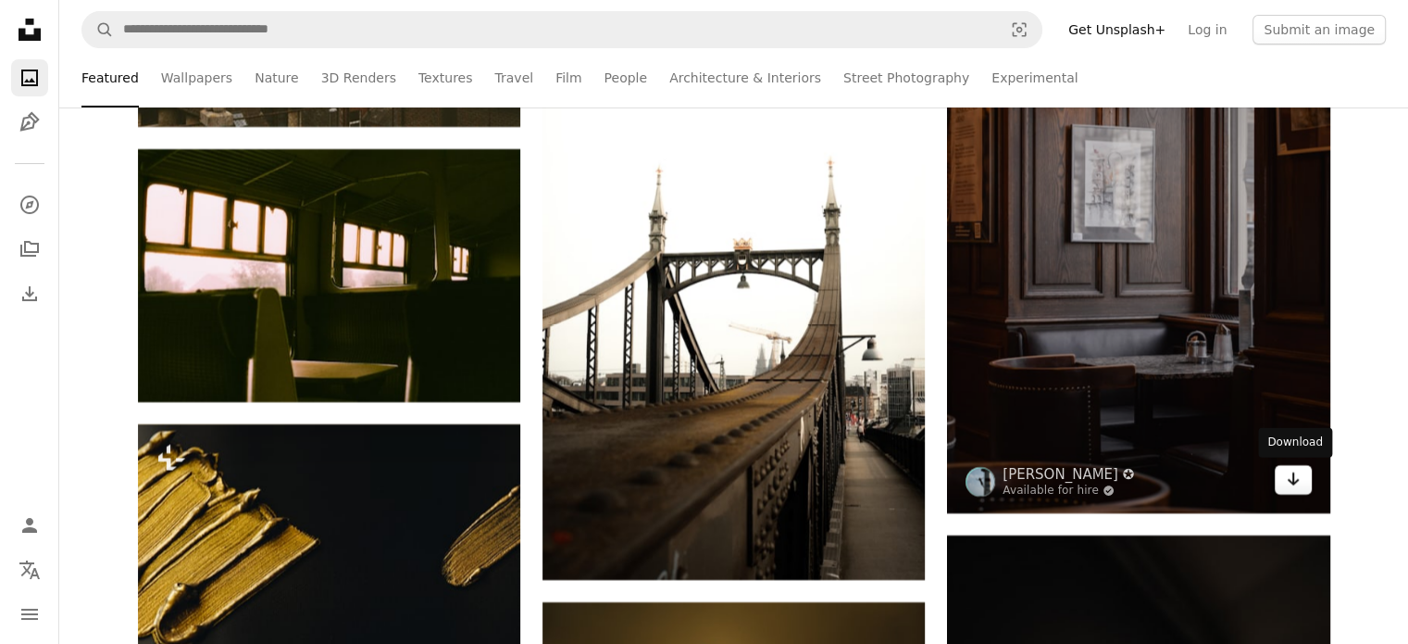
click at [1305, 482] on link "Arrow pointing down" at bounding box center [1293, 480] width 37 height 30
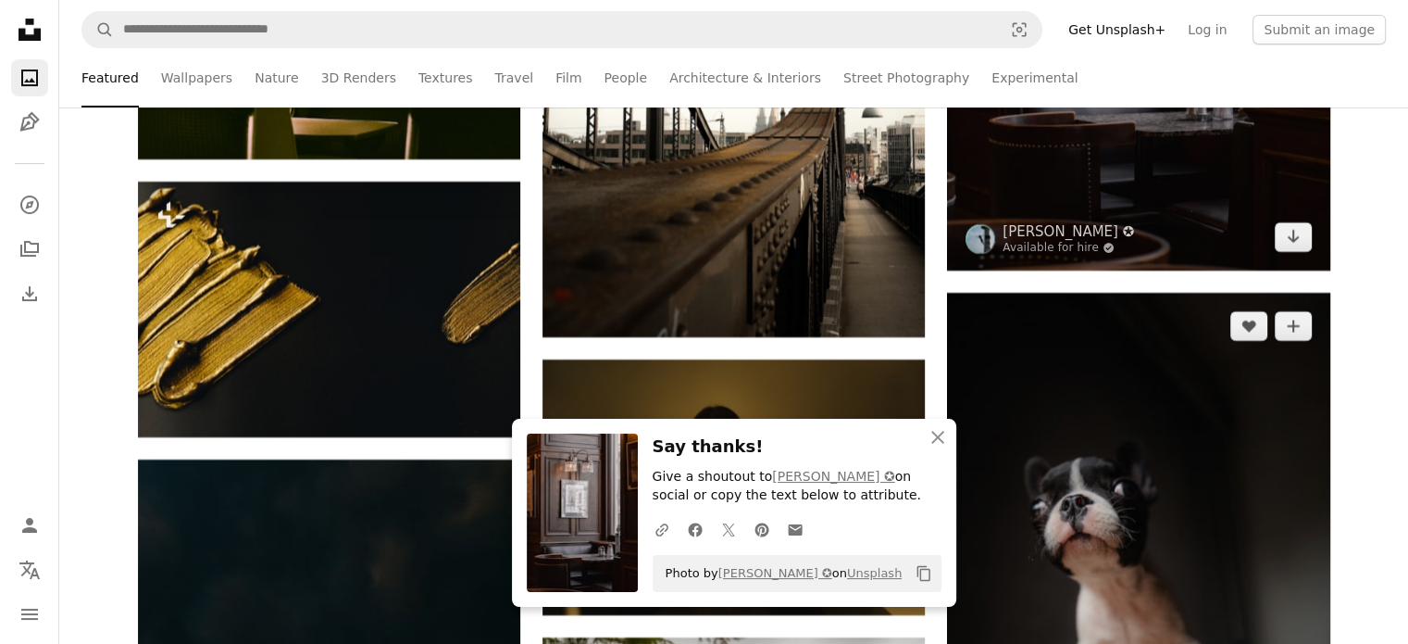
scroll to position [14538, 0]
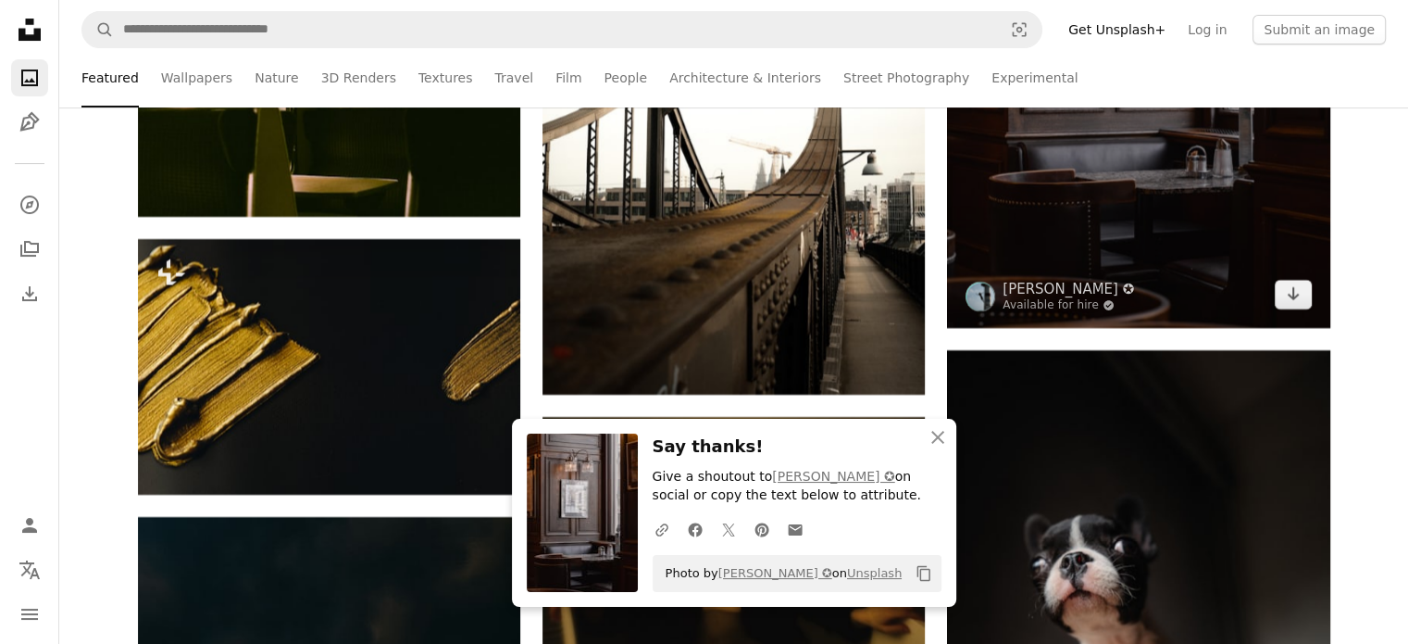
click at [974, 294] on img at bounding box center [981, 296] width 30 height 30
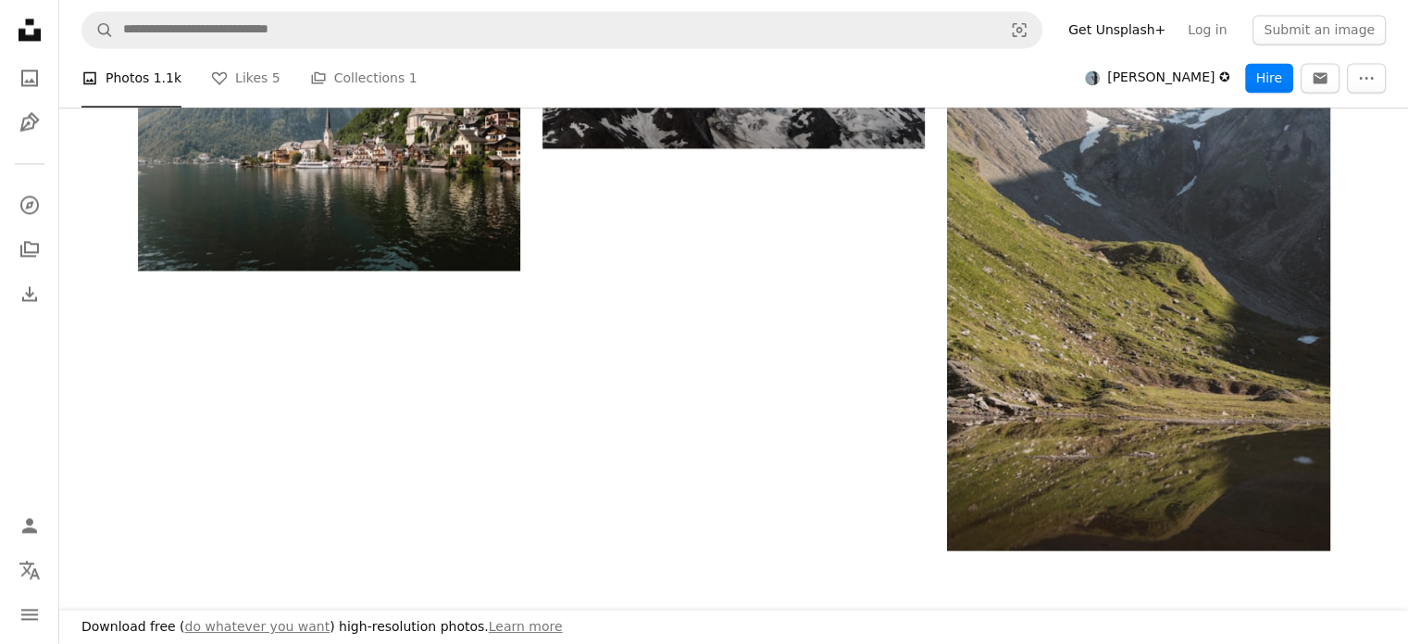
scroll to position [2870, 0]
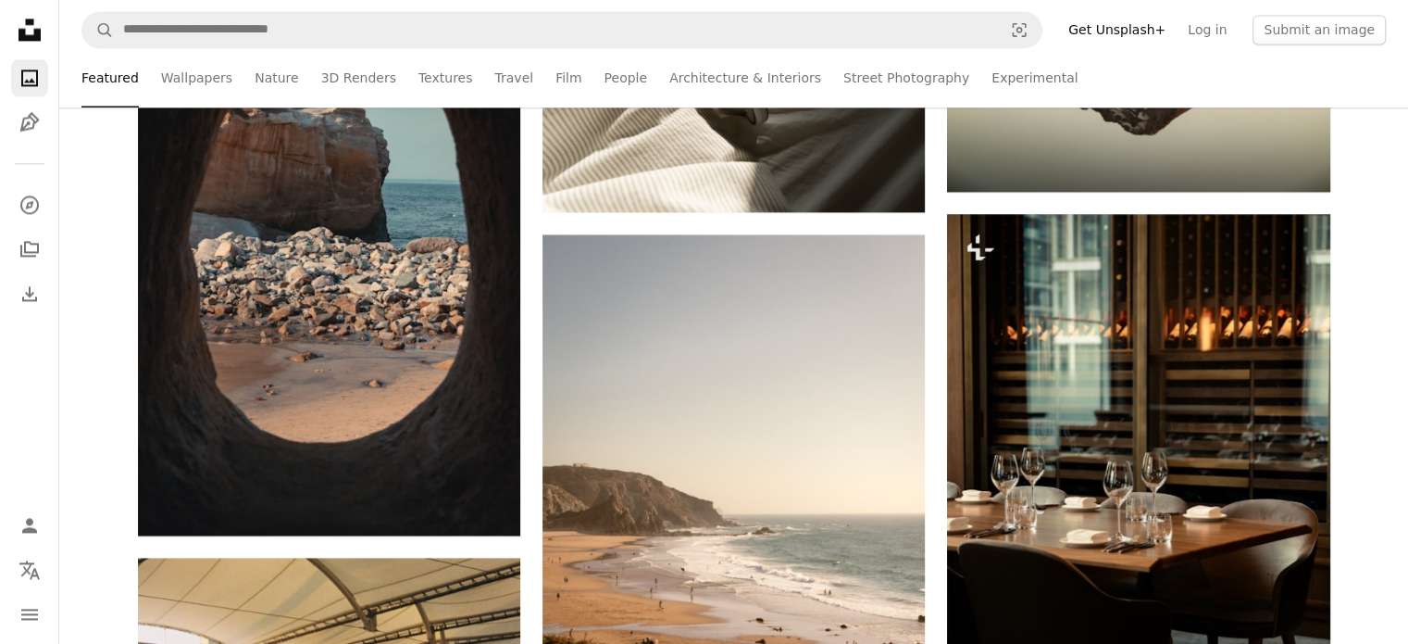
scroll to position [14538, 0]
